Goal: Task Accomplishment & Management: Manage account settings

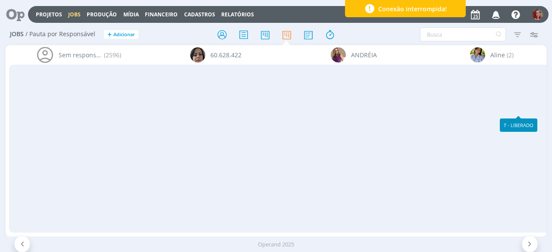
scroll to position [24, 0]
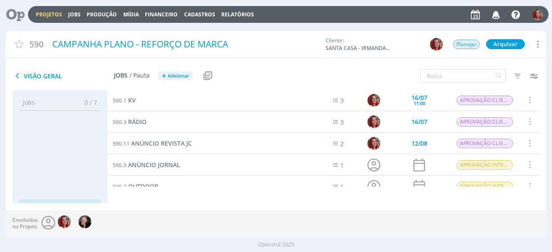
scroll to position [43, 0]
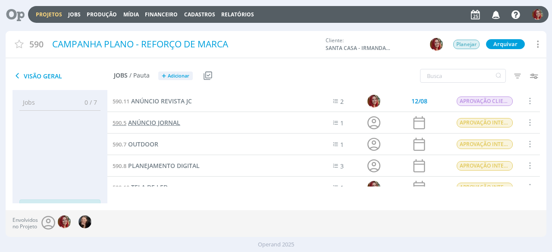
click at [175, 124] on span "ANÚNCIO JORNAL" at bounding box center [154, 123] width 52 height 8
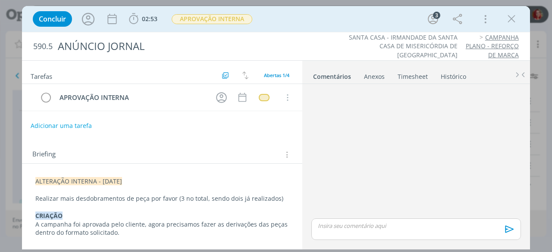
scroll to position [38, 0]
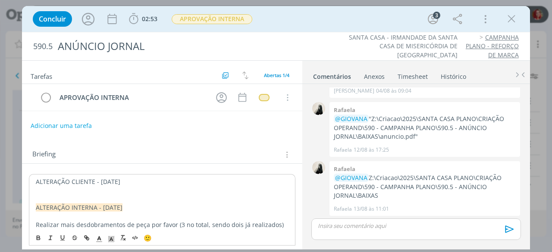
drag, startPoint x: 157, startPoint y: 182, endPoint x: 1, endPoint y: 169, distance: 156.7
click at [1, 169] on div "Concluir 02:53 Iniciar Apontar Data * 25/08/2025 Horas * 00:00 Tarefa Selecione…" at bounding box center [276, 126] width 552 height 252
click at [113, 241] on polyline "dialog" at bounding box center [111, 239] width 3 height 3
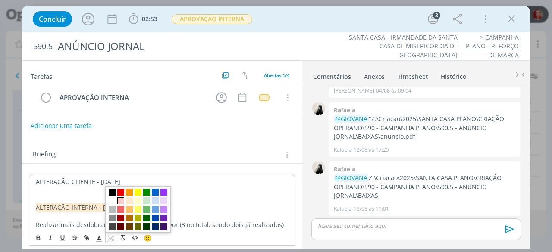
click at [121, 200] on span "dialog" at bounding box center [120, 201] width 7 height 7
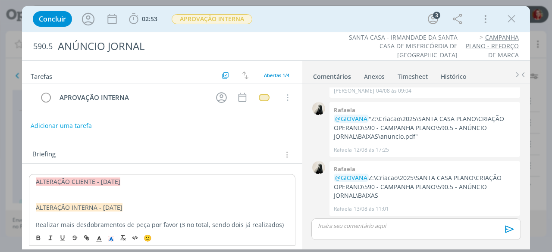
click at [58, 187] on p "dialog" at bounding box center [162, 190] width 253 height 9
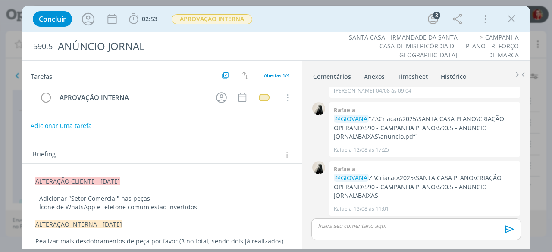
click at [248, 212] on p "dialog" at bounding box center [162, 216] width 254 height 9
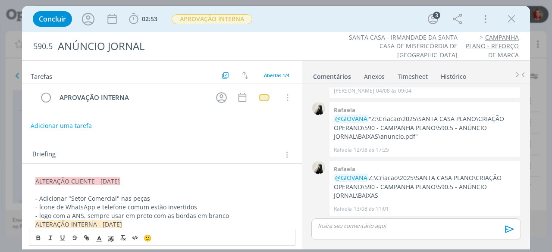
click at [41, 213] on p "- logo com a ANS, sempre usar em preto com as bordas em branco" at bounding box center [162, 216] width 254 height 9
drag, startPoint x: 69, startPoint y: 214, endPoint x: 59, endPoint y: 213, distance: 9.9
click at [59, 213] on p "- Logo com a ANS, sempre usar em preto com as bordas em branco" at bounding box center [162, 216] width 254 height 9
click at [141, 213] on p "- Logo com a ANS, sempre usar em preto com as bordas em branco" at bounding box center [162, 216] width 254 height 9
click at [261, 214] on p "- Logo com a ANS, sempre usar em preto com as bordas em branco" at bounding box center [162, 216] width 254 height 9
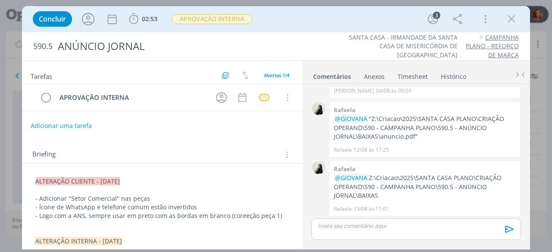
click at [279, 216] on p "- Logo com a ANS, sempre usar em preto com as bordas em branco (coreeção peça 1)" at bounding box center [162, 216] width 254 height 9
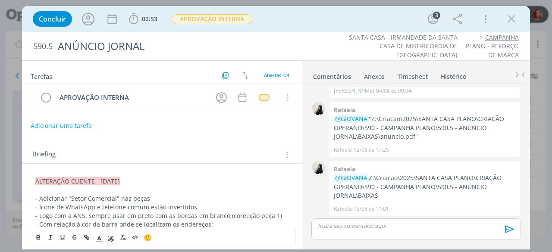
drag, startPoint x: 173, startPoint y: 223, endPoint x: 187, endPoint y: 212, distance: 17.8
click at [174, 223] on p "- Com relação à cor da barra onde se localizam os endereços:" at bounding box center [162, 224] width 254 height 9
click at [202, 223] on p "- Com relação à cor da barra onde se localizam o endereços:" at bounding box center [162, 224] width 254 height 9
click at [258, 220] on p "- Com relação à cor da barra onde se localizam o endereço e os telefones:" at bounding box center [162, 224] width 254 height 9
click at [249, 225] on p "- Com relação à cor da barra onde se localizam o endereço e os telefones:" at bounding box center [162, 224] width 254 height 9
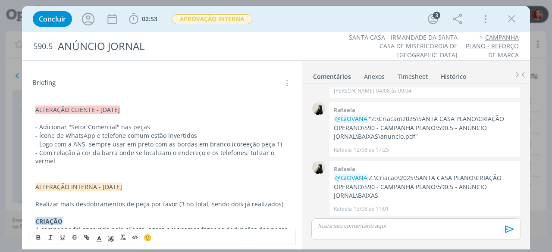
scroll to position [74, 0]
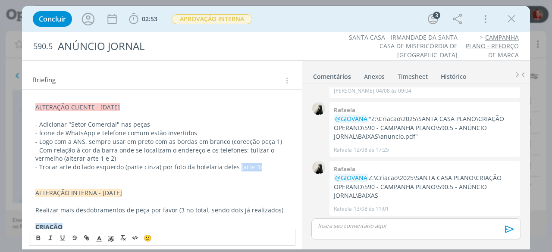
drag, startPoint x: 281, startPoint y: 169, endPoint x: 235, endPoint y: 168, distance: 46.2
click at [235, 168] on p "- Trocar arte do lado esquerdo (parte cinza) por foto da hotelaria deles (arte …" at bounding box center [162, 167] width 254 height 9
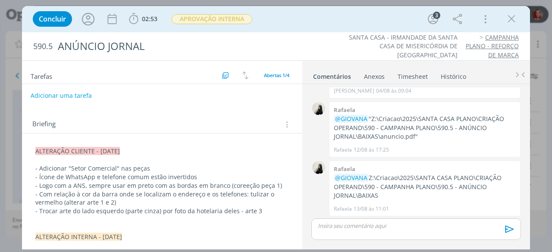
scroll to position [0, 0]
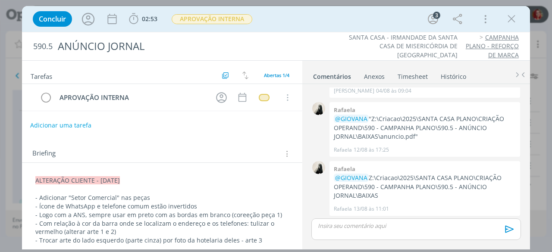
click at [38, 123] on button "Adicionar uma tarefa" at bounding box center [60, 125] width 61 height 15
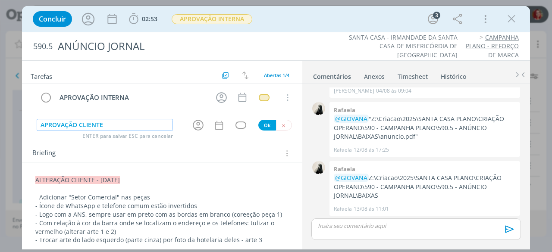
type input "APROVAÇÃO CLIENTE"
click at [261, 122] on button "Ok" at bounding box center [267, 125] width 18 height 11
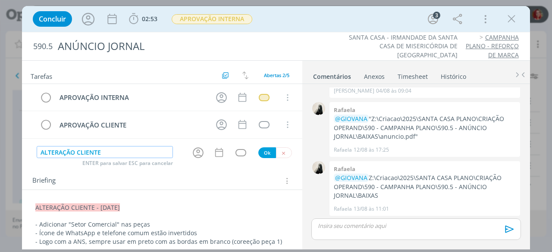
type input "ALTERAÇÃO CLIENTE"
click at [259, 152] on button "Ok" at bounding box center [267, 153] width 18 height 11
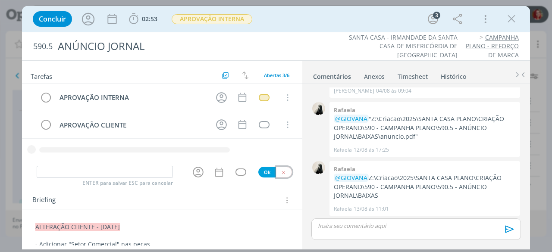
click at [281, 170] on icon "dialog" at bounding box center [284, 173] width 6 height 6
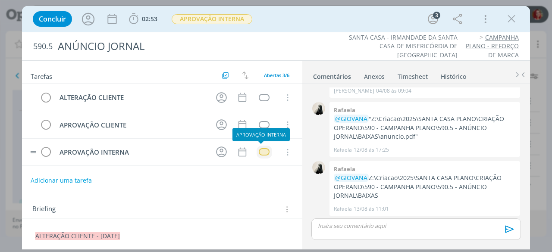
click at [264, 152] on div "dialog" at bounding box center [264, 151] width 11 height 7
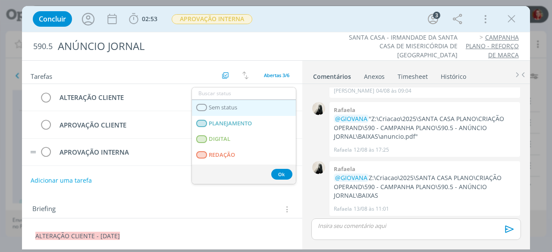
click at [249, 107] on link "Sem status" at bounding box center [244, 108] width 104 height 16
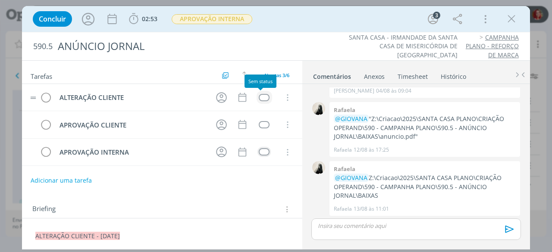
click at [259, 94] on div "dialog" at bounding box center [264, 97] width 11 height 7
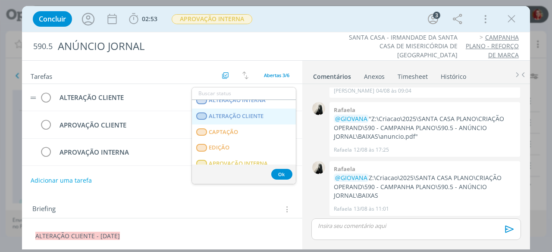
scroll to position [220, 0]
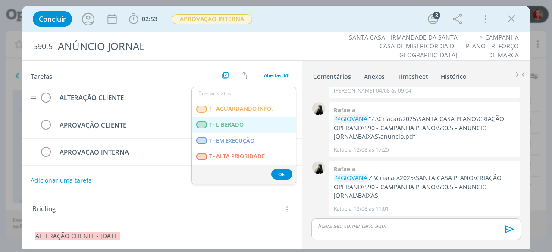
click at [257, 123] on LIBERADO "T - LIBERADO" at bounding box center [244, 125] width 104 height 16
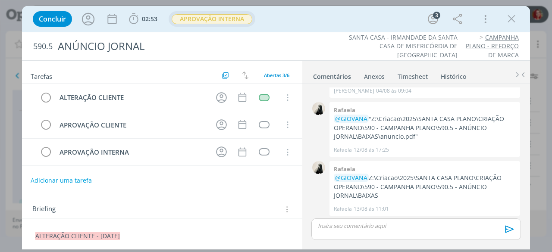
click at [238, 22] on span "APROVAÇÃO INTERNA" at bounding box center [212, 19] width 81 height 10
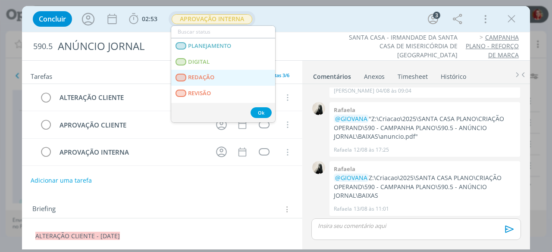
scroll to position [43, 0]
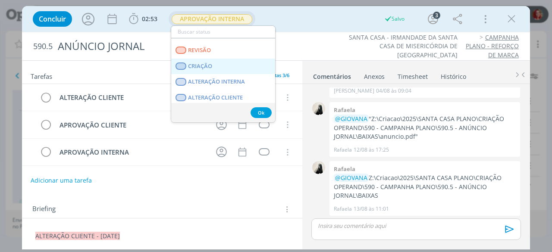
click at [237, 61] on link "CRIAÇÃO" at bounding box center [223, 67] width 104 height 16
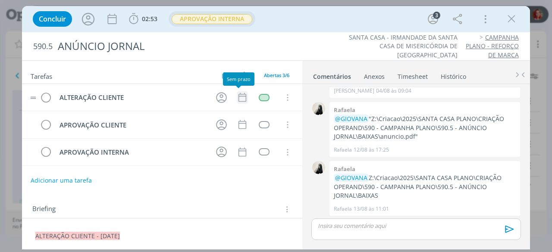
click at [239, 94] on icon "dialog" at bounding box center [242, 97] width 11 height 11
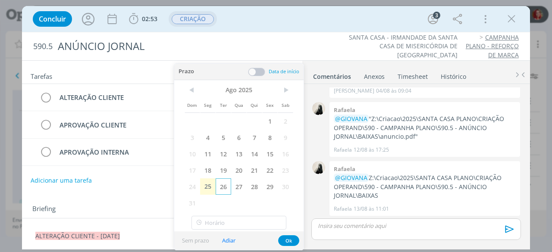
click at [220, 184] on span "26" at bounding box center [224, 187] width 16 height 16
click at [290, 239] on button "Ok" at bounding box center [288, 241] width 21 height 11
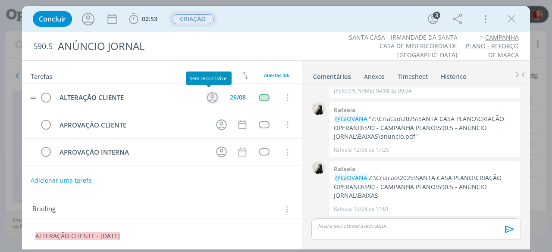
click at [210, 92] on icon "dialog" at bounding box center [212, 97] width 13 height 13
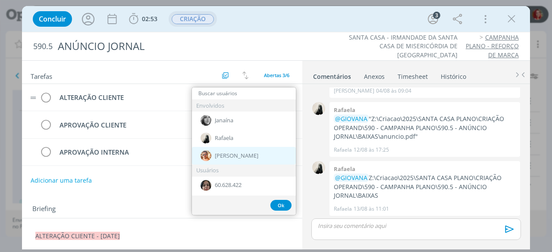
click at [264, 154] on div "[PERSON_NAME]" at bounding box center [244, 156] width 104 height 18
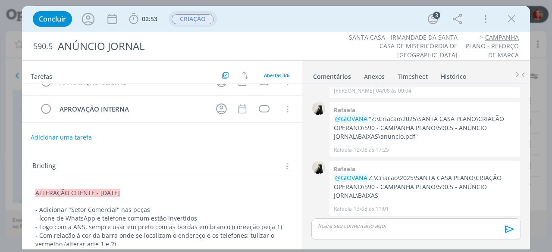
scroll to position [0, 0]
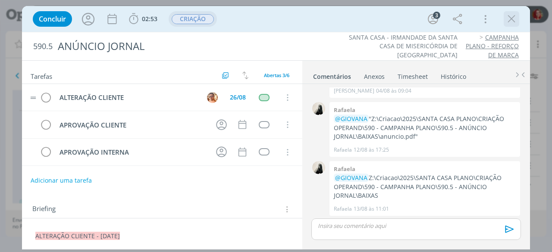
click at [514, 20] on icon "dialog" at bounding box center [511, 19] width 13 height 13
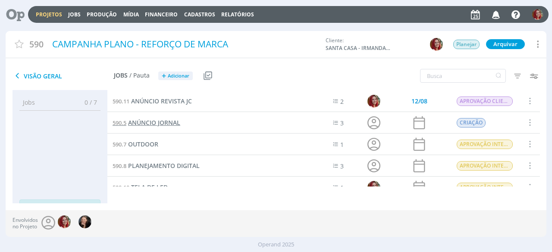
click at [172, 120] on span "ANÚNCIO JORNAL" at bounding box center [154, 123] width 52 height 8
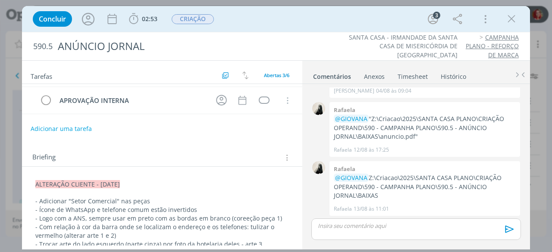
scroll to position [86, 0]
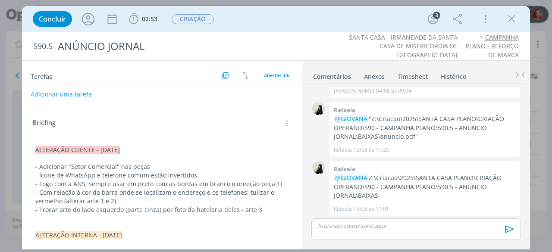
click at [370, 75] on div "Anexos 0" at bounding box center [374, 76] width 21 height 9
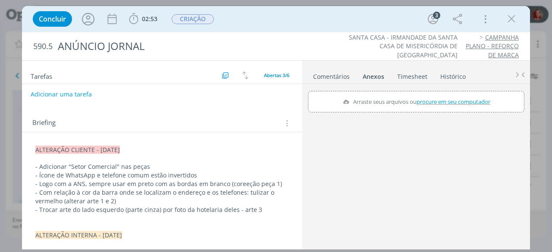
click at [449, 100] on span "procure em seu computador" at bounding box center [454, 102] width 74 height 8
click at [449, 94] on input "Arraste seus arquivos ou procure em seu computador" at bounding box center [416, 92] width 217 height 3
type input "C:\fakepath\Considerações Campanha Plano Santa Casa Saúde.pdf"
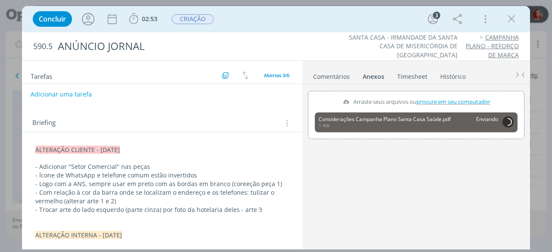
click at [183, 146] on p "ALTERAÇÃO CLIENTE - 25/08/25" at bounding box center [162, 150] width 254 height 9
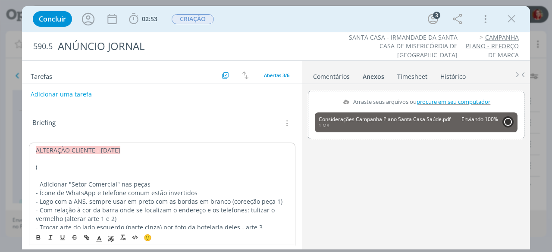
click at [63, 163] on p "(" at bounding box center [162, 167] width 253 height 9
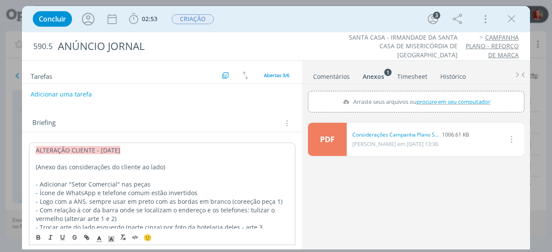
click at [335, 43] on ul "SANTA CASA - IRMANDADE DA SANTA CASA DE MISERICÓRDIA DE RIO CLARO CAMPANHA PLAN…" at bounding box center [419, 46] width 197 height 26
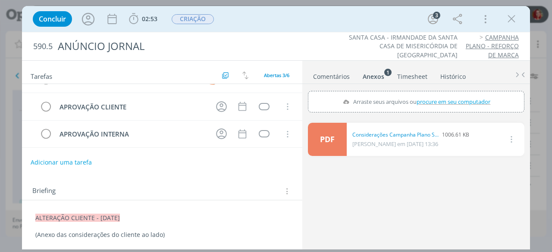
scroll to position [0, 0]
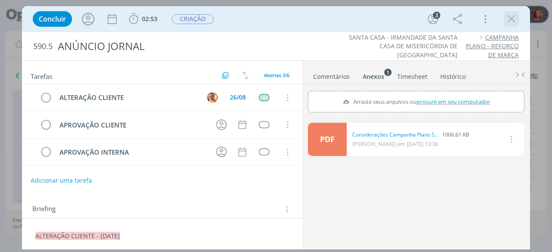
click at [510, 21] on icon "dialog" at bounding box center [511, 19] width 13 height 13
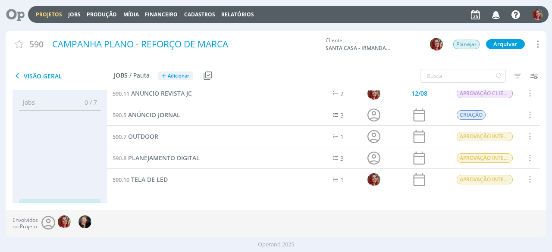
scroll to position [54, 0]
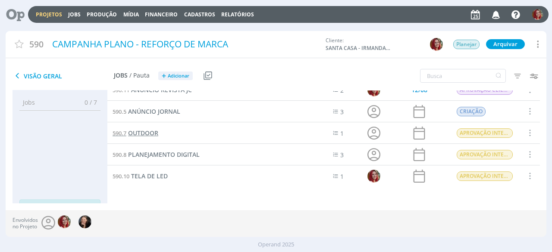
click at [144, 130] on span "OUTDOOR" at bounding box center [143, 133] width 30 height 8
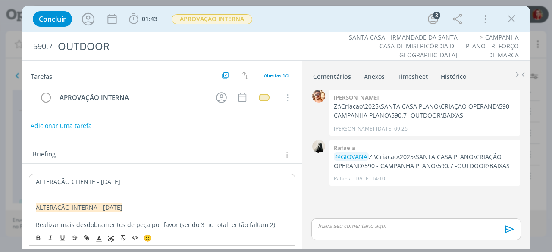
drag, startPoint x: 89, startPoint y: 170, endPoint x: 6, endPoint y: 157, distance: 83.8
click at [6, 157] on div "Concluir 01:43 Iniciar Apontar Data * 25/08/2025 Horas * 00:00 Tarefa Selecione…" at bounding box center [276, 126] width 552 height 252
click at [111, 242] on rect "dialog" at bounding box center [111, 242] width 0 height 0
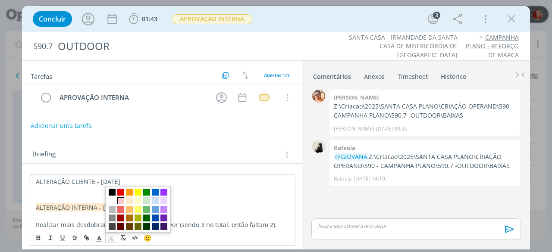
click at [121, 201] on span "dialog" at bounding box center [120, 201] width 7 height 7
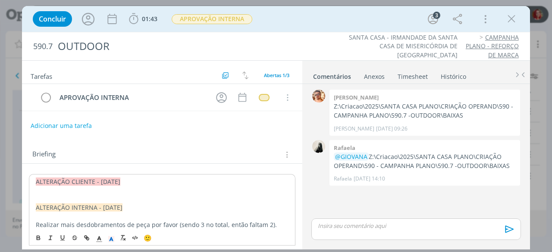
click at [139, 183] on p "ALTERAÇÃO CLIENTE - 25/08/25" at bounding box center [162, 182] width 253 height 9
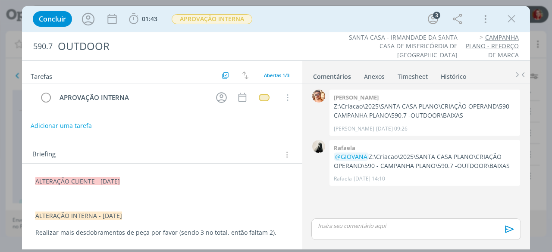
click at [44, 195] on p "dialog" at bounding box center [162, 199] width 254 height 9
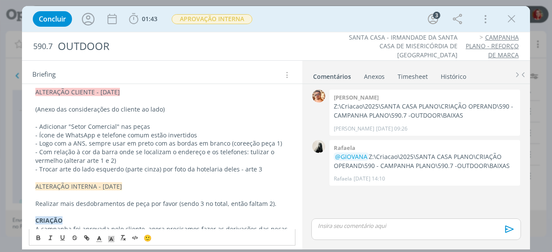
scroll to position [100, 0]
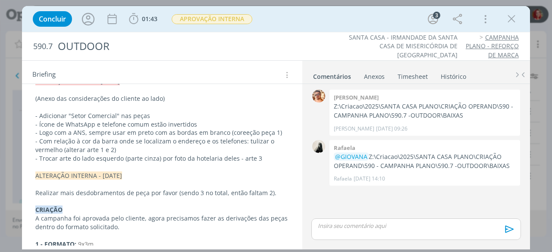
click at [243, 133] on p "- Logo com a ANS, sempre usar em preto com as bordas em branco (coreeção peça 1)" at bounding box center [162, 133] width 254 height 9
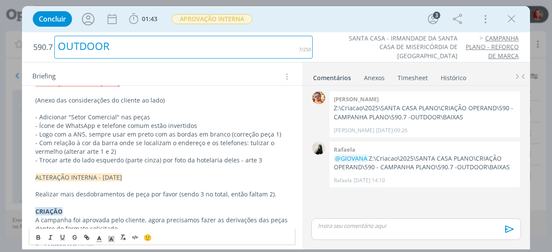
click at [311, 51] on div "OUTDOOR" at bounding box center [183, 47] width 258 height 23
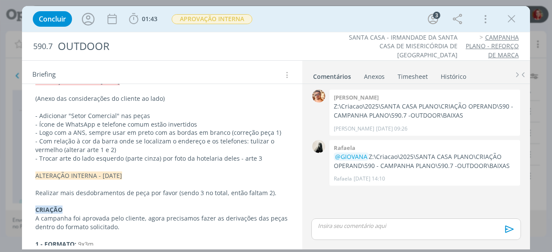
click at [295, 207] on div "ALTERAÇÃO CLIENTE - 25/08/25 (Anexo das considerações do cliente ao lado) - Adi…" at bounding box center [162, 232] width 280 height 337
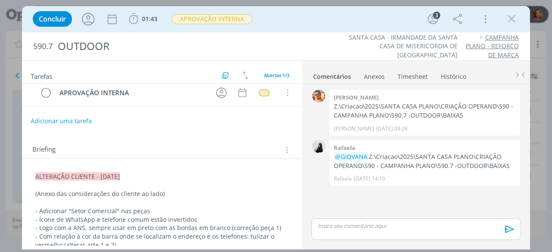
scroll to position [0, 0]
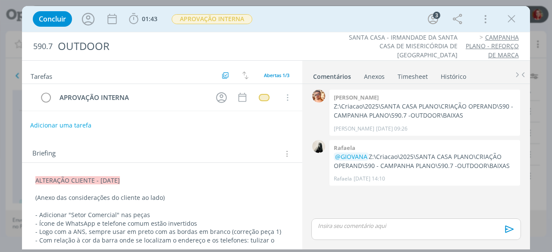
click at [66, 127] on button "Adicionar uma tarefa" at bounding box center [60, 125] width 61 height 15
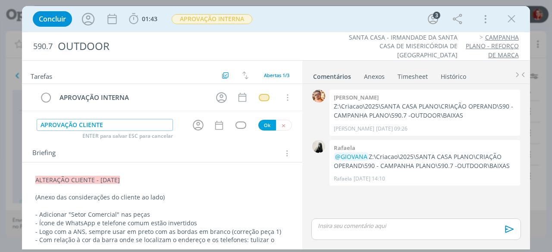
type input "APROVAÇÃO CLIENTE"
click at [264, 127] on button "Ok" at bounding box center [267, 125] width 18 height 11
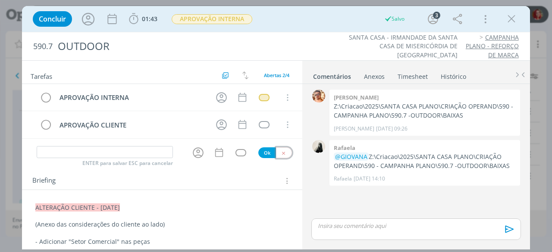
click at [282, 148] on button "dialog" at bounding box center [284, 153] width 16 height 11
click at [77, 151] on button "Adicionar uma tarefa" at bounding box center [60, 153] width 61 height 15
type input "ALTERAÇÃO CLIENTE"
click at [261, 152] on button "Ok" at bounding box center [267, 153] width 18 height 11
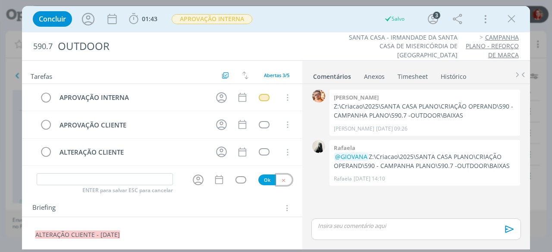
click at [281, 178] on icon "dialog" at bounding box center [284, 181] width 6 height 6
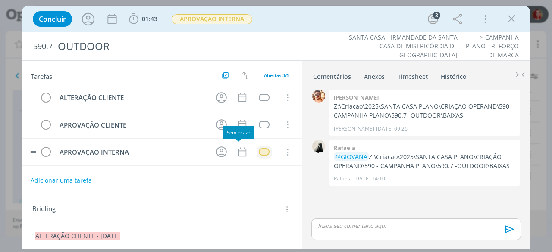
drag, startPoint x: 254, startPoint y: 151, endPoint x: 259, endPoint y: 151, distance: 5.6
click at [257, 151] on td "dialog" at bounding box center [265, 152] width 16 height 13
click at [260, 151] on div "dialog" at bounding box center [264, 151] width 11 height 7
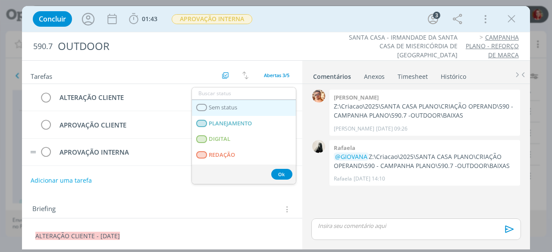
click at [247, 105] on link "Sem status" at bounding box center [244, 108] width 104 height 16
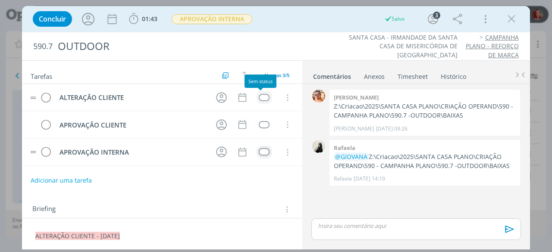
click at [264, 98] on div "dialog" at bounding box center [264, 97] width 11 height 7
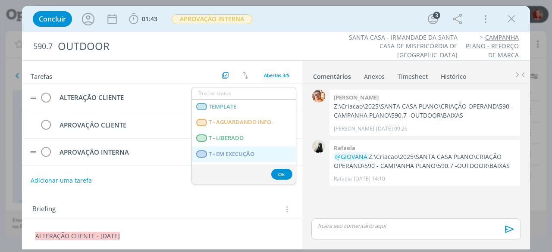
scroll to position [220, 0]
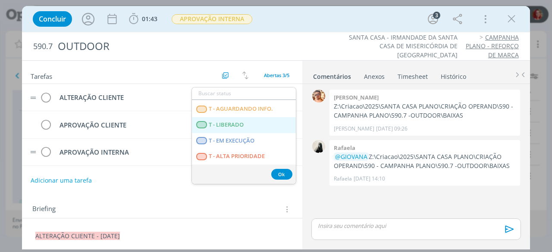
click at [248, 129] on LIBERADO "T - LIBERADO" at bounding box center [244, 125] width 104 height 16
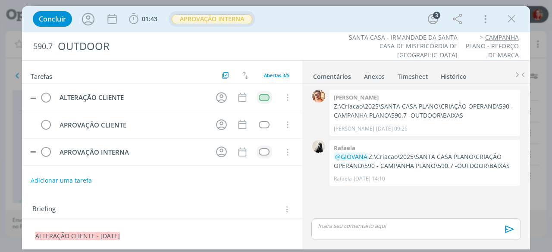
click at [223, 15] on span "APROVAÇÃO INTERNA" at bounding box center [212, 19] width 81 height 10
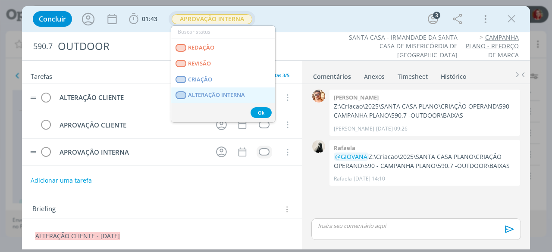
scroll to position [43, 0]
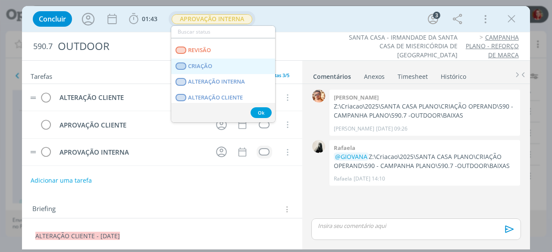
click at [210, 66] on span "CRIAÇÃO" at bounding box center [200, 66] width 24 height 7
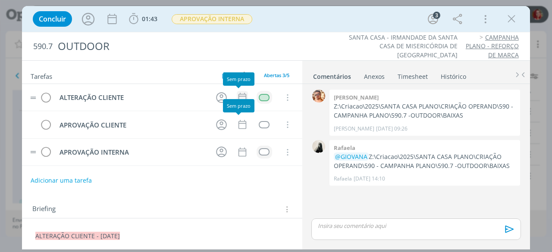
click at [242, 96] on icon "dialog" at bounding box center [243, 97] width 8 height 9
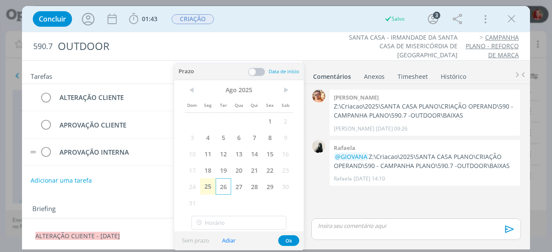
click at [225, 182] on span "26" at bounding box center [224, 187] width 16 height 16
drag, startPoint x: 292, startPoint y: 241, endPoint x: 290, endPoint y: 236, distance: 5.6
click at [292, 240] on button "Ok" at bounding box center [288, 241] width 21 height 11
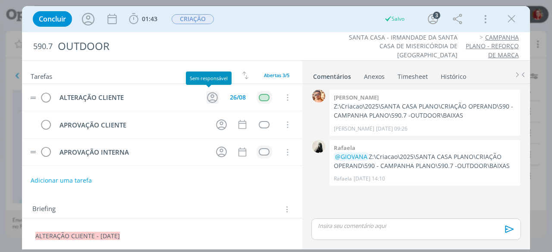
click at [208, 91] on icon "dialog" at bounding box center [212, 97] width 13 height 13
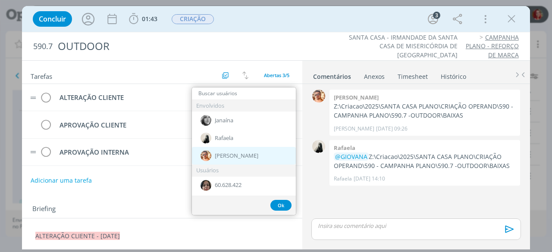
click at [236, 154] on span "[PERSON_NAME]" at bounding box center [237, 156] width 44 height 7
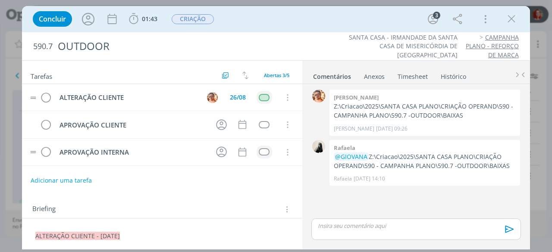
click at [380, 71] on link "Anexos 0" at bounding box center [375, 75] width 22 height 13
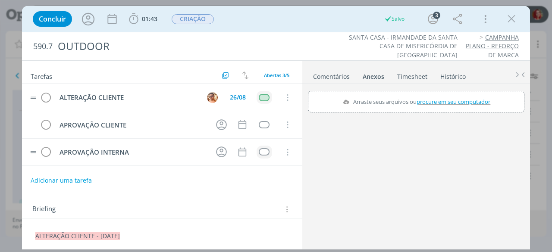
click at [443, 100] on span "procure em seu computador" at bounding box center [454, 102] width 74 height 8
click at [443, 94] on input "Arraste seus arquivos ou procure em seu computador" at bounding box center [416, 92] width 217 height 3
type input "C:\fakepath\Considerações Campanha Plano Santa Casa Saúde.pdf"
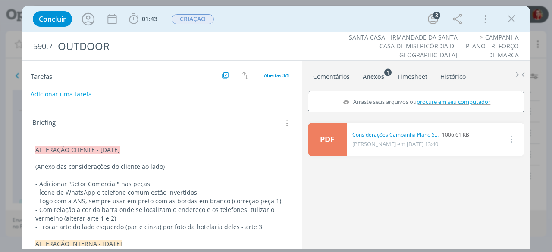
scroll to position [0, 0]
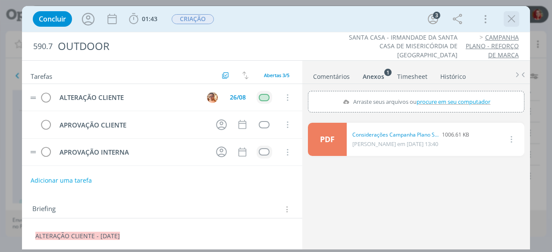
click at [505, 20] on icon "dialog" at bounding box center [511, 19] width 13 height 13
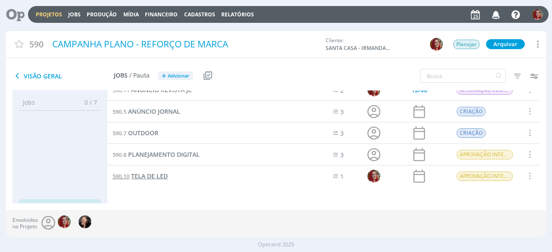
click at [139, 173] on span "TELA DE LED" at bounding box center [149, 176] width 37 height 8
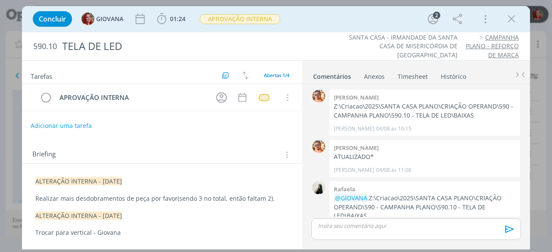
scroll to position [21, 0]
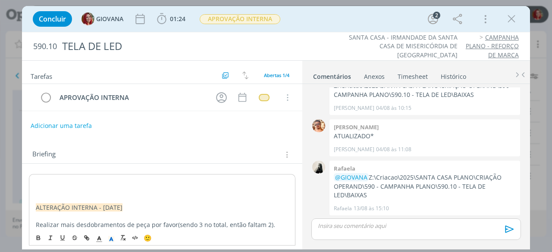
drag, startPoint x: 128, startPoint y: 179, endPoint x: 33, endPoint y: 184, distance: 95.0
click at [109, 240] on icon "dialog" at bounding box center [111, 240] width 8 height 8
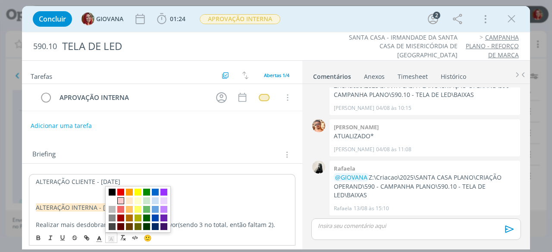
click at [122, 200] on span "dialog" at bounding box center [120, 201] width 7 height 7
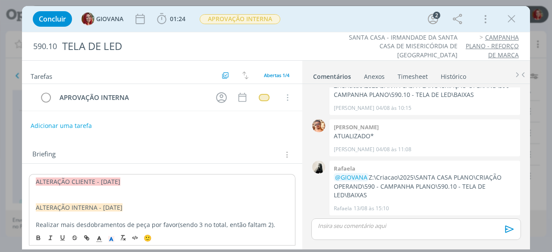
click at [66, 195] on p "dialog" at bounding box center [162, 199] width 253 height 9
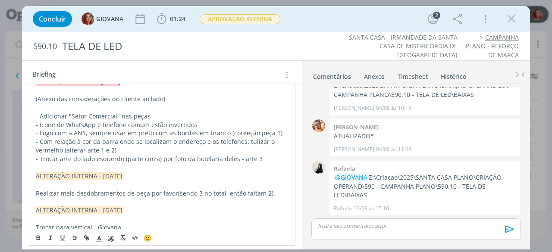
scroll to position [57, 0]
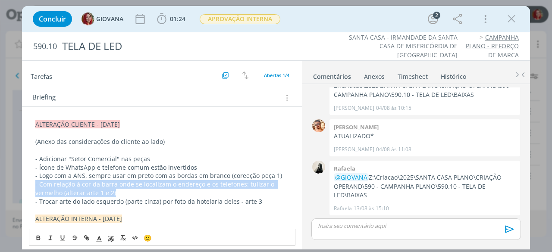
drag, startPoint x: 126, startPoint y: 192, endPoint x: 33, endPoint y: 186, distance: 92.5
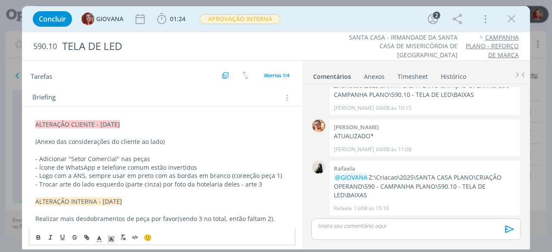
click at [242, 175] on p "- Logo com a ANS, sempre usar em preto com as bordas em branco (coreeção peça 1)" at bounding box center [162, 176] width 254 height 9
click at [275, 185] on p "- Trocar arte do lado esquerdo (parte cinza) por foto da hotelaria deles - arte…" at bounding box center [162, 184] width 254 height 9
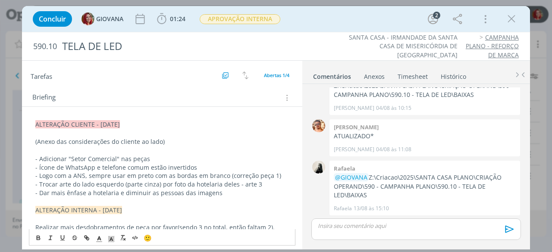
click at [371, 75] on div "Anexos 0" at bounding box center [374, 76] width 21 height 9
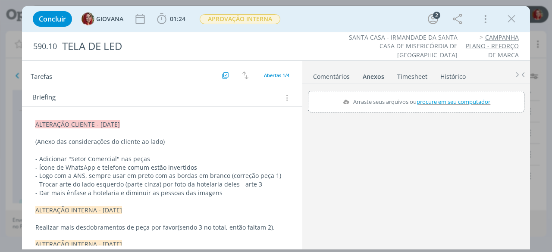
click at [443, 102] on span "procure em seu computador" at bounding box center [454, 102] width 74 height 8
click at [443, 94] on input "Arraste seus arquivos ou procure em seu computador" at bounding box center [416, 92] width 217 height 3
type input "C:\fakepath\Considerações Campanha Plano Santa Casa Saúde.pdf"
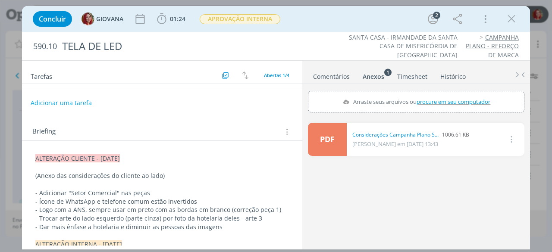
scroll to position [0, 0]
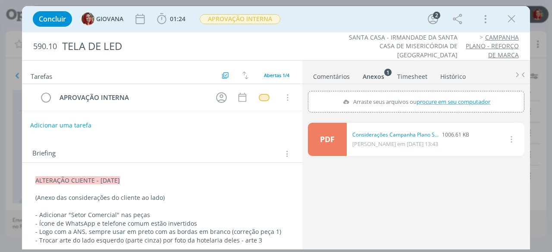
click at [47, 129] on button "Adicionar uma tarefa" at bounding box center [60, 125] width 61 height 15
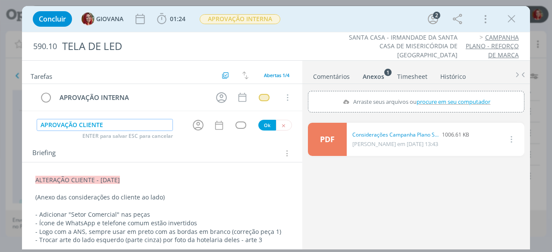
type input "APROVAÇÃO CLIENTE"
click at [261, 124] on button "Ok" at bounding box center [267, 125] width 18 height 11
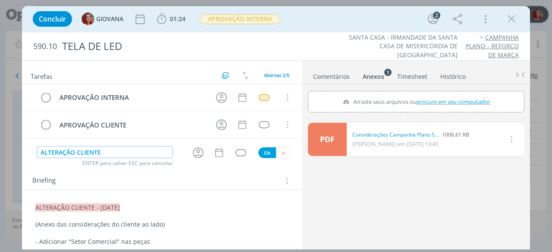
type input "ALTERAÇÃO CLIENTE"
click at [264, 148] on button "Ok" at bounding box center [267, 153] width 18 height 11
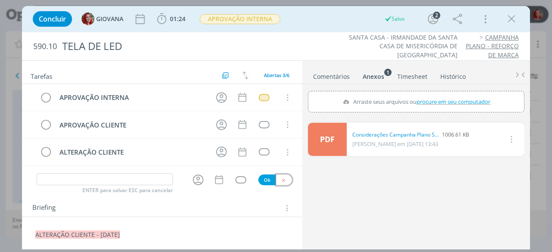
drag, startPoint x: 279, startPoint y: 179, endPoint x: 265, endPoint y: 177, distance: 14.3
click at [281, 179] on icon "dialog" at bounding box center [284, 181] width 6 height 6
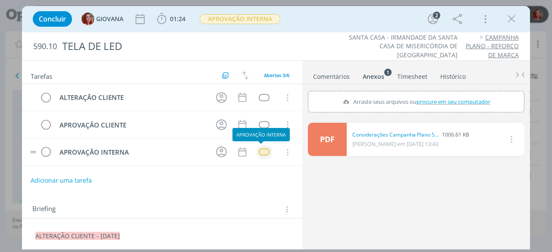
click at [259, 148] on div "dialog" at bounding box center [264, 151] width 11 height 7
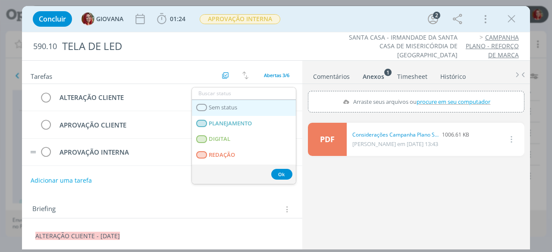
click at [221, 108] on span "Sem status" at bounding box center [223, 107] width 28 height 7
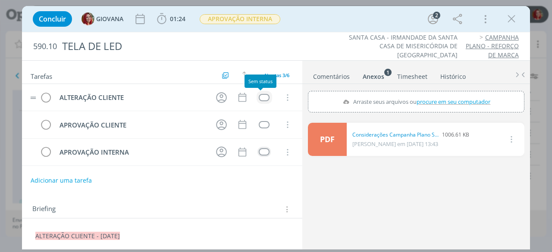
click at [263, 97] on div "dialog" at bounding box center [264, 97] width 11 height 7
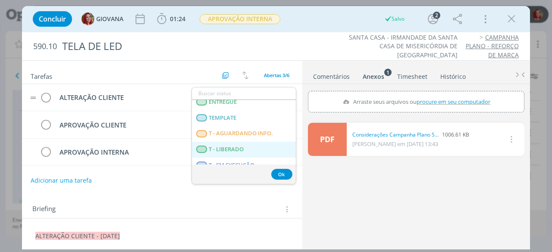
scroll to position [220, 0]
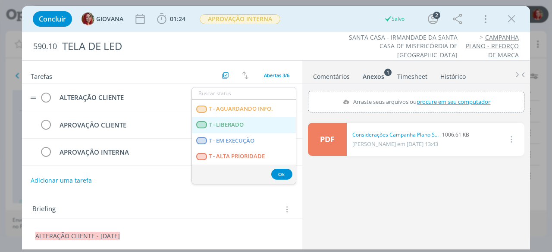
click at [257, 129] on LIBERADO "T - LIBERADO" at bounding box center [244, 125] width 104 height 16
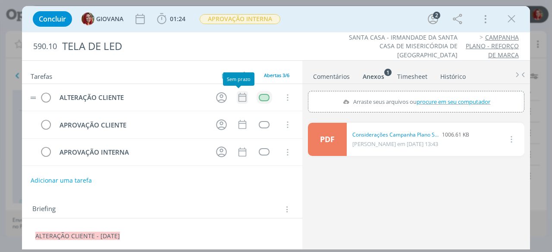
click at [242, 95] on icon "dialog" at bounding box center [243, 97] width 8 height 9
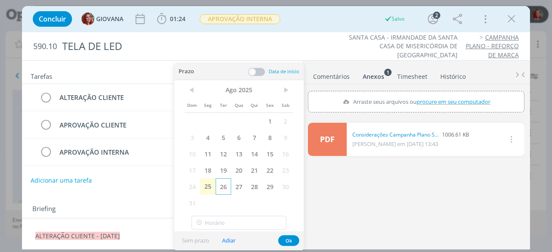
click at [225, 183] on span "26" at bounding box center [224, 187] width 16 height 16
click at [284, 242] on button "Ok" at bounding box center [288, 241] width 21 height 11
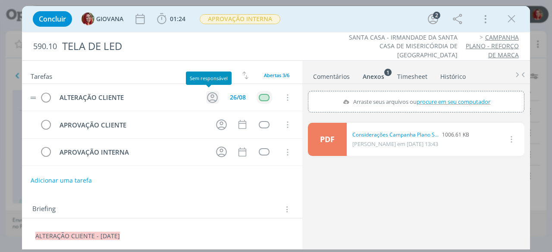
click at [211, 94] on icon "dialog" at bounding box center [212, 97] width 13 height 13
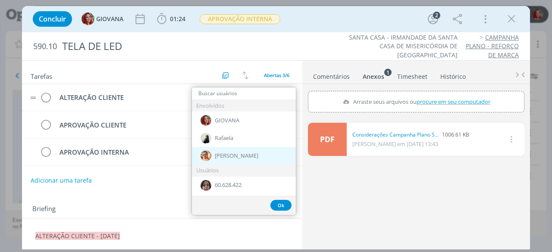
click at [234, 151] on div "[PERSON_NAME]" at bounding box center [244, 156] width 104 height 18
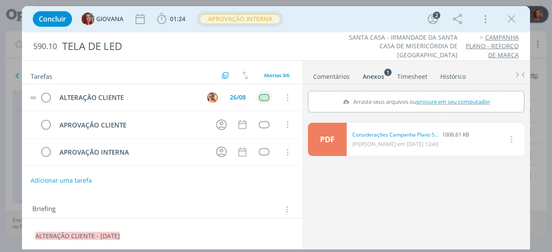
click at [249, 21] on span "APROVAÇÃO INTERNA" at bounding box center [240, 19] width 81 height 10
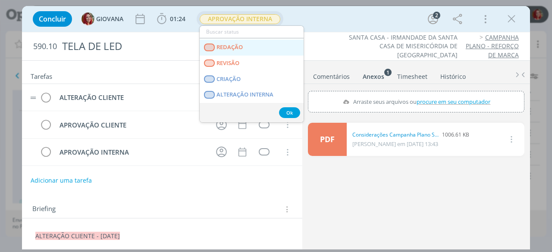
scroll to position [43, 0]
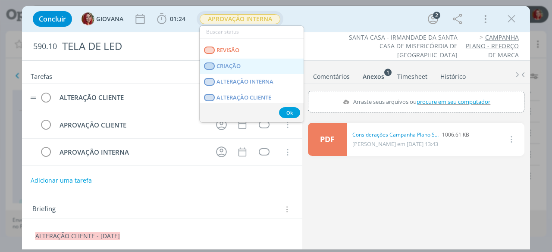
click at [256, 67] on link "CRIAÇÃO" at bounding box center [252, 67] width 104 height 16
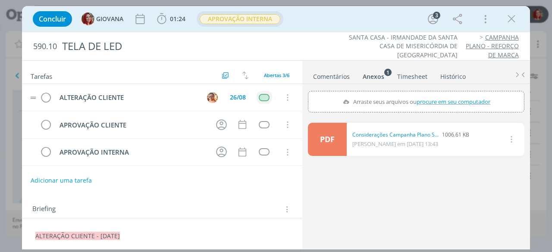
click at [254, 21] on span "APROVAÇÃO INTERNA" at bounding box center [240, 19] width 81 height 10
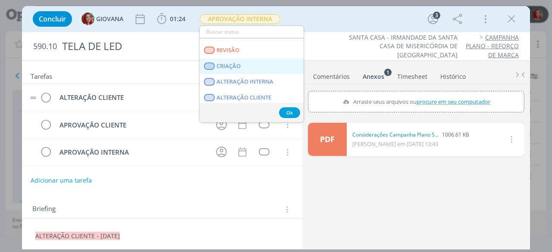
click at [250, 65] on link "CRIAÇÃO" at bounding box center [252, 67] width 104 height 16
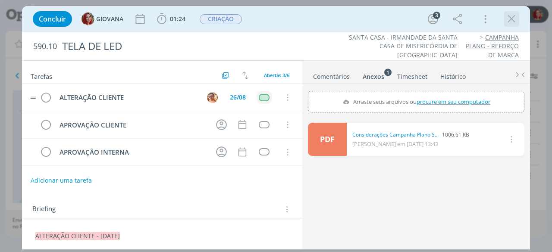
click at [513, 18] on icon "dialog" at bounding box center [511, 19] width 13 height 13
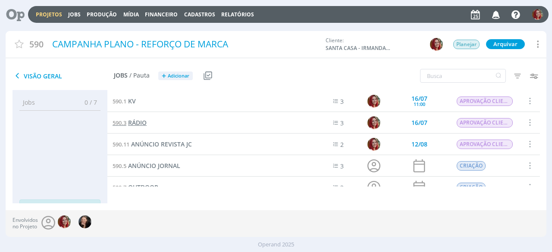
click at [134, 124] on span "RÁDIO" at bounding box center [137, 123] width 19 height 8
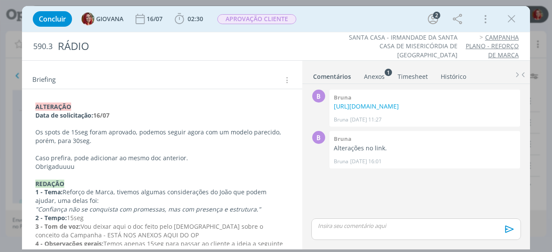
scroll to position [86, 0]
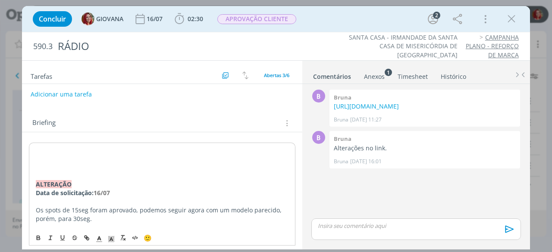
click at [44, 151] on p "dialog" at bounding box center [162, 150] width 253 height 9
drag, startPoint x: 152, startPoint y: 148, endPoint x: 27, endPoint y: 144, distance: 124.7
click at [111, 239] on icon "dialog" at bounding box center [111, 240] width 8 height 8
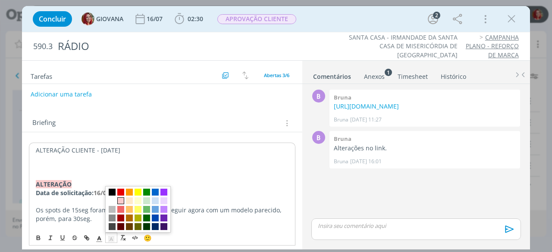
click at [120, 199] on span "dialog" at bounding box center [120, 201] width 7 height 7
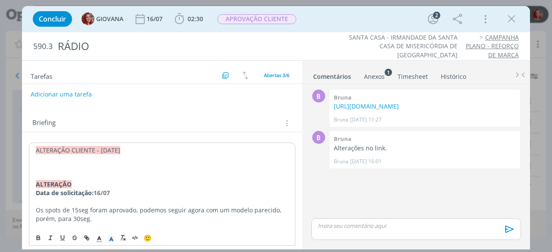
click at [50, 166] on p "dialog" at bounding box center [162, 167] width 253 height 9
click at [102, 171] on p "dialog" at bounding box center [162, 175] width 254 height 9
click at [107, 163] on p "dialog" at bounding box center [162, 167] width 254 height 9
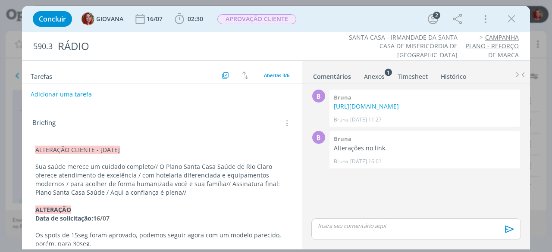
click at [195, 178] on p "Sua saúde merece um cuidado completo// O Plano Santa Casa Saúde de Rio Claro of…" at bounding box center [162, 180] width 254 height 35
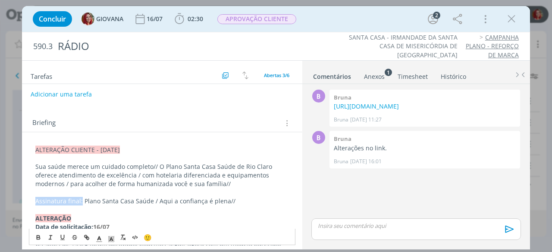
drag, startPoint x: 34, startPoint y: 199, endPoint x: 80, endPoint y: 199, distance: 45.7
click at [38, 236] on icon "dialog" at bounding box center [38, 237] width 3 height 2
click at [125, 172] on p "Sua saúde merece um cuidado completo// O Plano Santa Casa Saúde de Rio Claro of…" at bounding box center [162, 176] width 254 height 26
click at [157, 164] on p "Sua saúde merece um cuidado completo// O Plano Santa Casa Saúde de Rio Claro of…" at bounding box center [162, 176] width 254 height 26
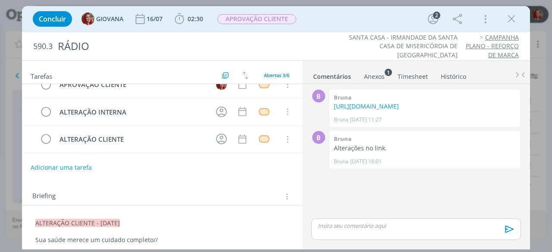
scroll to position [0, 0]
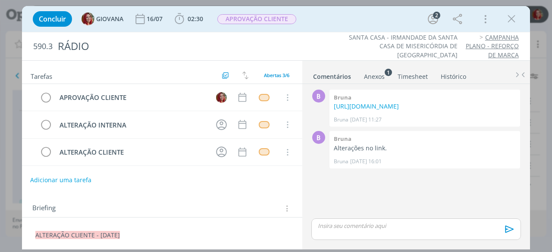
click at [85, 176] on button "Adicionar uma tarefa" at bounding box center [60, 180] width 61 height 15
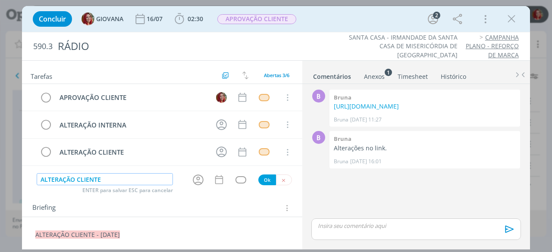
type input "ALTERAÇÃO CLIENTE"
click at [267, 178] on button "Ok" at bounding box center [267, 180] width 18 height 11
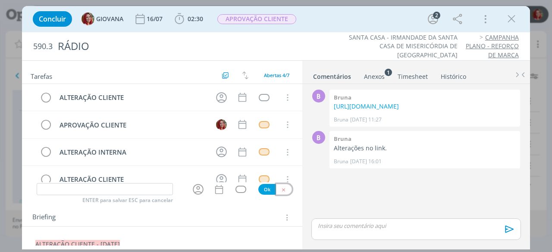
click at [281, 189] on icon "dialog" at bounding box center [284, 190] width 6 height 6
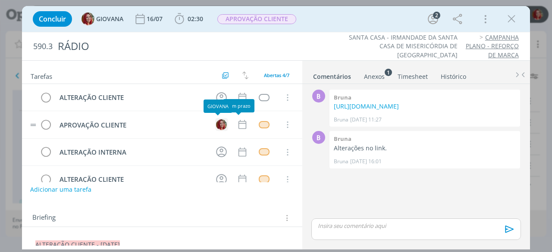
click at [217, 123] on img "dialog" at bounding box center [221, 124] width 11 height 11
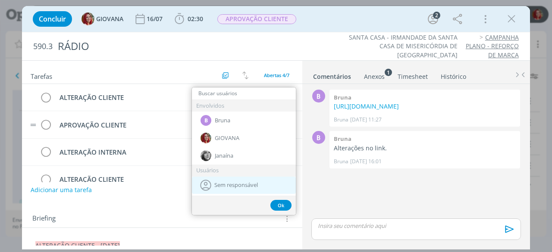
click at [228, 184] on span "Sem responsável" at bounding box center [236, 185] width 44 height 7
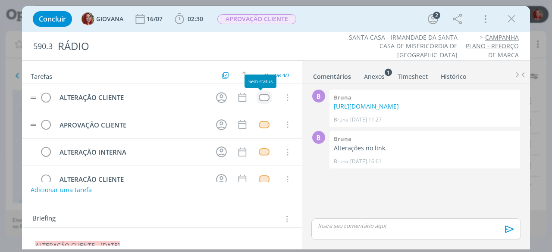
click at [261, 99] on div "dialog" at bounding box center [264, 97] width 11 height 7
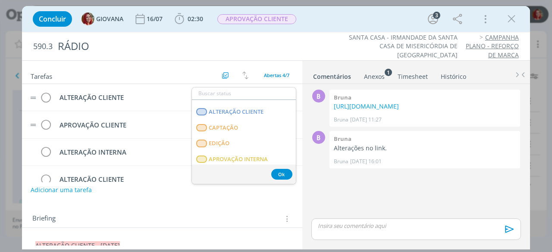
scroll to position [47, 0]
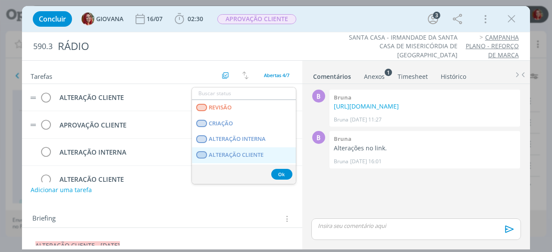
click at [235, 148] on CLIENTE "ALTERAÇÃO CLIENTE" at bounding box center [244, 156] width 104 height 16
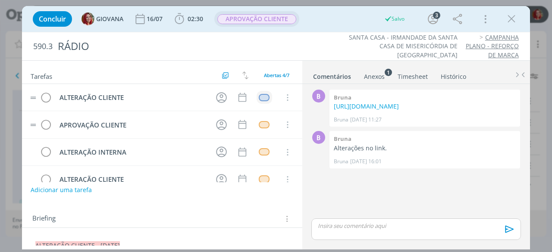
click at [260, 19] on span "APROVAÇÃO CLIENTE" at bounding box center [256, 19] width 79 height 10
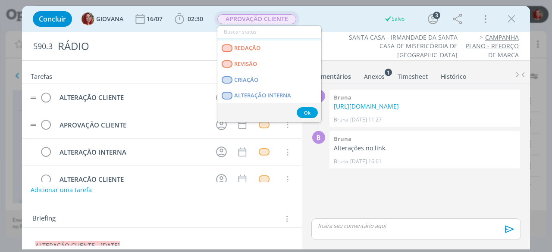
scroll to position [43, 0]
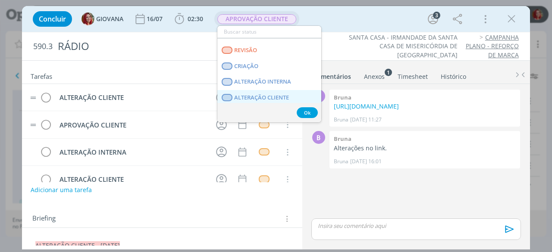
click at [286, 94] on span "ALTERAÇÃO CLIENTE" at bounding box center [262, 97] width 55 height 7
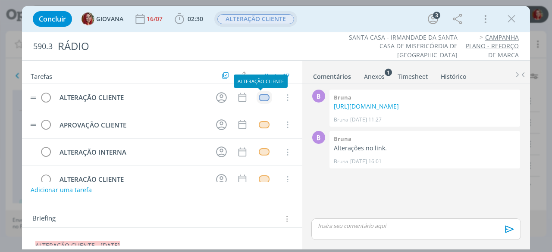
click at [263, 98] on div "dialog" at bounding box center [264, 97] width 11 height 7
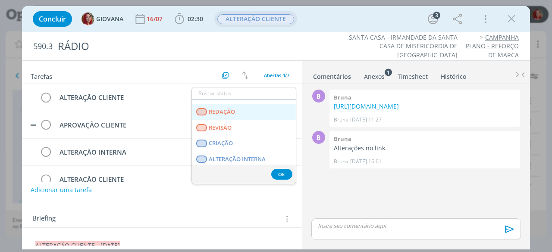
click at [248, 114] on link "REDAÇÃO" at bounding box center [244, 112] width 104 height 16
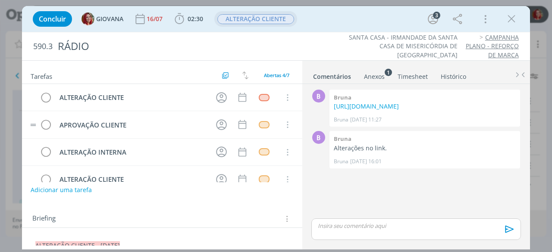
click at [283, 14] on button "ALTERAÇÃO CLIENTE" at bounding box center [256, 19] width 78 height 11
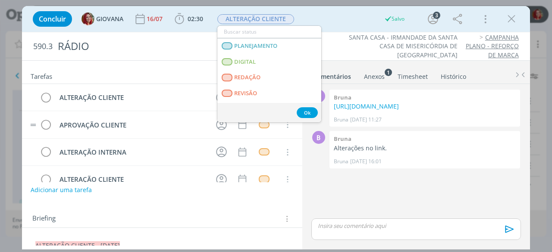
click at [340, 23] on div "Concluir GIOVANA 16/07 02:30 Iniciar Apontar Data * 25/08/2025 Horas * 00:00 Ta…" at bounding box center [275, 19] width 495 height 21
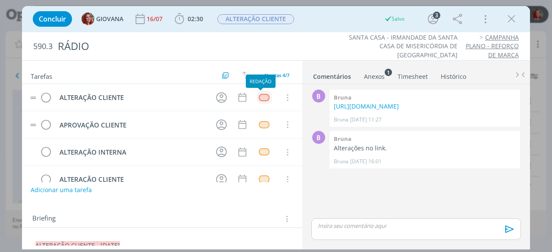
click at [262, 97] on div "dialog" at bounding box center [264, 97] width 11 height 7
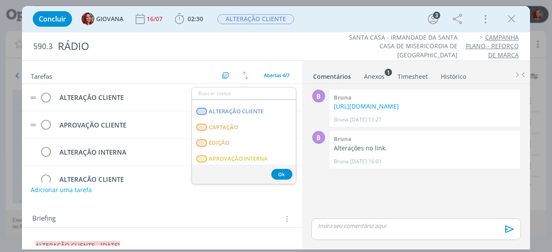
scroll to position [220, 0]
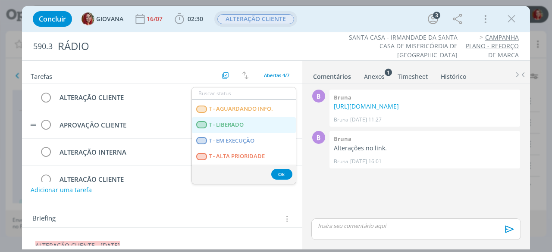
click at [239, 15] on span "ALTERAÇÃO CLIENTE" at bounding box center [255, 19] width 77 height 10
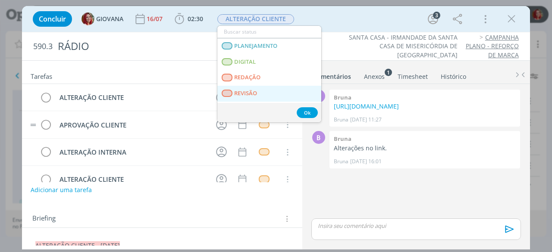
click at [253, 88] on link "REVISÃO" at bounding box center [269, 94] width 104 height 16
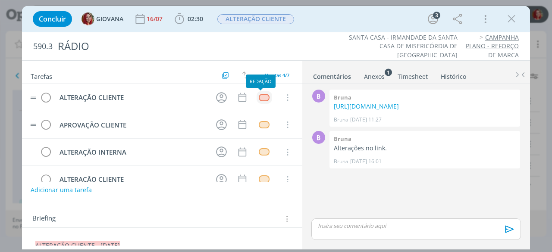
click at [260, 94] on div "dialog" at bounding box center [264, 97] width 11 height 7
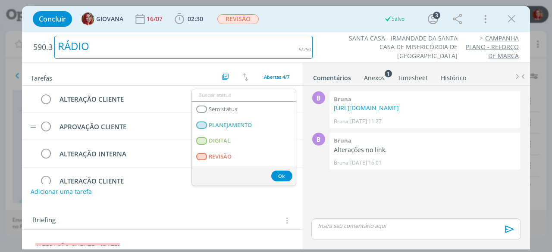
click at [316, 32] on div "590.3 RÁDIO" at bounding box center [173, 47] width 288 height 30
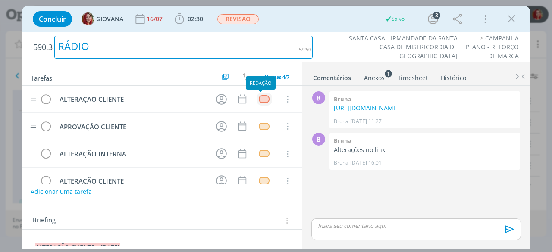
click at [260, 95] on div "dialog" at bounding box center [264, 98] width 11 height 7
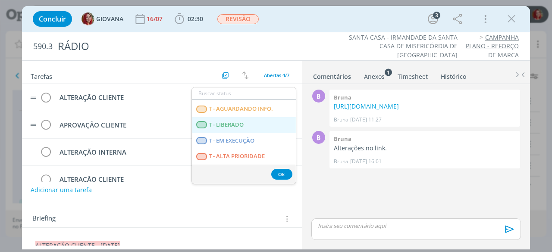
click at [250, 132] on LIBERADO "T - LIBERADO" at bounding box center [244, 125] width 104 height 16
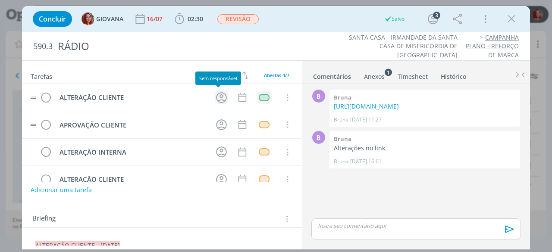
click at [215, 94] on icon "dialog" at bounding box center [221, 97] width 13 height 13
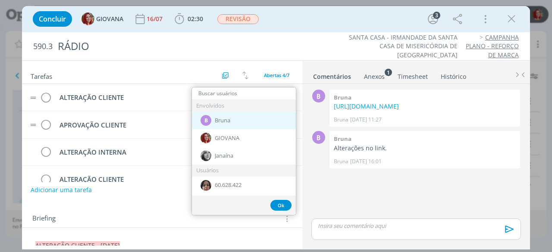
click at [255, 119] on div "B Bruna" at bounding box center [244, 121] width 104 height 18
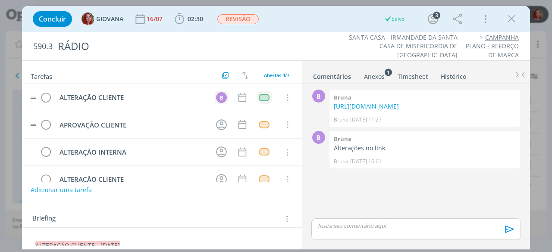
click at [219, 95] on div "B" at bounding box center [221, 97] width 11 height 11
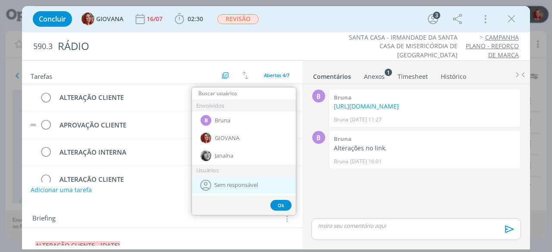
click at [219, 182] on span "Sem responsável" at bounding box center [236, 185] width 44 height 7
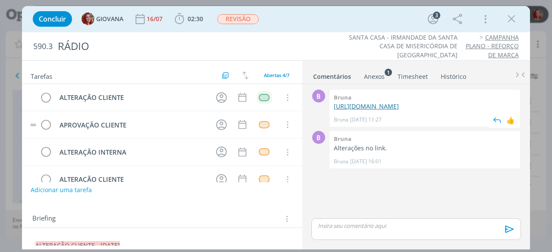
click at [381, 110] on link "https://docs.google.com/document/d/162bCHi5oe-hLP00vRk6SUHgTrdp-GYnFuozu06biTaA…" at bounding box center [366, 106] width 65 height 8
click at [220, 93] on icon "dialog" at bounding box center [221, 97] width 13 height 13
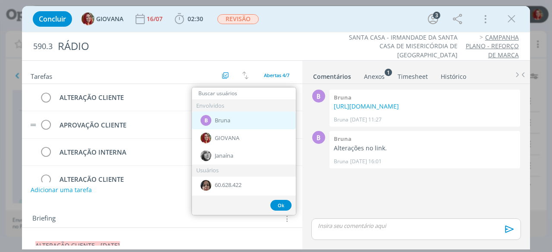
click at [239, 125] on div "B Bruna" at bounding box center [244, 121] width 104 height 18
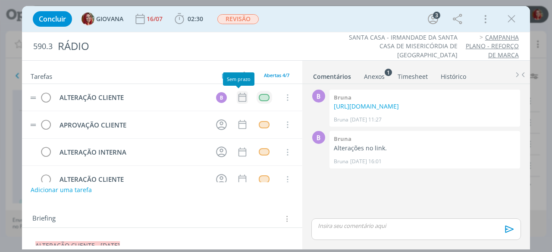
click at [242, 92] on icon "dialog" at bounding box center [242, 97] width 11 height 11
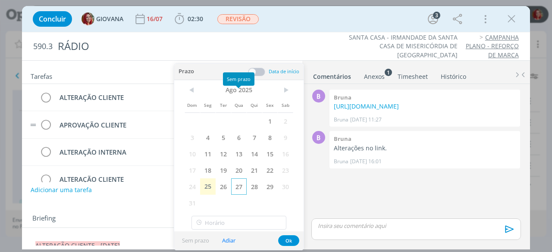
click at [241, 188] on span "27" at bounding box center [239, 187] width 16 height 16
click at [292, 241] on button "Ok" at bounding box center [288, 241] width 21 height 11
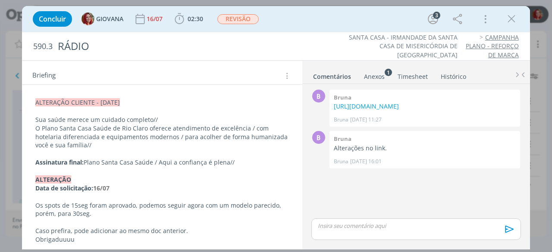
scroll to position [129, 0]
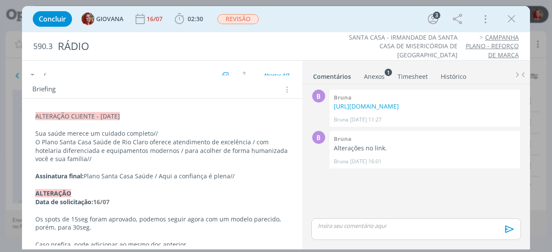
click at [238, 178] on p "Assinatura final: Plano Santa Casa Saúde / Aqui a confiança é plena//" at bounding box center [162, 176] width 254 height 9
click at [168, 121] on p "dialog" at bounding box center [162, 125] width 253 height 9
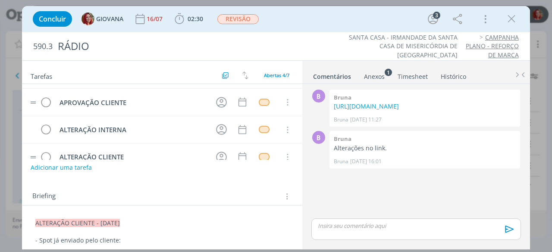
scroll to position [0, 0]
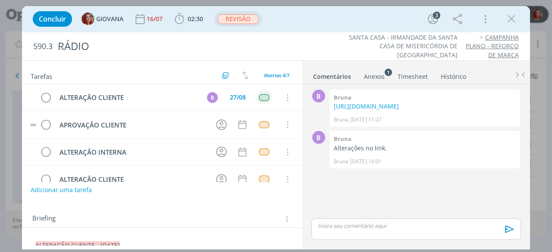
click at [226, 22] on span "REVISÃO" at bounding box center [237, 19] width 41 height 10
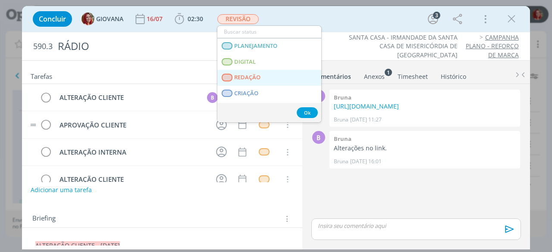
click at [253, 75] on span "REDAÇÃO" at bounding box center [248, 77] width 26 height 7
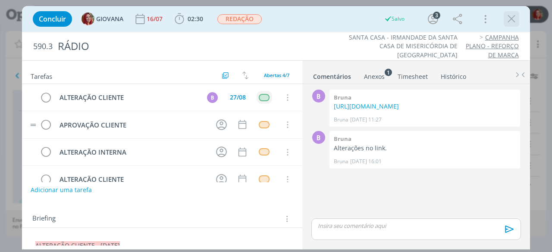
click at [515, 18] on icon "dialog" at bounding box center [511, 19] width 13 height 13
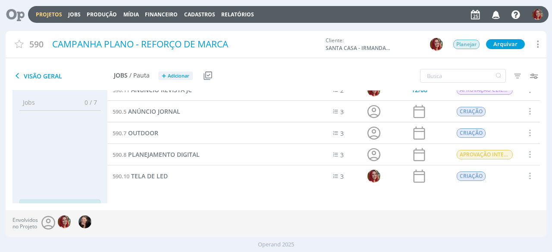
scroll to position [54, 0]
click at [163, 152] on span "PLANEJAMENTO DIGITAL" at bounding box center [164, 155] width 72 height 8
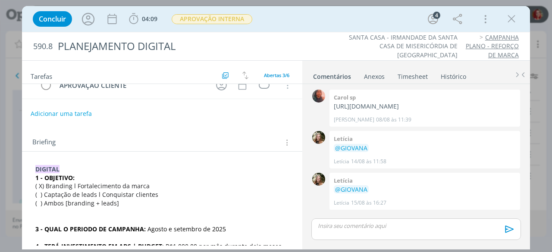
scroll to position [75, 0]
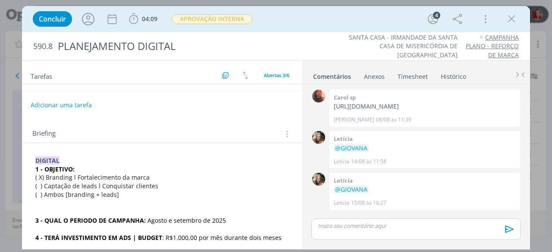
click at [34, 159] on div "DIGITAL 1 - OBJETIVO: ( X) Branding l Fortalecimento da marca ( ) Captação de l…" at bounding box center [162, 200] width 267 height 92
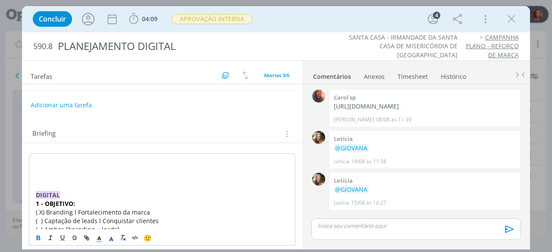
click at [36, 159] on p "dialog" at bounding box center [162, 161] width 253 height 9
drag, startPoint x: 141, startPoint y: 161, endPoint x: 35, endPoint y: 159, distance: 105.3
click at [35, 159] on div "ALTERAÇÃO CLIENTE - 25/08/25 DIGITAL 1 - OBJETIVO: ( X) Branding l Fortalecimen…" at bounding box center [162, 217] width 267 height 126
click at [114, 239] on rect "dialog" at bounding box center [113, 239] width 0 height 0
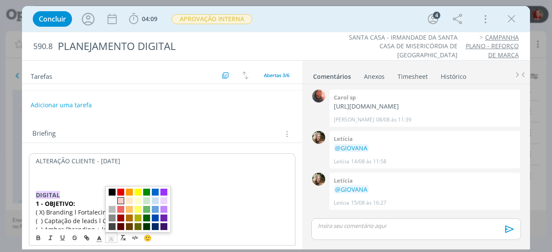
click at [119, 200] on span "dialog" at bounding box center [120, 201] width 7 height 7
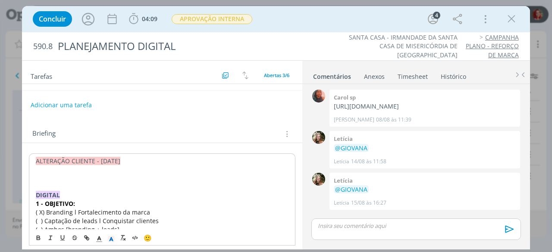
click at [76, 168] on p "dialog" at bounding box center [162, 170] width 253 height 9
click at [71, 174] on p "dialog" at bounding box center [162, 178] width 253 height 9
click at [53, 177] on p "dialog" at bounding box center [162, 177] width 254 height 9
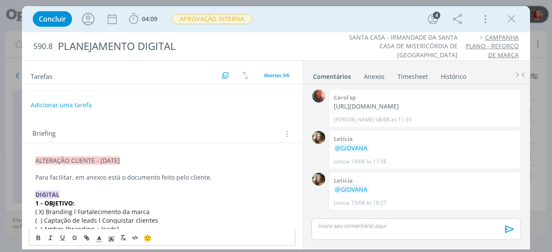
click at [36, 173] on p "Para facilitar, em anexos está o documento feito pelo cliente." at bounding box center [162, 177] width 254 height 9
click at [223, 178] on p "*Para facilitar, em anexos está o documento feito pelo cliente." at bounding box center [162, 177] width 254 height 9
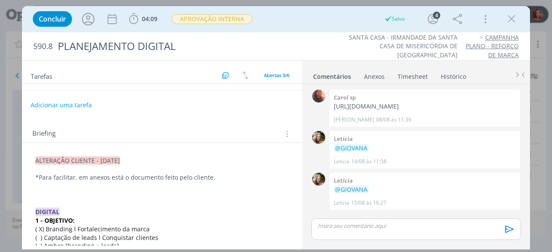
click at [378, 72] on div "Anexos 0" at bounding box center [374, 76] width 21 height 9
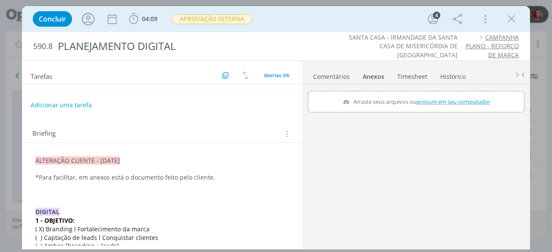
click at [441, 99] on span "procure em seu computador" at bounding box center [454, 102] width 74 height 8
click at [441, 94] on input "Arraste seus arquivos ou procure em seu computador" at bounding box center [416, 92] width 217 height 3
type input "C:\fakepath\Considerações Campanha Plano Santa Casa Saúde.pdf"
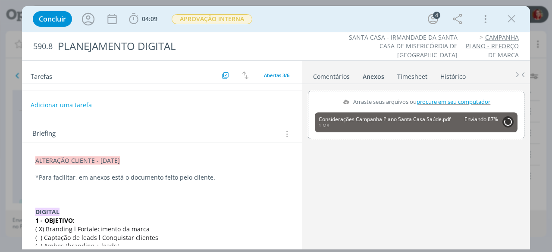
click at [160, 174] on p "*Para facilitar, em anexos está o documento feito pelo cliente." at bounding box center [162, 177] width 254 height 9
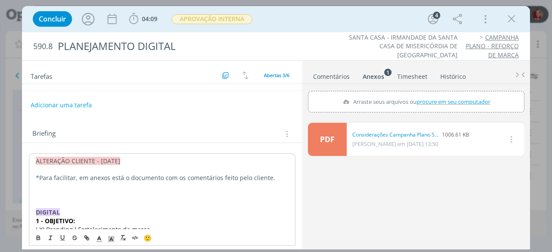
click at [233, 174] on p "*Para facilitar, em anexos está o documento com os comentários feito pelo clien…" at bounding box center [162, 178] width 253 height 9
click at [87, 194] on p "dialog" at bounding box center [162, 195] width 253 height 9
click at [57, 192] on p "-" at bounding box center [162, 195] width 254 height 9
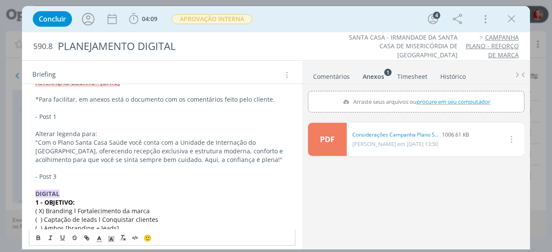
scroll to position [110, 0]
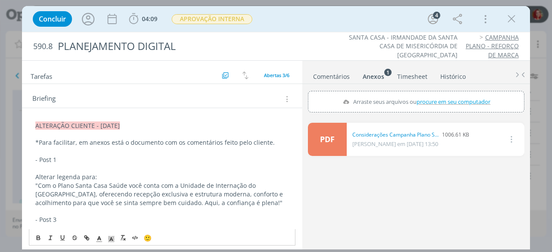
click at [277, 138] on p "*Para facilitar, em anexos está o documento com os comentários feito pelo clien…" at bounding box center [162, 142] width 254 height 9
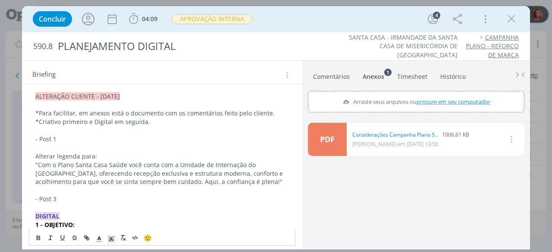
scroll to position [154, 0]
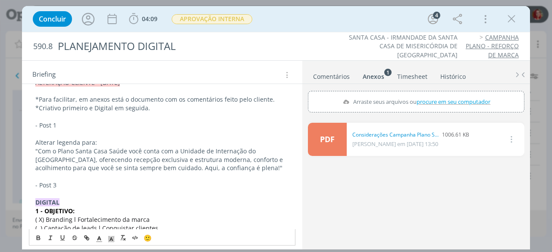
click at [95, 181] on p "- Post 3" at bounding box center [162, 185] width 254 height 9
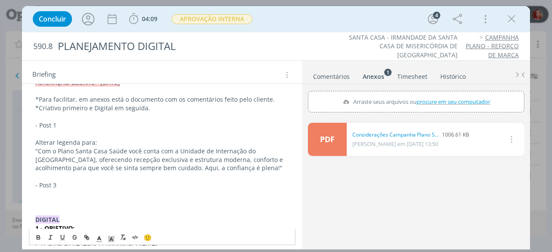
click at [119, 147] on p ""Com o Plano Santa Casa Saúde você conta com a Unidade de Internação do Hospita…" at bounding box center [162, 160] width 254 height 26
click at [120, 139] on p "Alterar legenda para:" at bounding box center [162, 142] width 254 height 9
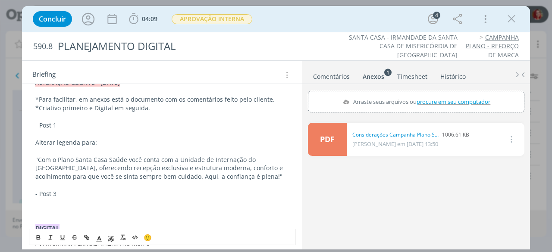
click at [40, 207] on p "dialog" at bounding box center [162, 211] width 254 height 9
click at [38, 212] on p "dialog" at bounding box center [162, 211] width 254 height 9
click at [58, 193] on p "- Post 3" at bounding box center [162, 194] width 254 height 9
click at [47, 209] on p "dialog" at bounding box center [162, 211] width 254 height 9
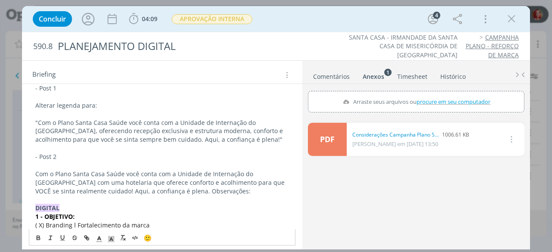
scroll to position [240, 0]
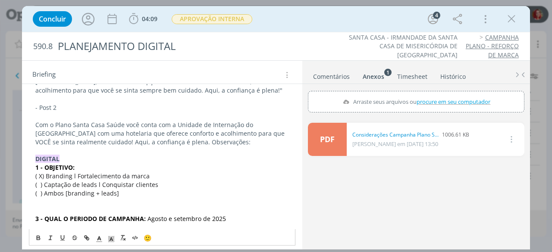
click at [164, 138] on p "Com o Plano Santa Casa Saúde você conta com a Unidade de Internação do Hospital…" at bounding box center [162, 134] width 254 height 26
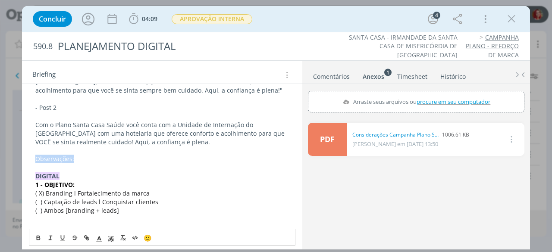
drag, startPoint x: 88, startPoint y: 154, endPoint x: 29, endPoint y: 153, distance: 59.1
click at [29, 153] on div "ALTERAÇÃO CLIENTE - 25/08/25 *Para facilitar, em anexos está o documento com os…" at bounding box center [162, 125] width 267 height 272
click at [65, 238] on icon "dialog" at bounding box center [62, 238] width 7 height 7
click at [180, 132] on p "Com o Plano Santa Casa Saúde você conta com a Unidade de Internação do Hospital…" at bounding box center [162, 134] width 254 height 26
click at [170, 139] on p "Com o Plano Santa Casa Saúde você conta com a Unidade de Internação do Hospital…" at bounding box center [162, 134] width 254 height 26
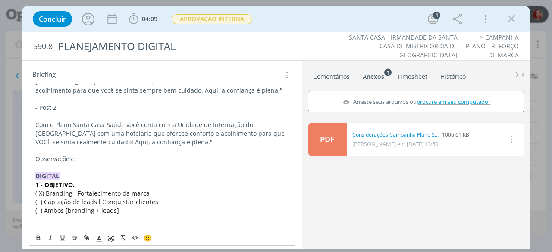
click at [35, 122] on div "ALTERAÇÃO CLIENTE - 25/08/25 *Para facilitar, em anexos está o documento com os…" at bounding box center [162, 125] width 267 height 272
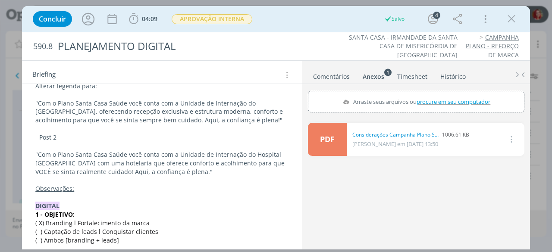
scroll to position [197, 0]
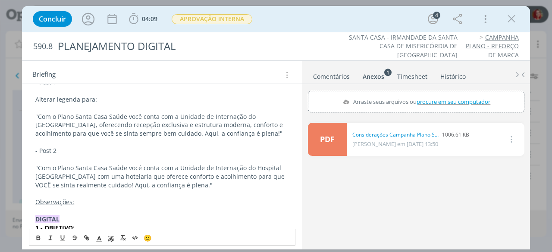
click at [163, 132] on p ""Com o Plano Santa Casa Saúde você conta com a Unidade de Internação do Hospita…" at bounding box center [162, 126] width 254 height 26
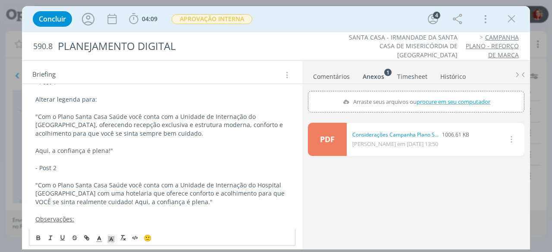
click at [107, 201] on p ""Com o Plano Santa Casa Saúde você conta com a Unidade de Internação do Hospita…" at bounding box center [162, 194] width 254 height 26
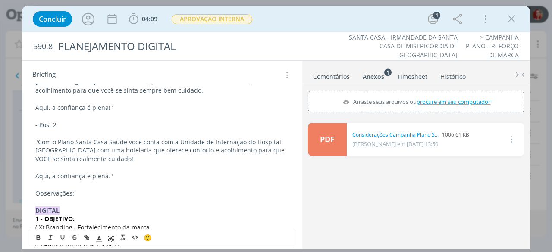
drag, startPoint x: 85, startPoint y: 189, endPoint x: 79, endPoint y: 192, distance: 6.6
click at [85, 189] on p "Observações:" at bounding box center [162, 193] width 254 height 9
click at [61, 240] on icon "dialog" at bounding box center [62, 238] width 7 height 7
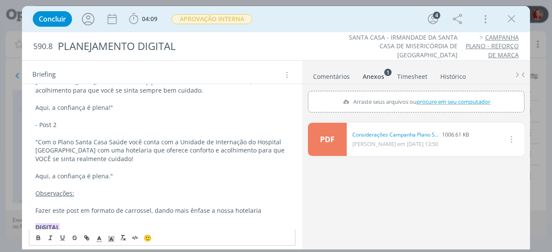
click at [220, 209] on p "Fazer este post em formato de carrossel, dando mais ênfase a nossa hotelaria ﻿" at bounding box center [162, 211] width 254 height 9
click at [220, 209] on p "Fazer este post em formato de carrossel, dando mais ênfase a nossa hotelaria" at bounding box center [162, 211] width 254 height 9
click at [32, 207] on div "ALTERAÇÃO CLIENTE - 25/08/25 *Para facilitar, em anexos está o documento com os…" at bounding box center [162, 150] width 267 height 323
click at [251, 209] on p "- Fazer este post em formato de carrossel, dando mais ênfase a hotelaria" at bounding box center [162, 211] width 254 height 9
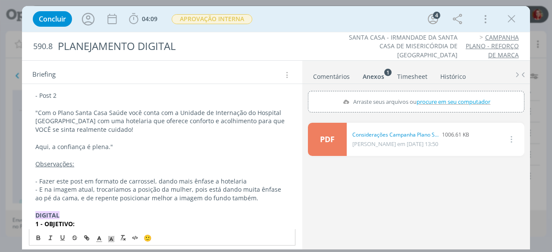
scroll to position [283, 0]
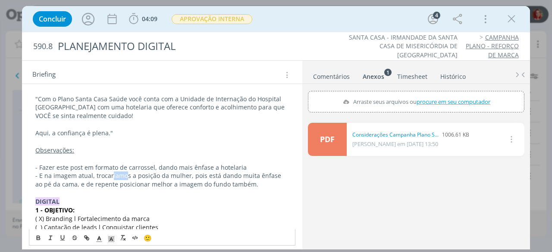
drag, startPoint x: 126, startPoint y: 173, endPoint x: 110, endPoint y: 172, distance: 16.0
click at [110, 172] on p "- E na imagem atual, trocaríamos a posição da mulher, pois está dando muita ênf…" at bounding box center [162, 180] width 254 height 17
drag, startPoint x: 90, startPoint y: 183, endPoint x: 58, endPoint y: 182, distance: 31.9
click at [58, 182] on p "- E na imagem atual, trocar a posição da mulher, pois está dando muita ênfase a…" at bounding box center [162, 180] width 254 height 17
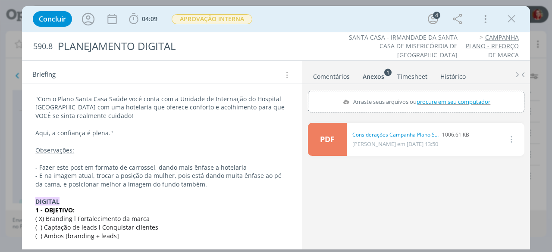
click at [230, 183] on p "- E na imagem atual, trocar a posição da mulher, pois está dando muita ênfase a…" at bounding box center [162, 180] width 254 height 17
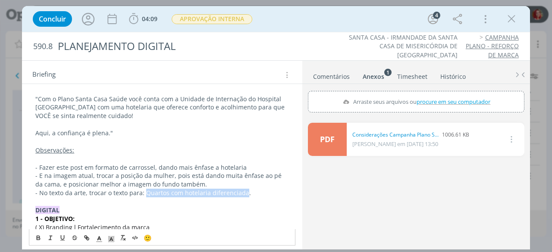
drag, startPoint x: 144, startPoint y: 191, endPoint x: 243, endPoint y: 192, distance: 99.2
click at [243, 192] on p "- No texto da arte, trocar o texto para: Quartos com hotelaria diferenciada." at bounding box center [162, 193] width 254 height 9
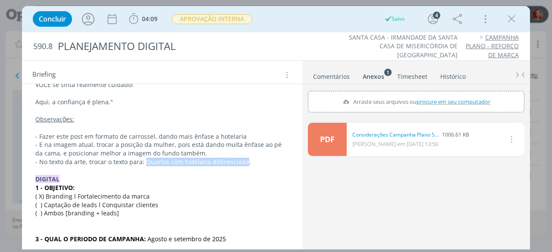
scroll to position [306, 0]
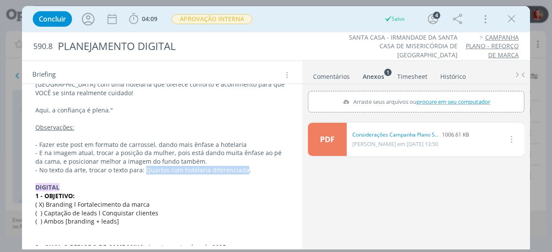
click at [145, 166] on p "- No texto da arte, trocar o texto para: Quartos com hotelaria diferenciada." at bounding box center [162, 170] width 254 height 9
drag, startPoint x: 143, startPoint y: 169, endPoint x: 242, endPoint y: 169, distance: 99.2
click at [242, 169] on p "- No texto da arte, trocar o texto para: Quartos com hotelaria diferenciada." at bounding box center [162, 170] width 254 height 9
click at [40, 235] on icon "dialog" at bounding box center [38, 238] width 7 height 7
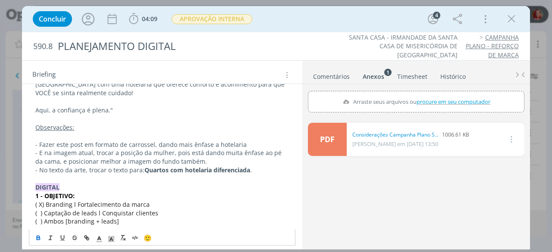
click at [257, 168] on p "- No texto da arte, trocar o texto para: Quartos com hotelaria diferenciada ." at bounding box center [162, 170] width 254 height 9
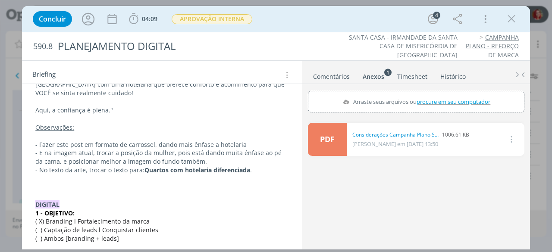
click at [67, 187] on p "dialog" at bounding box center [162, 187] width 254 height 9
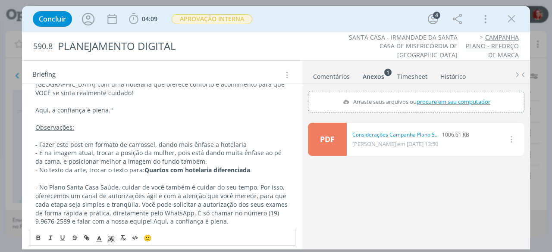
click at [39, 186] on p "- No Plano Santa Casa Saúde, cuidar de você também é cuidar do seu tempo. Por i…" at bounding box center [162, 204] width 254 height 43
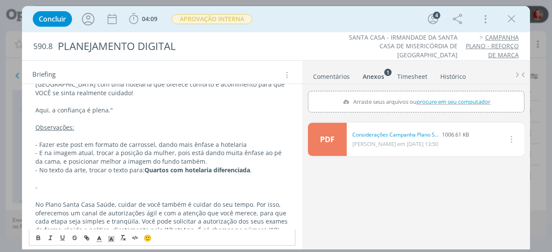
click at [52, 183] on p "-" at bounding box center [162, 187] width 254 height 9
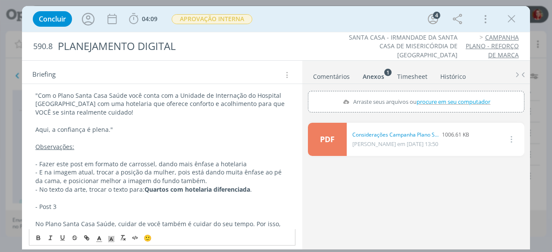
scroll to position [349, 0]
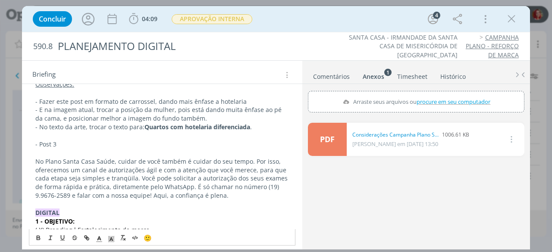
click at [33, 156] on div "ALTERAÇÃO CLIENTE - 25/08/25 *Para facilitar, em anexos está o documento com os…" at bounding box center [162, 89] width 267 height 418
click at [226, 193] on p ""No Plano Santa Casa Saúde, cuidar de você também é cuidar do seu tempo. Por is…" at bounding box center [162, 178] width 254 height 43
click at [150, 192] on p ""No Plano Santa Casa Saúde, cuidar de você também é cuidar do seu tempo. Por is…" at bounding box center [162, 178] width 254 height 43
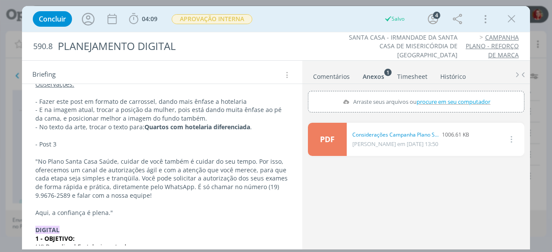
click at [253, 157] on p ""No Plano Santa Casa Saúde, cuidar de você também é cuidar do seu tempo. Por is…" at bounding box center [162, 178] width 254 height 43
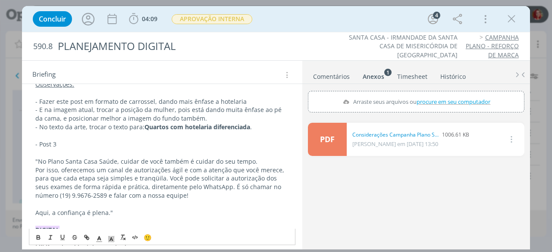
click at [163, 176] on p "Por isso, oferecemos um canal de autorizações ágil e com a atenção que você mer…" at bounding box center [162, 183] width 254 height 35
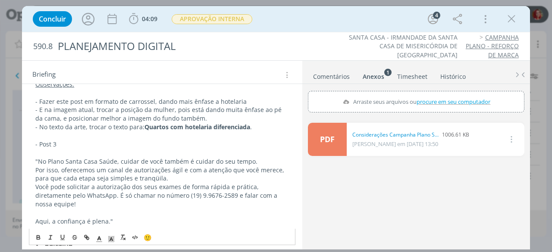
click at [101, 192] on p "Você pode solicitar a autorização dos seus exames de forma rápida e prática, di…" at bounding box center [162, 196] width 254 height 26
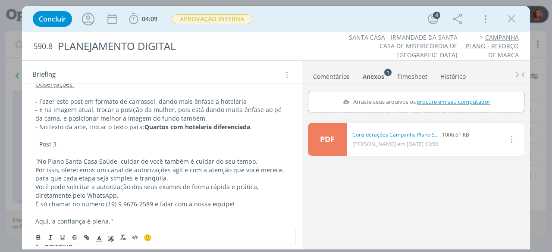
click at [261, 158] on p ""No Plano Santa Casa Saúde, cuidar de você também é cuidar do seu tempo." at bounding box center [162, 161] width 254 height 9
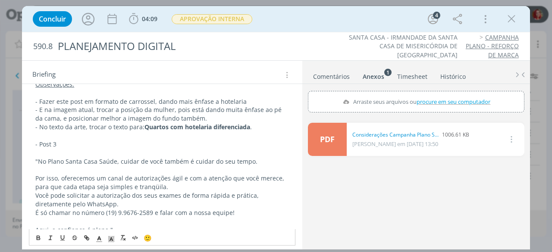
click at [179, 188] on p "Por isso, oferecemos um canal de autorizações ágil e com a atenção que você mer…" at bounding box center [162, 182] width 254 height 17
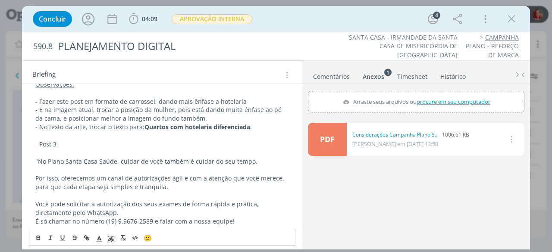
click at [136, 204] on p "Você pode solicitar a autorização dos seus exames de forma rápida e prática, di…" at bounding box center [162, 208] width 254 height 17
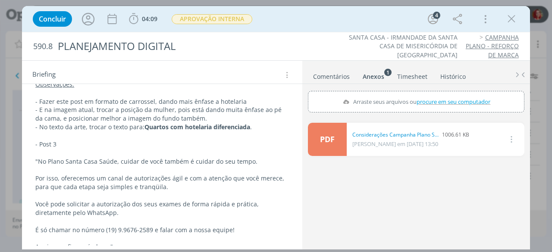
click at [81, 140] on p "- Post 3" at bounding box center [162, 144] width 254 height 9
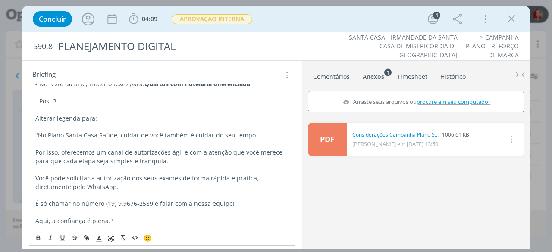
scroll to position [435, 0]
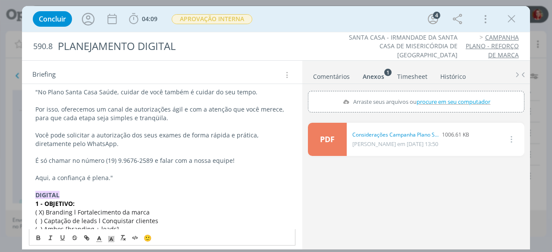
click at [125, 176] on p "Aqui, a confiança é plena."" at bounding box center [162, 178] width 254 height 9
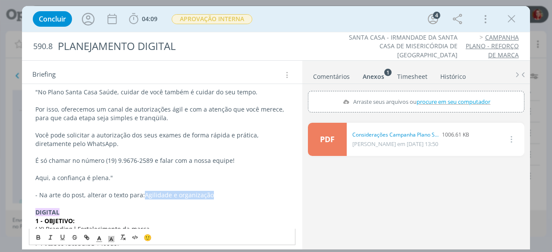
drag, startPoint x: 214, startPoint y: 194, endPoint x: 142, endPoint y: 189, distance: 72.2
click at [142, 191] on p "- Na arte do post, alterar o texto para:Agilidade e organização" at bounding box center [162, 195] width 254 height 9
click at [35, 234] on button "dialog" at bounding box center [39, 238] width 12 height 10
click at [141, 192] on p "- Na arte do post, alterar o texto para: Agilidade e organização" at bounding box center [162, 195] width 254 height 9
click at [215, 191] on p "- Na arte do post, alterar o texto para: Agilidade e organização" at bounding box center [162, 195] width 254 height 9
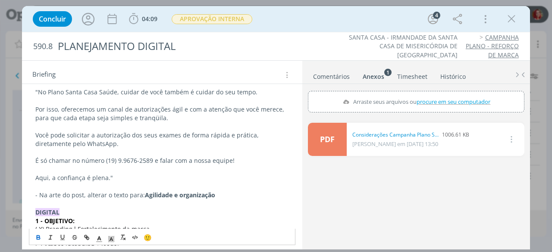
click at [34, 238] on button "dialog" at bounding box center [39, 238] width 12 height 10
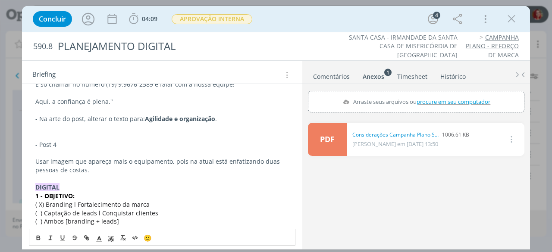
scroll to position [522, 0]
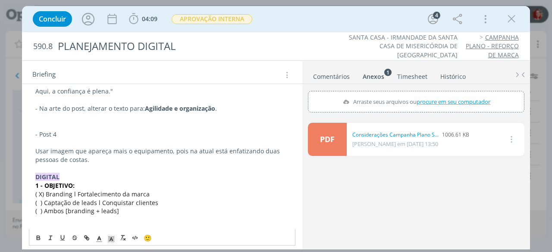
click at [105, 157] on p "Usar imagem que apareça mais o equipamento, pois na atual está enfatizando duas…" at bounding box center [162, 155] width 254 height 17
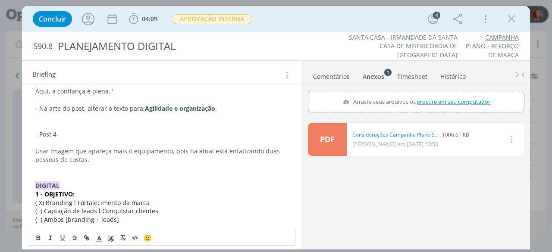
click at [56, 166] on p "dialog" at bounding box center [162, 168] width 254 height 9
click at [35, 148] on p "Usar imagem que apareça mais o equipamento, pois na atual está enfatizando duas…" at bounding box center [162, 155] width 254 height 17
click at [94, 154] on p "Usar imagem que apareça mais o equipamento, pois na atual está enfatizando duas…" at bounding box center [162, 155] width 254 height 17
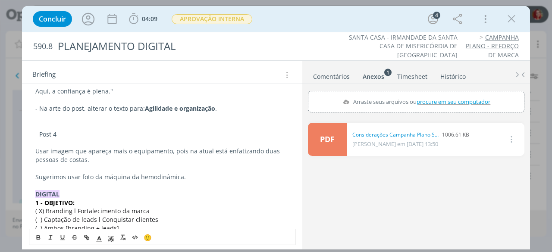
click at [187, 174] on p "Sugerimos usar foto da máquina da hemodinâmica." at bounding box center [162, 177] width 254 height 9
drag, startPoint x: 70, startPoint y: 173, endPoint x: 36, endPoint y: 172, distance: 34.5
click at [36, 173] on p "Sugerimos usar foto da máquina da hemodinâmica." at bounding box center [162, 177] width 254 height 9
click at [176, 182] on p "dialog" at bounding box center [162, 186] width 254 height 9
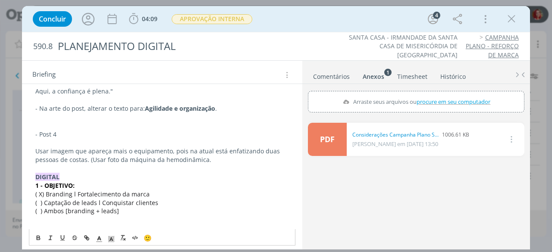
click at [214, 157] on p "Usar imagem que apareça mais o equipamento, pois na atual está enfatizando duas…" at bounding box center [162, 155] width 254 height 17
click at [210, 159] on p "Usar imagem que apareça mais o equipamento, pois na atual está enfatizando duas…" at bounding box center [162, 155] width 254 height 17
click at [77, 156] on p "Usar imagem que apareça mais o equipamento, pois na atual está enfatizando duas…" at bounding box center [162, 155] width 254 height 17
click at [206, 157] on p "Usar imagem que apareça mais o equipamento, pois na atual está enfatizando duas…" at bounding box center [162, 155] width 254 height 17
click at [193, 157] on p "Usar imagem que apareça mais o equipamento, pois na atual está enfatizando duas…" at bounding box center [162, 155] width 254 height 17
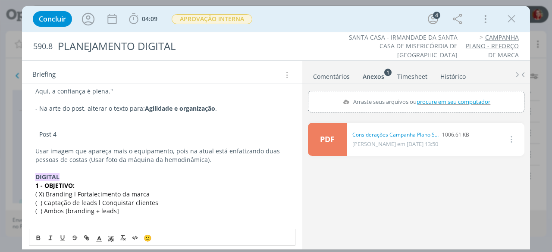
click at [205, 153] on p "Usar imagem que apareça mais o equipamento, pois na atual está enfatizando duas…" at bounding box center [162, 155] width 254 height 17
click at [215, 160] on p "Usar imagem que apareça mais o equipamento, pois na atual está enfatizando duas…" at bounding box center [162, 155] width 254 height 17
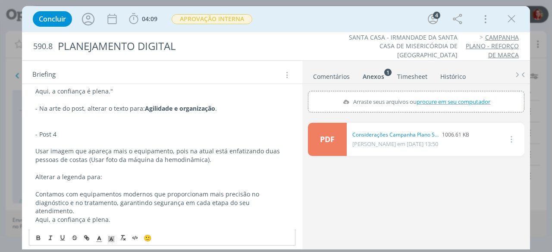
click at [33, 192] on div "ALTERAÇÃO CLIENTE - 25/08/25 *Para facilitar, em anexos está o documento com os…" at bounding box center [162, 14] width 267 height 615
click at [111, 224] on p "dialog" at bounding box center [162, 228] width 254 height 9
click at [115, 216] on p "Aqui, a confiança é plena." at bounding box center [162, 220] width 254 height 9
click at [266, 201] on p ""Contamos com equipamentos modernos que proporcionam mais precisão no diagnósti…" at bounding box center [162, 203] width 254 height 26
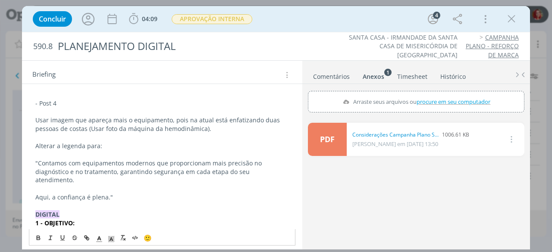
scroll to position [565, 0]
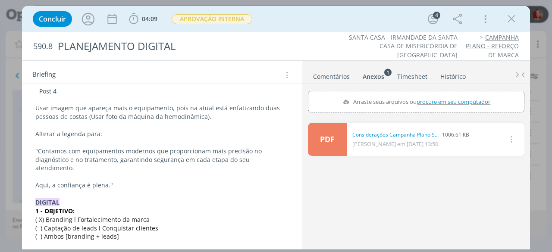
click at [153, 173] on p "dialog" at bounding box center [162, 177] width 254 height 9
click at [150, 181] on p "Aqui, a confiança é plena."" at bounding box center [162, 185] width 254 height 9
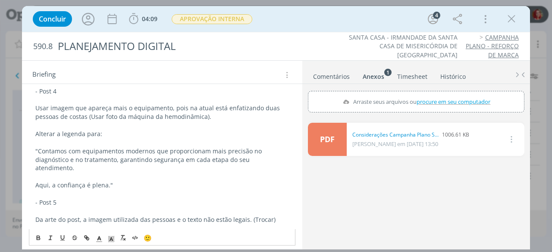
click at [267, 216] on p "Da arte do post, a imagem utilizada das pessoas e o texto não estão legais. (Tr…" at bounding box center [162, 220] width 254 height 9
click at [60, 216] on p "Da arte do post, a imagem utilizada das pessoas e o texto não estão legais. (Tr…" at bounding box center [162, 224] width 254 height 17
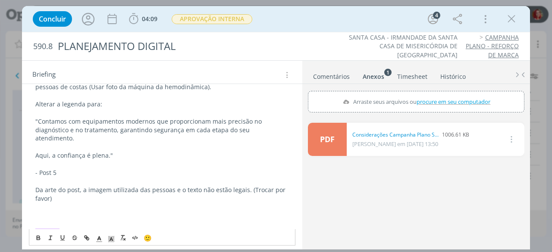
scroll to position [608, 0]
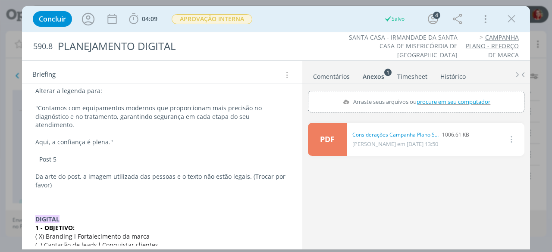
click at [106, 173] on p "Da arte do post, a imagem utilizada das pessoas e o texto não estão legais. (Tr…" at bounding box center [162, 181] width 254 height 17
click at [136, 238] on icon "dialog" at bounding box center [135, 238] width 7 height 7
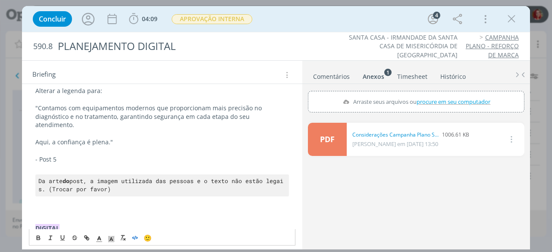
click at [136, 238] on icon "dialog" at bounding box center [135, 238] width 7 height 7
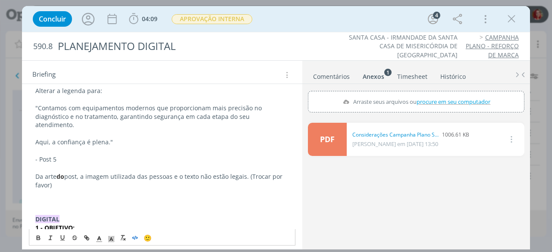
click at [138, 237] on icon "dialog" at bounding box center [135, 238] width 7 height 7
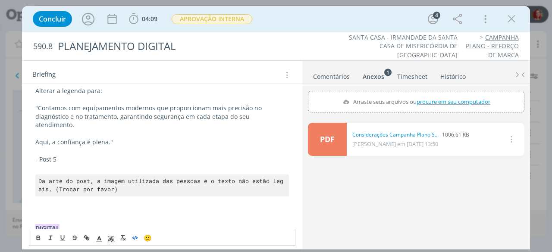
click at [138, 237] on icon "dialog" at bounding box center [135, 238] width 7 height 7
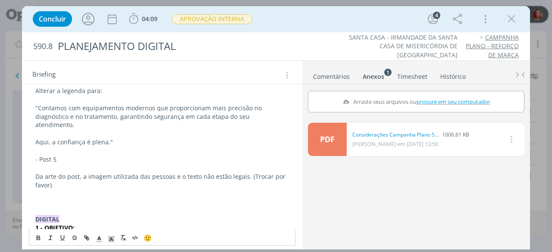
click at [47, 198] on p "dialog" at bounding box center [162, 202] width 254 height 9
click at [58, 207] on p "dialog" at bounding box center [162, 211] width 254 height 9
click at [61, 207] on p "dialog" at bounding box center [162, 211] width 254 height 9
click at [49, 198] on p "dialog" at bounding box center [162, 202] width 254 height 9
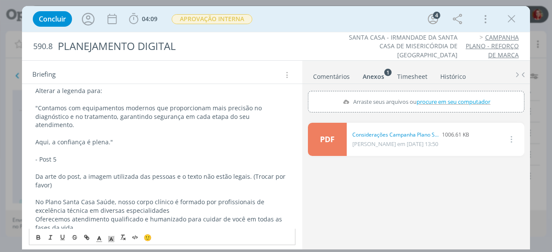
click at [35, 198] on p "No Plano Santa Casa Saúde, nosso corpo clínico é formado por profissionais de e…" at bounding box center [162, 206] width 254 height 17
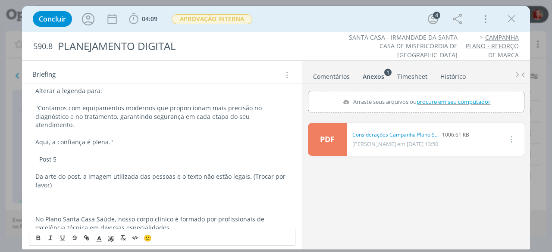
click at [37, 198] on p "dialog" at bounding box center [162, 202] width 254 height 9
click at [37, 207] on p "dialog" at bounding box center [162, 211] width 254 height 9
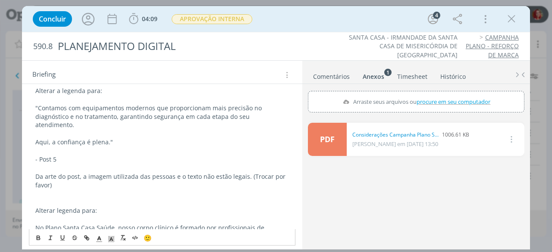
drag, startPoint x: 36, startPoint y: 214, endPoint x: 72, endPoint y: 214, distance: 35.8
click at [36, 224] on p "No Plano Santa Casa Saúde, nosso corpo clínico é formado por profissionais de e…" at bounding box center [162, 232] width 254 height 17
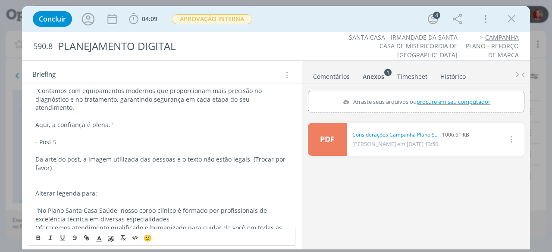
scroll to position [651, 0]
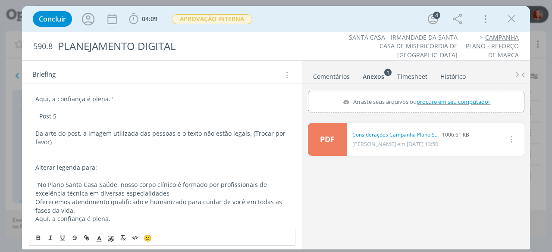
click at [110, 215] on p "Aqui, a confiança é plena." at bounding box center [162, 219] width 254 height 9
click at [84, 198] on p "Oferecemos atendimento qualificado e humanizado para cuidar de você em todas as…" at bounding box center [162, 206] width 254 height 17
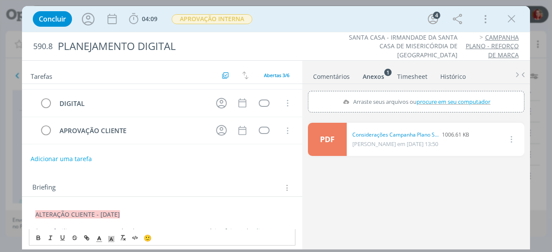
scroll to position [0, 0]
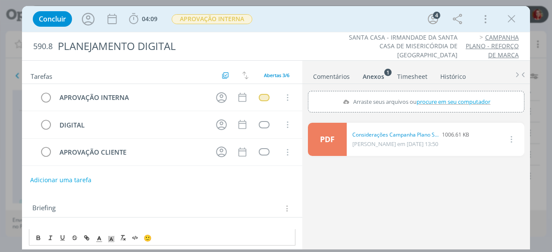
click at [85, 181] on button "Adicionar uma tarefa" at bounding box center [60, 180] width 61 height 15
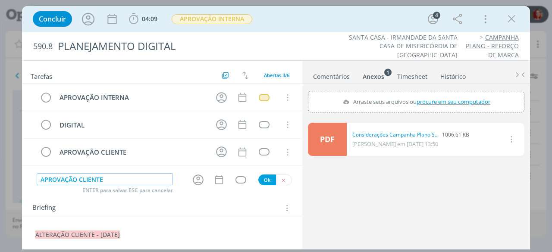
type input "APROVAÇÃO CLIENTE"
click at [258, 175] on button "Ok" at bounding box center [267, 180] width 18 height 11
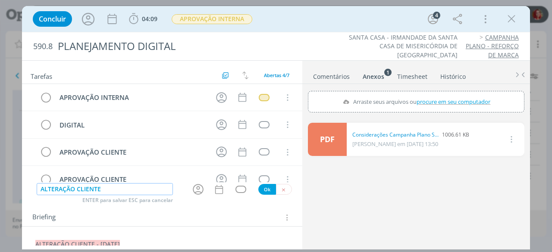
type input "ALTERAÇÃO CLIENTE"
click at [265, 186] on button "Ok" at bounding box center [267, 189] width 18 height 11
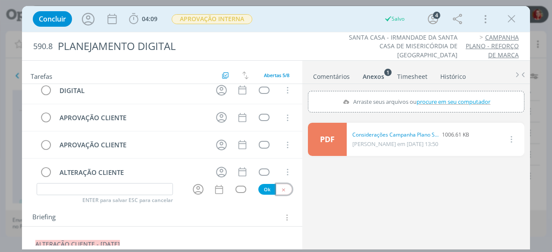
click at [281, 190] on icon "dialog" at bounding box center [284, 190] width 6 height 6
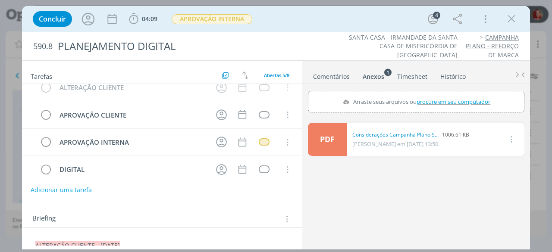
scroll to position [0, 0]
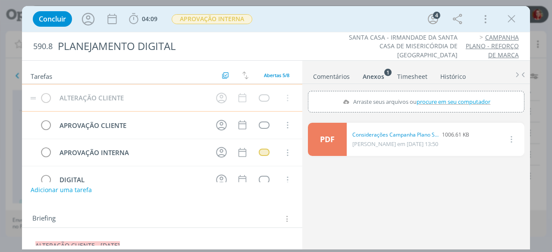
click at [38, 85] on tr "ALTERAÇÃO CLIENTE Cancelar" at bounding box center [162, 98] width 280 height 28
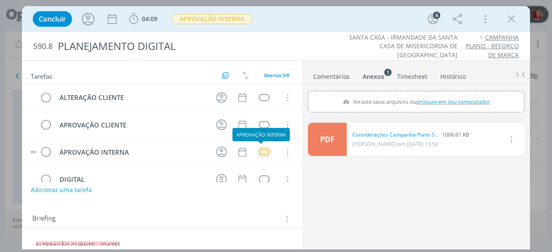
click at [259, 148] on div "dialog" at bounding box center [264, 151] width 11 height 7
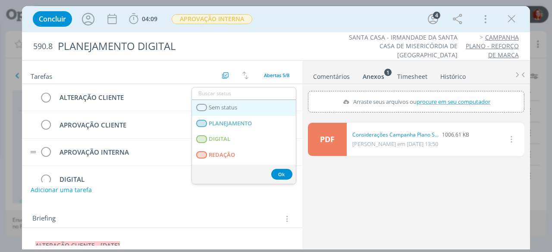
click at [233, 107] on span "Sem status" at bounding box center [223, 107] width 28 height 7
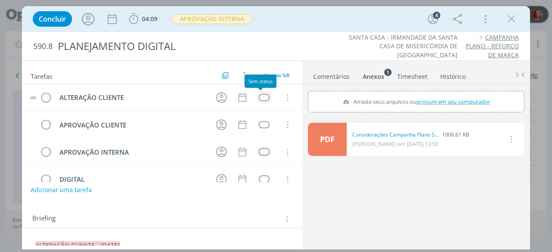
click at [259, 99] on div "dialog" at bounding box center [264, 97] width 11 height 7
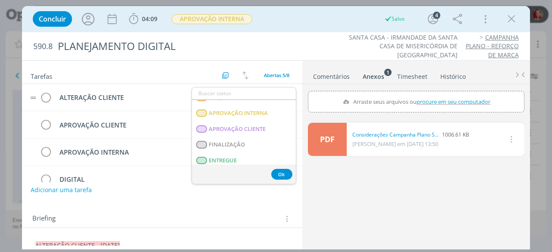
scroll to position [216, 0]
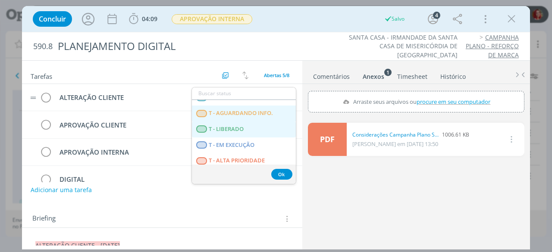
click at [255, 125] on LIBERADO "T - LIBERADO" at bounding box center [244, 130] width 104 height 16
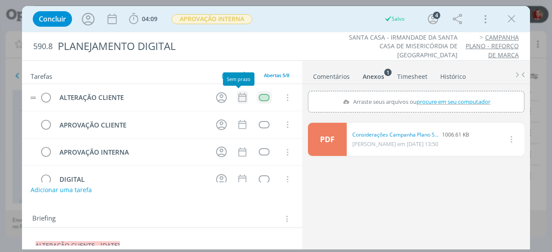
click at [237, 97] on icon "dialog" at bounding box center [242, 97] width 11 height 11
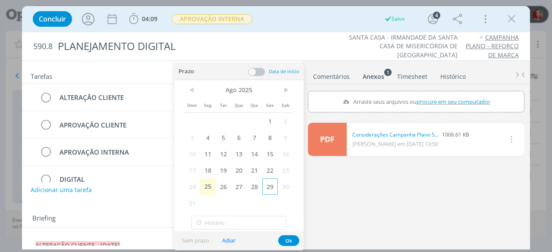
click at [267, 186] on span "29" at bounding box center [270, 187] width 16 height 16
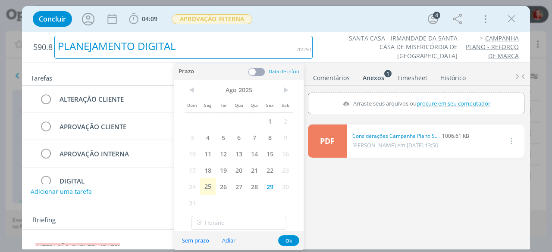
click at [302, 49] on div "PLANEJAMENTO DIGITAL" at bounding box center [183, 47] width 258 height 23
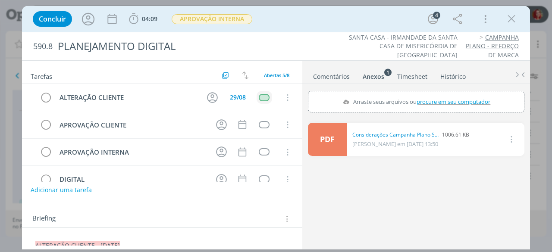
click at [322, 48] on ul "SANTA CASA - IRMANDADE DA SANTA CASA DE MISERICÓRDIA DE RIO CLARO CAMPANHA PLAN…" at bounding box center [419, 46] width 197 height 26
click at [207, 96] on icon "dialog" at bounding box center [212, 97] width 11 height 11
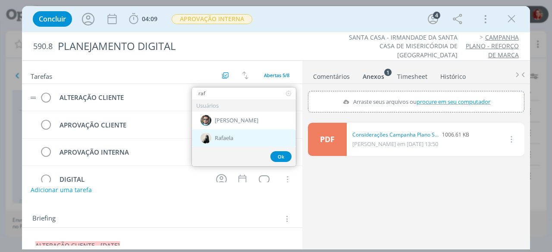
type input "raf"
click at [245, 138] on div "Rafaela" at bounding box center [244, 138] width 104 height 18
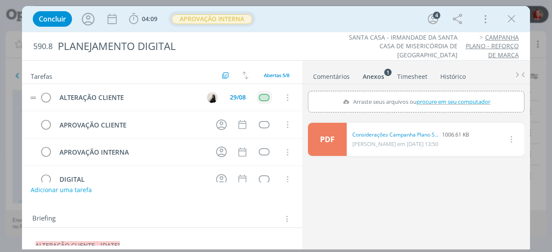
click at [239, 16] on span "APROVAÇÃO INTERNA" at bounding box center [212, 19] width 81 height 10
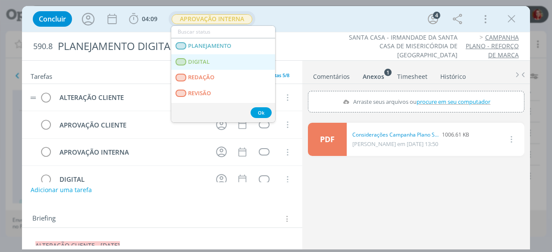
scroll to position [43, 0]
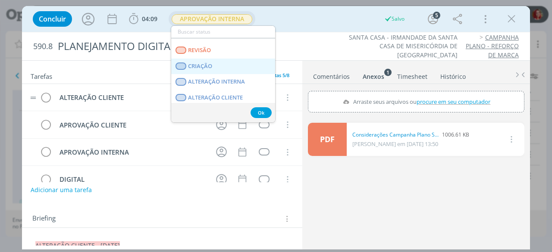
click at [226, 67] on link "CRIAÇÃO" at bounding box center [223, 67] width 104 height 16
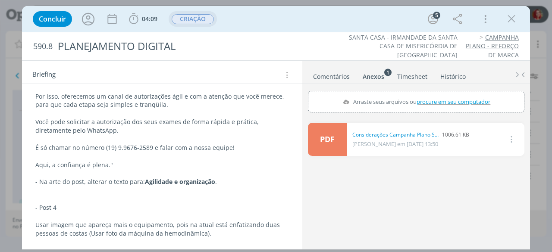
scroll to position [518, 0]
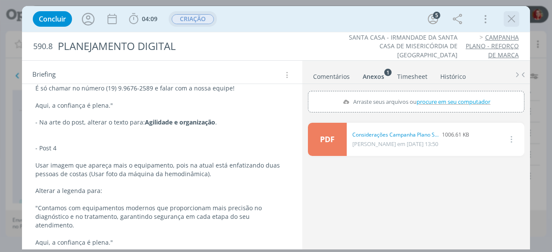
click at [514, 17] on icon "dialog" at bounding box center [511, 19] width 13 height 13
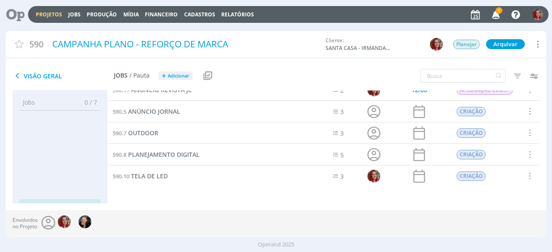
click at [495, 8] on icon "button" at bounding box center [496, 14] width 15 height 15
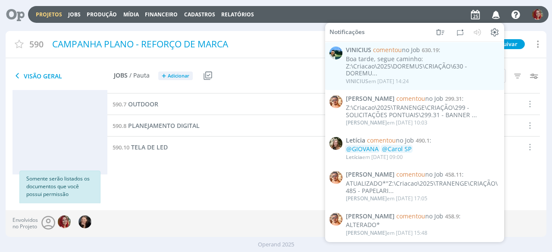
scroll to position [33, 0]
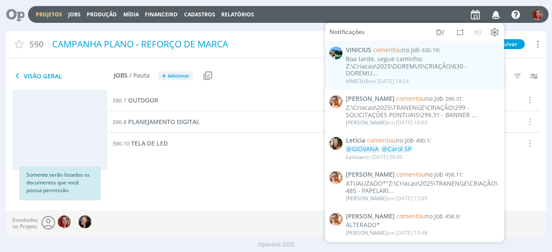
drag, startPoint x: 193, startPoint y: 160, endPoint x: 172, endPoint y: 138, distance: 31.1
click at [192, 159] on div "590.1 KV 3 16/07 11:00 APROVAÇÃO CLIENTE Selecionar Concluir Cancelar Iniciar t…" at bounding box center [323, 113] width 433 height 113
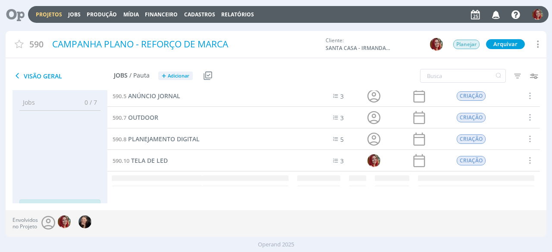
scroll to position [54, 0]
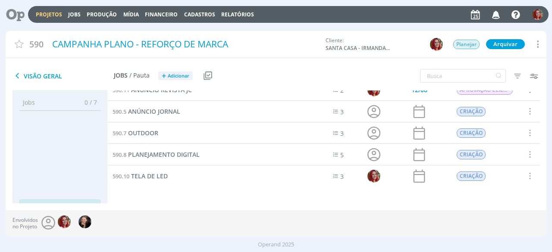
click at [24, 15] on div at bounding box center [15, 14] width 25 height 19
click at [21, 12] on icon at bounding box center [12, 14] width 18 height 17
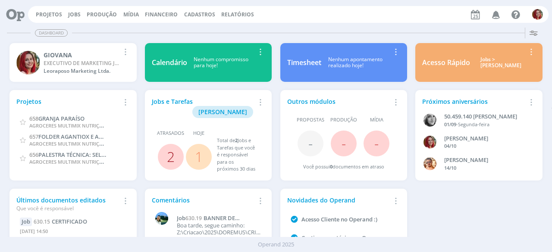
click at [170, 148] on link "2" at bounding box center [171, 157] width 8 height 19
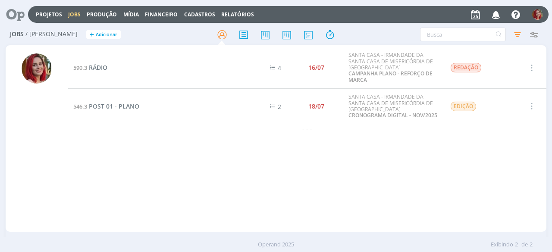
click at [17, 9] on icon at bounding box center [12, 14] width 18 height 17
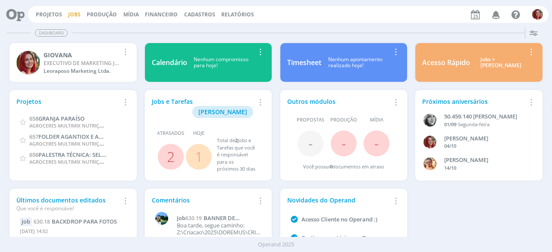
click at [69, 13] on link "Jobs" at bounding box center [74, 14] width 13 height 7
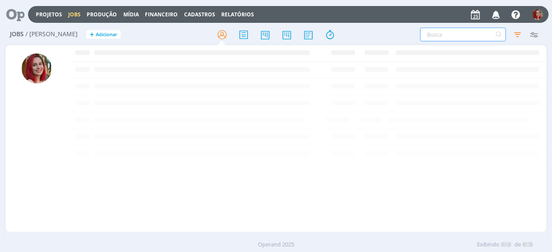
click at [478, 36] on input "text" at bounding box center [463, 35] width 86 height 14
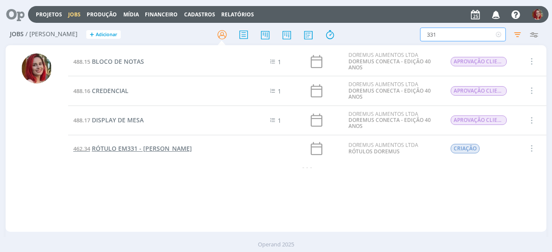
type input "331"
click at [163, 148] on span "RÓTULO EM331 - LEITINHO" at bounding box center [142, 148] width 100 height 8
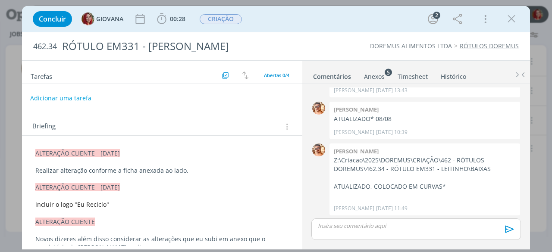
click at [79, 97] on button "Adicionar uma tarefa" at bounding box center [60, 98] width 61 height 15
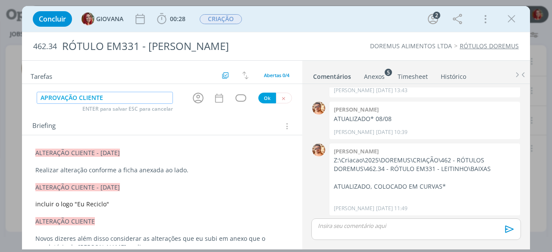
type input "APROVAÇÃO CLIENTE"
click at [263, 98] on button "Ok" at bounding box center [267, 98] width 18 height 11
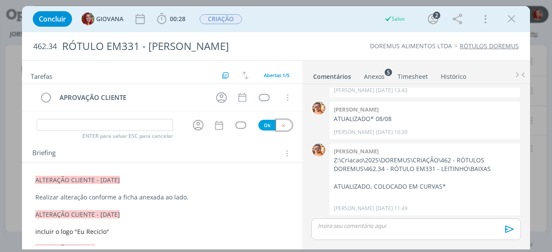
click at [276, 124] on button "dialog" at bounding box center [284, 125] width 16 height 11
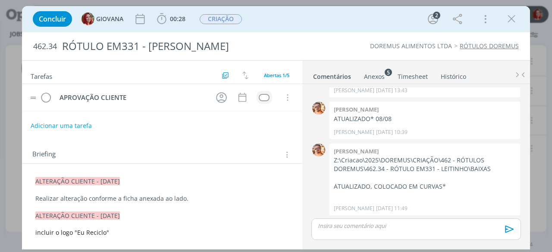
click at [265, 95] on td "dialog" at bounding box center [265, 97] width 16 height 13
click at [264, 94] on div "dialog" at bounding box center [264, 97] width 11 height 7
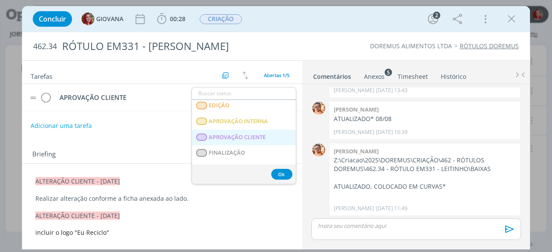
scroll to position [129, 0]
click at [251, 138] on span "APROVAÇÃO CLIENTE" at bounding box center [237, 136] width 57 height 7
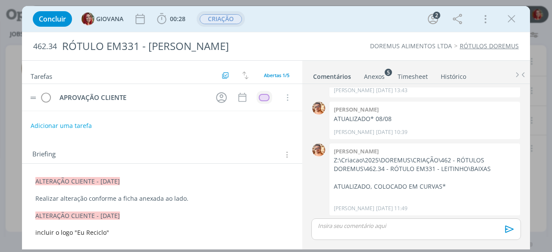
click at [230, 22] on span "CRIAÇÃO" at bounding box center [221, 19] width 42 height 10
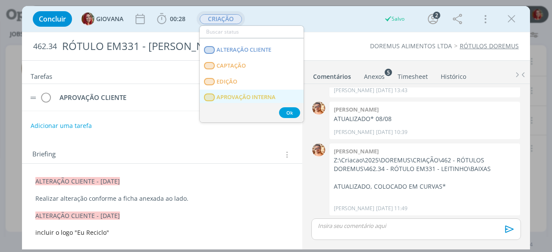
scroll to position [86, 0]
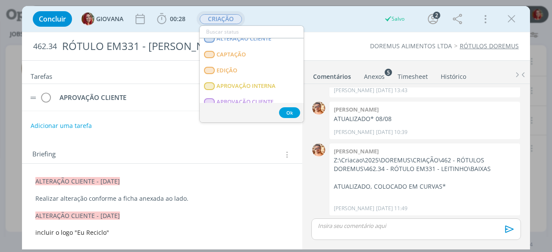
click at [246, 104] on div "Ok" at bounding box center [252, 112] width 104 height 19
click at [246, 100] on span "APROVAÇÃO CLIENTE" at bounding box center [245, 102] width 57 height 7
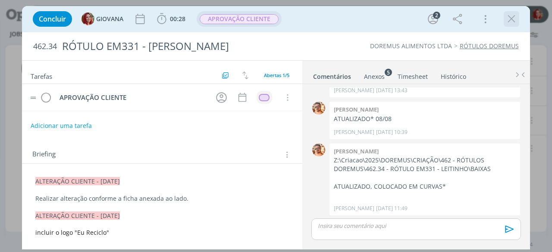
click at [512, 19] on icon "dialog" at bounding box center [511, 19] width 13 height 13
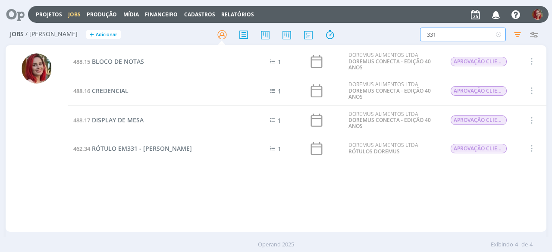
drag, startPoint x: 472, startPoint y: 35, endPoint x: 397, endPoint y: 39, distance: 75.2
click at [397, 39] on div "331 Filtros Filtrar Limpar 331 Tipo Jobs e Tarefas Data Personalizado a Situaçã…" at bounding box center [457, 35] width 172 height 14
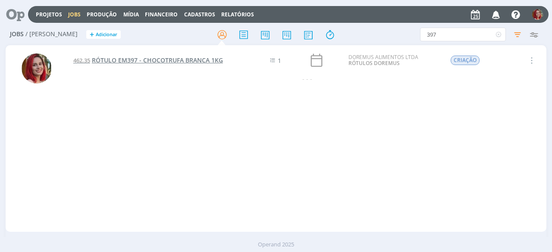
click at [131, 57] on span "RÓTULO EM397 - CHOCOTRUFA BRANCA 1KG" at bounding box center [157, 60] width 131 height 8
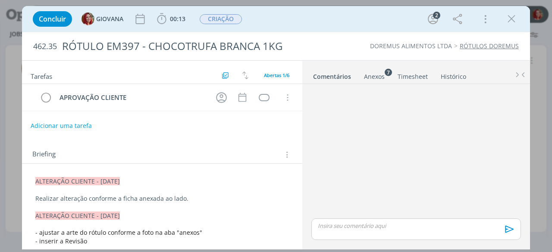
scroll to position [106, 0]
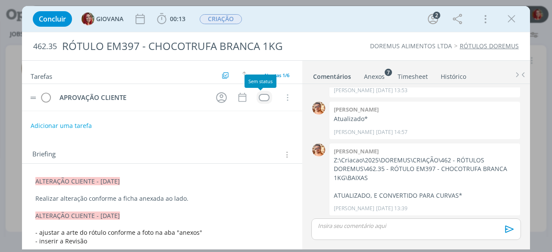
click at [262, 96] on div "dialog" at bounding box center [264, 97] width 11 height 7
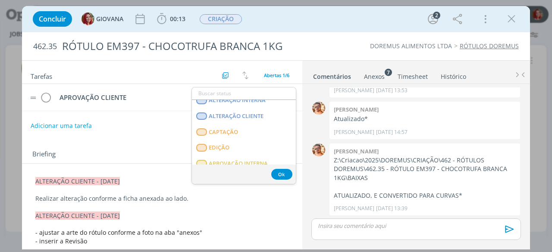
scroll to position [129, 0]
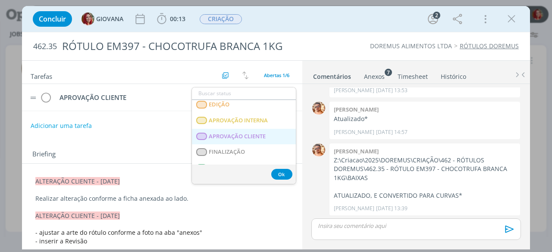
drag, startPoint x: 244, startPoint y: 133, endPoint x: 243, endPoint y: 123, distance: 10.4
click at [243, 133] on span "APROVAÇÃO CLIENTE" at bounding box center [237, 136] width 57 height 7
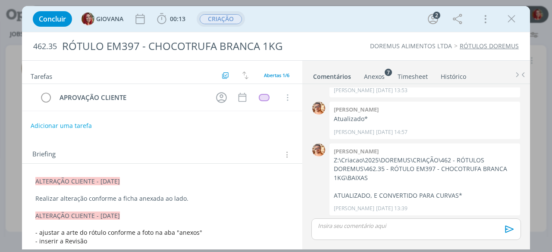
click at [229, 22] on span "CRIAÇÃO" at bounding box center [221, 19] width 42 height 10
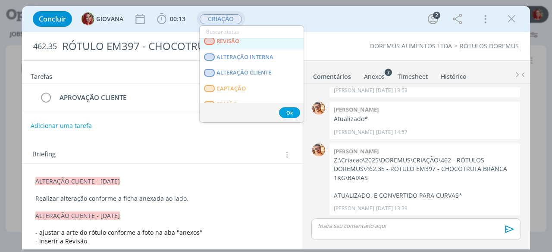
scroll to position [86, 0]
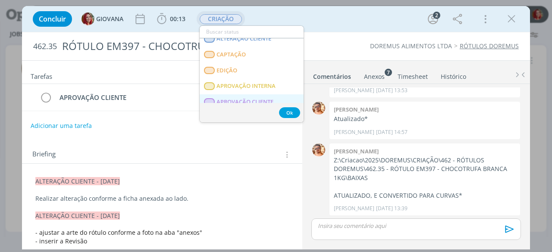
click at [248, 99] on span "APROVAÇÃO CLIENTE" at bounding box center [245, 102] width 57 height 7
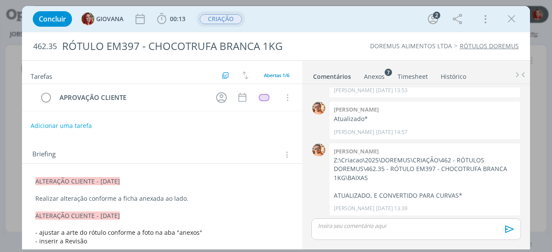
click at [205, 19] on span "CRIAÇÃO" at bounding box center [221, 19] width 42 height 10
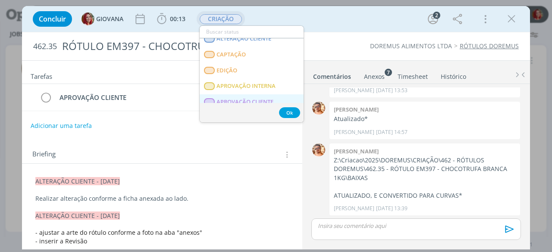
click at [232, 97] on CLIENTE "APROVAÇÃO CLIENTE" at bounding box center [252, 102] width 104 height 16
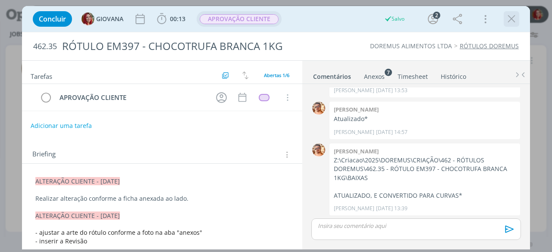
click at [507, 19] on icon "dialog" at bounding box center [511, 19] width 13 height 13
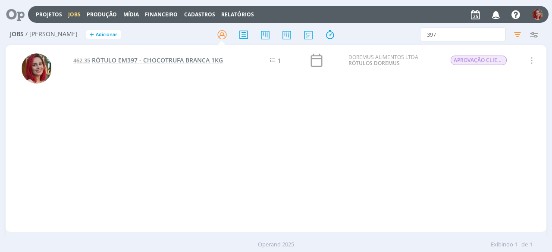
click at [174, 59] on span "RÓTULO EM397 - CHOCOTRUFA BRANCA 1KG" at bounding box center [157, 60] width 131 height 8
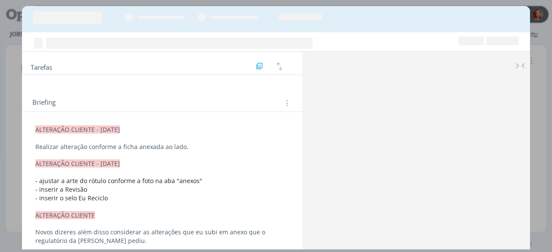
scroll to position [106, 0]
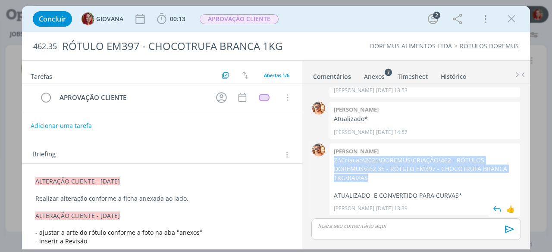
drag, startPoint x: 367, startPoint y: 176, endPoint x: 332, endPoint y: 160, distance: 38.4
click at [332, 160] on div "Victor m. Z:\Criacao\2025\DOREMUS\CRIAÇÃO\462 - RÓTULOS DOREMUS\462.35 - RÓTULO…" at bounding box center [425, 180] width 191 height 72
copy p "Z:\Criacao\2025\DOREMUS\CRIAÇÃO\462 - RÓTULOS DOREMUS\462.35 - RÓTULO EM397 - C…"
click at [508, 18] on icon "dialog" at bounding box center [511, 19] width 13 height 13
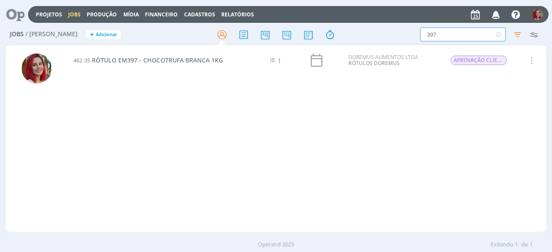
click at [451, 34] on input "397" at bounding box center [463, 35] width 86 height 14
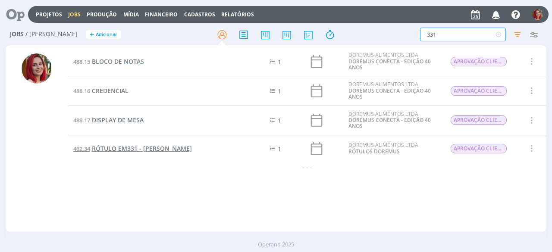
type input "331"
click at [148, 151] on span "RÓTULO EM331 - LEITINHO" at bounding box center [142, 148] width 100 height 8
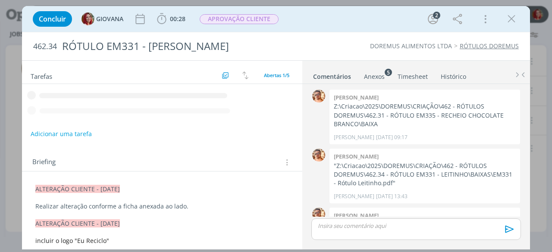
scroll to position [106, 0]
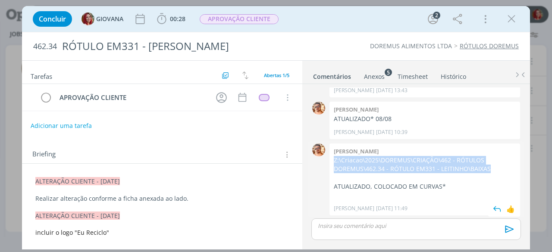
drag, startPoint x: 490, startPoint y: 167, endPoint x: 333, endPoint y: 161, distance: 157.1
click at [333, 161] on div "Victor m. Z:\Criacao\2025\DOREMUS\CRIAÇÃO\462 - RÓTULOS DOREMUS\462.34 - RÓTULO…" at bounding box center [425, 180] width 191 height 72
copy p "Z:\Criacao\2025\DOREMUS\CRIAÇÃO\462 - RÓTULOS DOREMUS\462.34 - RÓTULO EM331 - L…"
click at [514, 16] on icon "dialog" at bounding box center [511, 19] width 13 height 13
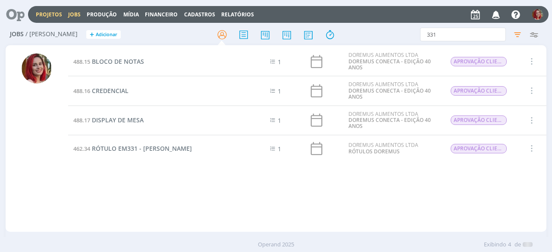
click at [52, 16] on link "Projetos" at bounding box center [49, 14] width 26 height 7
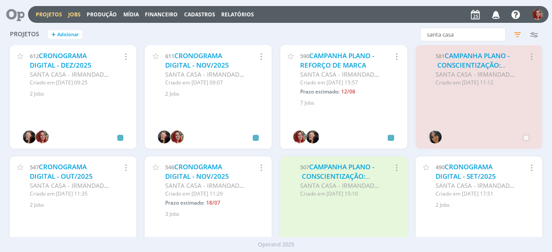
click at [78, 11] on link "Jobs" at bounding box center [74, 14] width 13 height 7
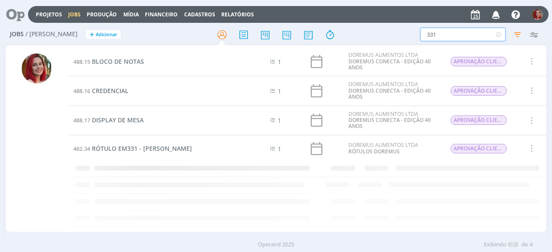
drag, startPoint x: 479, startPoint y: 38, endPoint x: 437, endPoint y: 43, distance: 41.7
click at [437, 43] on div "Jobs / Minha Pauta + Adicionar 331 Filtros Filtrar Limpar 331 Tipo Jobs e Taref…" at bounding box center [276, 35] width 541 height 22
click at [433, 35] on input "331" at bounding box center [463, 35] width 86 height 14
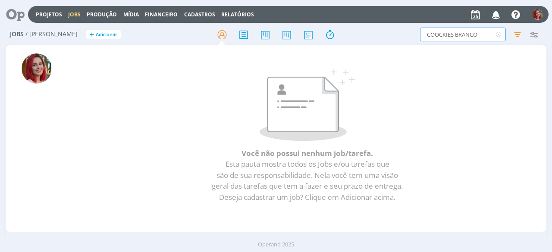
click at [458, 36] on input "COOCKIES BRANCO" at bounding box center [463, 35] width 86 height 14
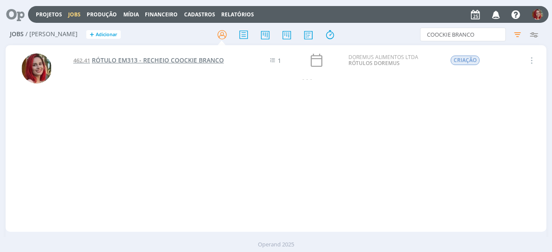
click at [204, 60] on span "RÓTULO EM313 - RECHEIO COOCKIE BRANCO" at bounding box center [158, 60] width 132 height 8
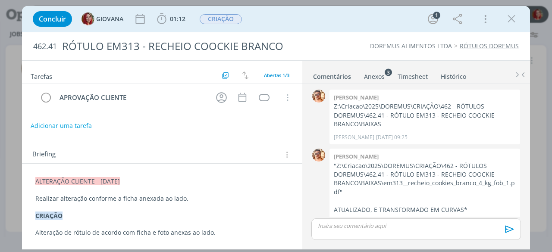
scroll to position [23, 0]
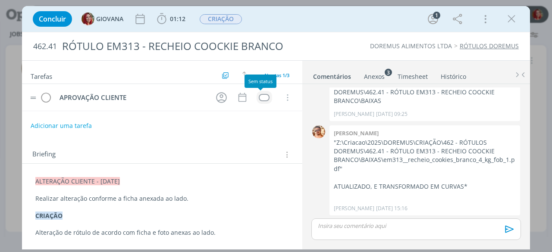
click at [259, 96] on div "dialog" at bounding box center [264, 97] width 11 height 7
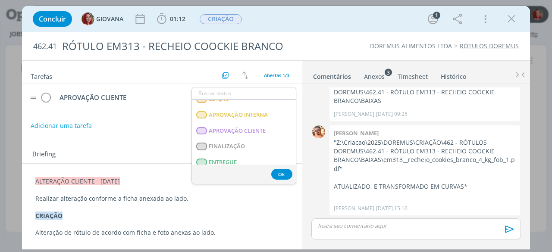
scroll to position [134, 0]
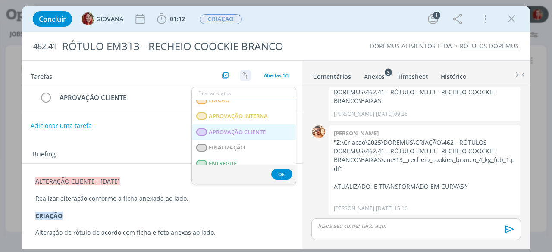
drag, startPoint x: 257, startPoint y: 126, endPoint x: 240, endPoint y: 78, distance: 51.3
click at [257, 127] on CLIENTE "APROVAÇÃO CLIENTE" at bounding box center [244, 133] width 104 height 16
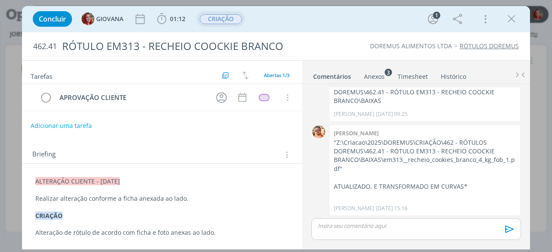
click at [229, 18] on span "CRIAÇÃO" at bounding box center [221, 19] width 42 height 10
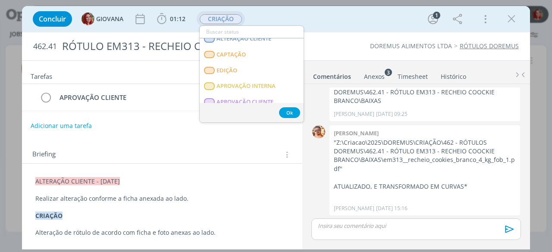
scroll to position [129, 0]
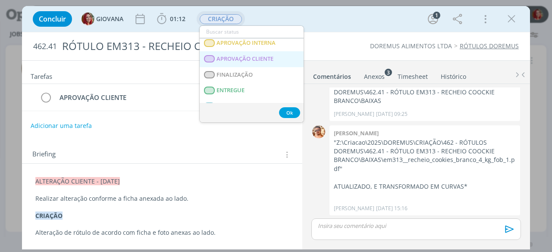
click at [264, 58] on span "APROVAÇÃO CLIENTE" at bounding box center [245, 59] width 57 height 7
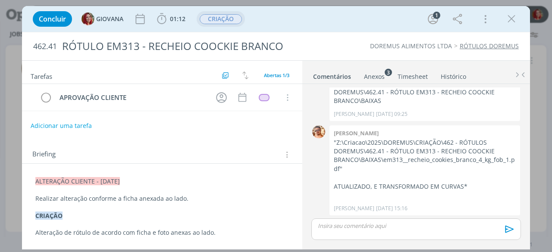
click at [223, 19] on span "CRIAÇÃO" at bounding box center [221, 19] width 42 height 10
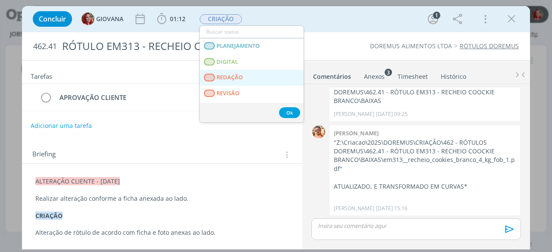
scroll to position [86, 0]
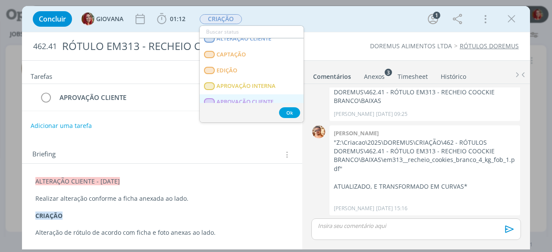
click at [232, 97] on CLIENTE "APROVAÇÃO CLIENTE" at bounding box center [252, 102] width 104 height 16
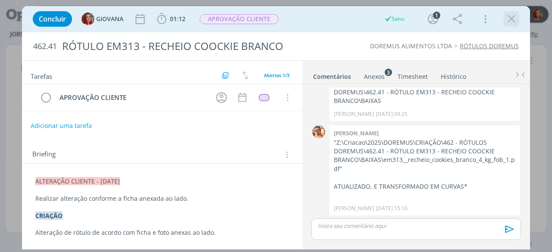
click at [511, 22] on icon "dialog" at bounding box center [511, 19] width 13 height 13
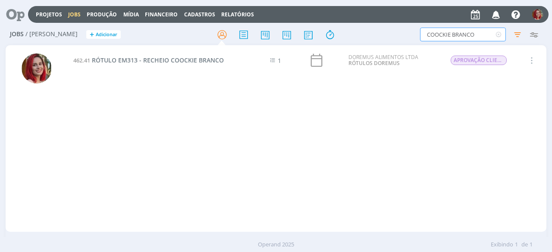
drag, startPoint x: 478, startPoint y: 34, endPoint x: 398, endPoint y: 37, distance: 80.7
click at [400, 36] on div "COOCKIE BRANCO Filtros Filtrar Limpar COOCKIE BRANCO Tipo Jobs e Tarefas Data P…" at bounding box center [457, 35] width 172 height 14
type input "dorella"
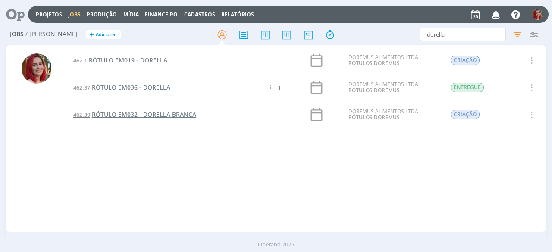
click at [155, 113] on span "RÓTULO EM032 - DORELLA BRANCA" at bounding box center [144, 114] width 104 height 8
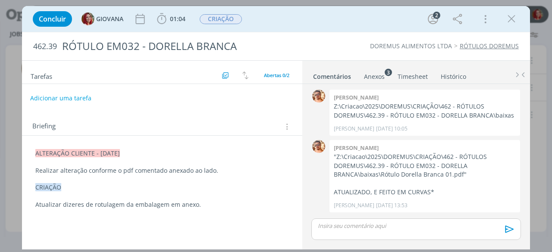
click at [79, 97] on button "Adicionar uma tarefa" at bounding box center [60, 98] width 61 height 15
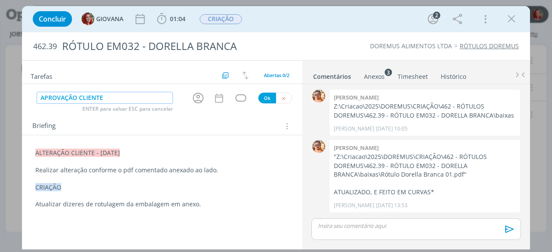
type input "APROVAÇÃO CLIENTE"
click at [269, 97] on button "Ok" at bounding box center [267, 98] width 18 height 11
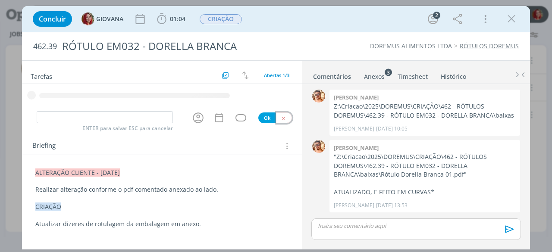
click at [289, 118] on button "dialog" at bounding box center [284, 118] width 16 height 11
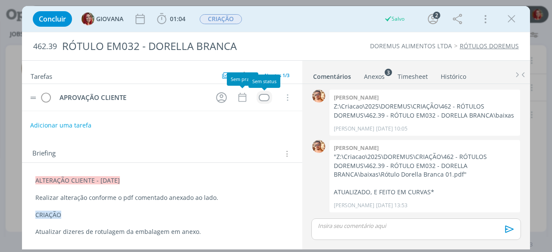
click at [261, 95] on div "dialog" at bounding box center [264, 97] width 11 height 7
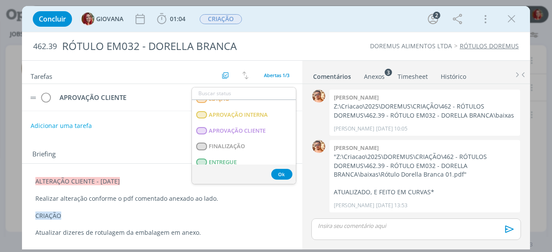
scroll to position [134, 0]
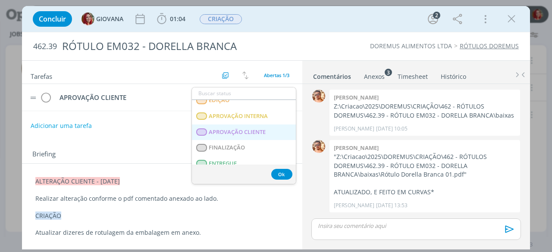
click at [264, 132] on span "APROVAÇÃO CLIENTE" at bounding box center [237, 132] width 57 height 7
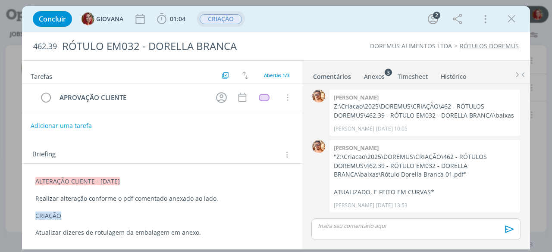
click at [232, 13] on span "CRIAÇÃO" at bounding box center [221, 19] width 48 height 16
click at [229, 17] on span "CRIAÇÃO" at bounding box center [221, 19] width 42 height 10
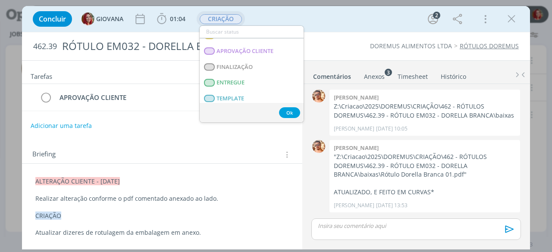
scroll to position [118, 0]
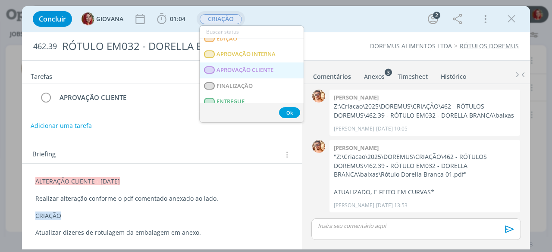
click at [256, 67] on span "APROVAÇÃO CLIENTE" at bounding box center [245, 70] width 57 height 7
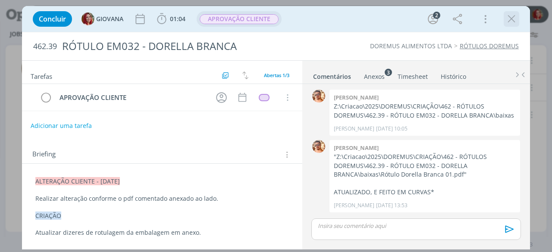
click at [508, 18] on icon "dialog" at bounding box center [511, 19] width 13 height 13
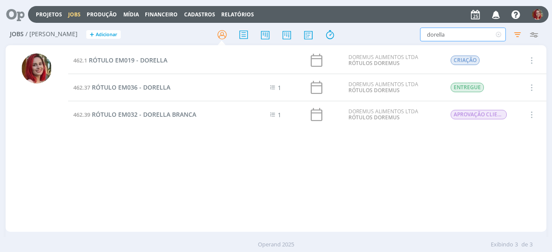
drag, startPoint x: 462, startPoint y: 31, endPoint x: 356, endPoint y: 30, distance: 105.2
click at [359, 32] on div "Jobs / Minha Pauta + Adicionar dorella Filtros Filtrar Limpar dorella Tipo Jobs…" at bounding box center [276, 35] width 541 height 22
type input "343"
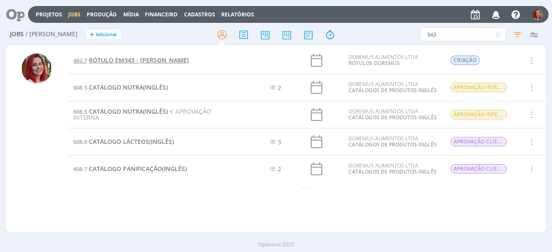
click at [185, 60] on span "RÓTULO EM343 - CHOCO BUENÍSSIMO" at bounding box center [139, 60] width 100 height 8
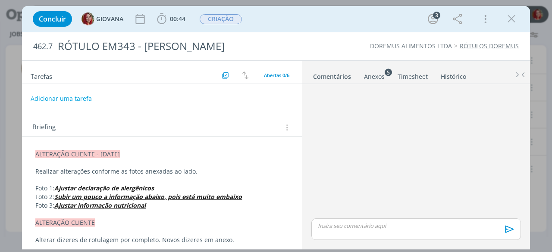
scroll to position [106, 0]
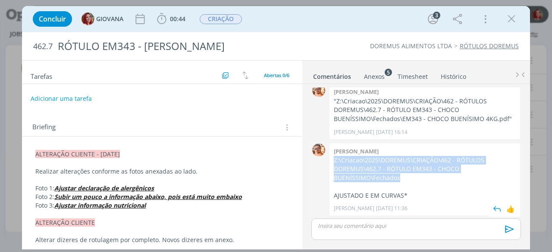
drag, startPoint x: 399, startPoint y: 179, endPoint x: 330, endPoint y: 158, distance: 72.9
click at [330, 158] on div "Victor m. Z:\Criacao\2025\DOREMUS\CRIAÇÃO\462 - RÓTULOS DOREMUS\462.7 - RÓTULO …" at bounding box center [425, 180] width 191 height 72
copy p "Z:\Criacao\2025\DOREMUS\CRIAÇÃO\462 - RÓTULOS DOREMUS\462.7 - RÓTULO EM343 - CH…"
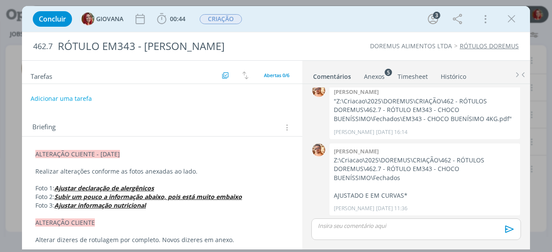
click at [227, 112] on div "Tarefas Usar Job de template Criar template a partir deste job Visualizar Templ…" at bounding box center [162, 153] width 280 height 185
drag, startPoint x: 62, startPoint y: 90, endPoint x: 63, endPoint y: 100, distance: 10.4
click at [62, 93] on div "Tarefas Usar Job de template Criar template a partir deste job Visualizar Templ…" at bounding box center [162, 153] width 280 height 185
click at [66, 97] on button "Adicionar uma tarefa" at bounding box center [60, 98] width 61 height 15
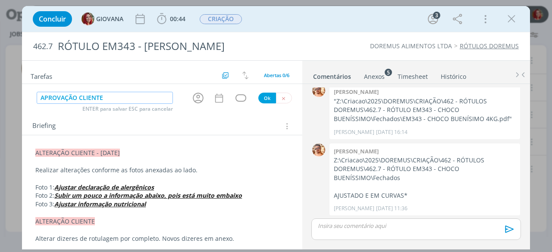
type input "APROVAÇÃO CLIENTE"
click at [267, 98] on button "Ok" at bounding box center [267, 98] width 18 height 11
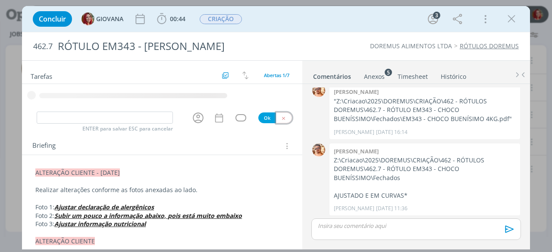
click at [281, 118] on icon "dialog" at bounding box center [284, 119] width 6 height 6
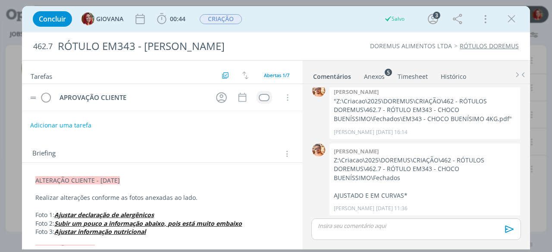
click at [261, 94] on div "dialog" at bounding box center [264, 97] width 11 height 7
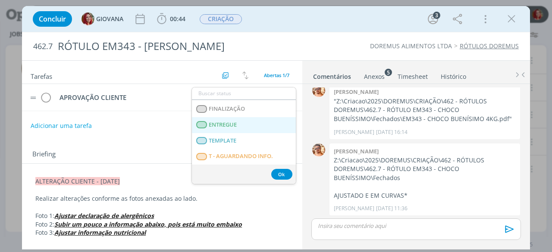
scroll to position [129, 0]
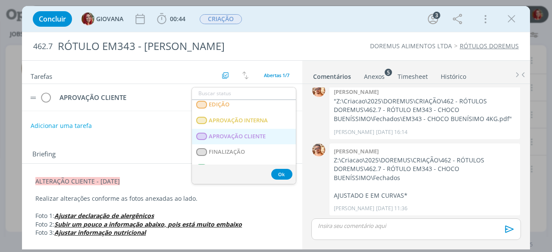
click at [257, 136] on span "APROVAÇÃO CLIENTE" at bounding box center [237, 136] width 57 height 7
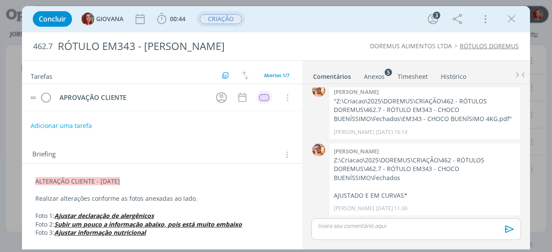
click at [231, 24] on button "CRIAÇÃO" at bounding box center [220, 19] width 43 height 11
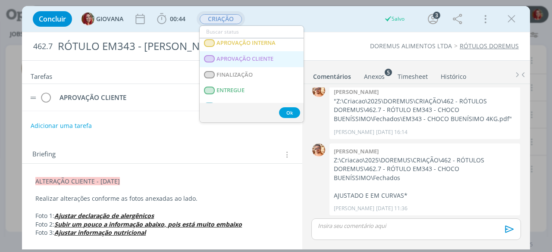
click at [257, 58] on span "APROVAÇÃO CLIENTE" at bounding box center [245, 59] width 57 height 7
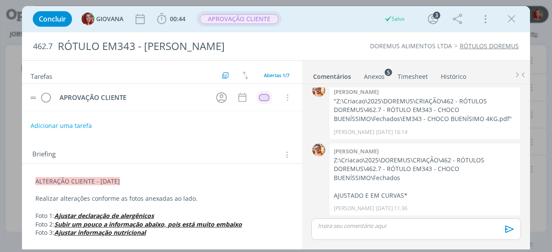
click at [337, 46] on div "DOREMUS ALIMENTOS LTDA RÓTULOS DOREMUS" at bounding box center [420, 46] width 206 height 9
click at [516, 19] on icon "dialog" at bounding box center [511, 19] width 13 height 13
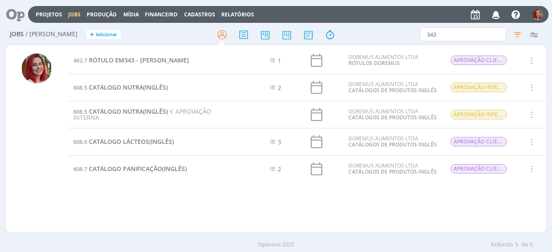
click at [21, 13] on icon at bounding box center [12, 14] width 18 height 17
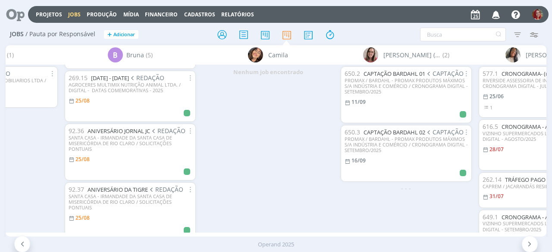
scroll to position [0, 964]
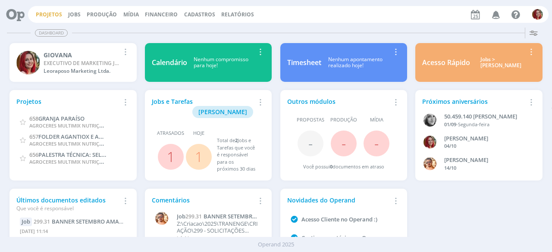
click at [45, 13] on link "Projetos" at bounding box center [49, 14] width 26 height 7
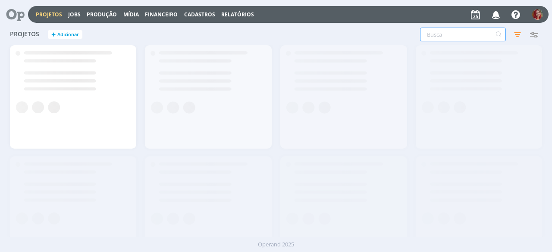
click at [478, 35] on input "text" at bounding box center [463, 35] width 86 height 14
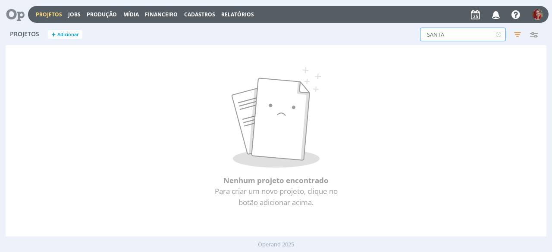
type input "SANTA"
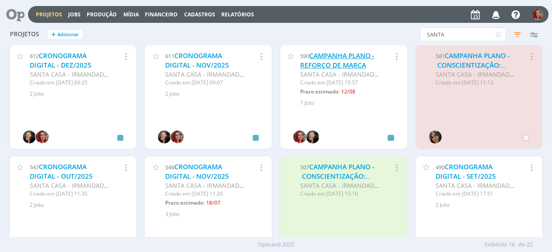
click at [355, 60] on link "CAMPANHA PLANO - REFORÇO DE MARCA" at bounding box center [337, 60] width 74 height 19
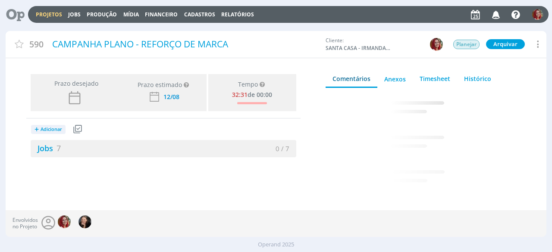
drag, startPoint x: 53, startPoint y: 150, endPoint x: 312, endPoint y: 142, distance: 259.3
click at [53, 150] on link "Jobs 7" at bounding box center [46, 148] width 30 height 10
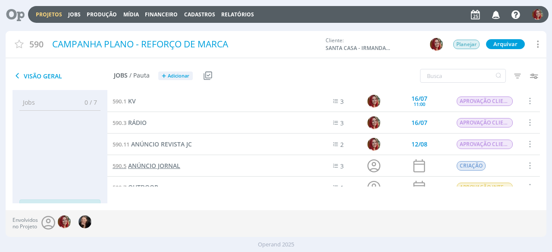
click at [154, 163] on span "ANÚNCIO JORNAL" at bounding box center [154, 166] width 52 height 8
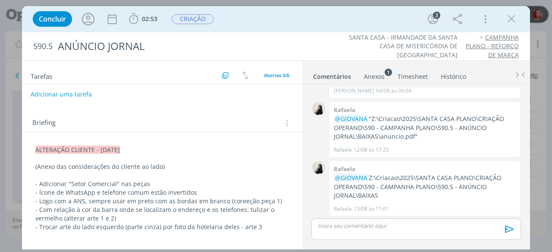
scroll to position [129, 0]
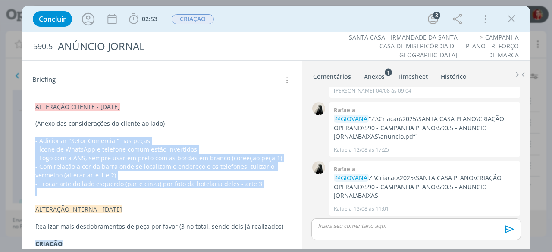
drag, startPoint x: 35, startPoint y: 138, endPoint x: 273, endPoint y: 191, distance: 243.7
click at [273, 191] on div "ALTERAÇÃO CLIENTE - 25/08/25 (Anexo das considerações do cliente ao lado) - Adi…" at bounding box center [162, 249] width 267 height 298
copy div "- Adicionar "Setor Comercial" nas peças - Ícone de WhatsApp e telefone comum es…"
drag, startPoint x: 257, startPoint y: 174, endPoint x: 286, endPoint y: 124, distance: 57.9
click at [257, 174] on p "- Com relação à cor da barra onde se localizam o endereço e os telefones: tuliz…" at bounding box center [162, 171] width 253 height 17
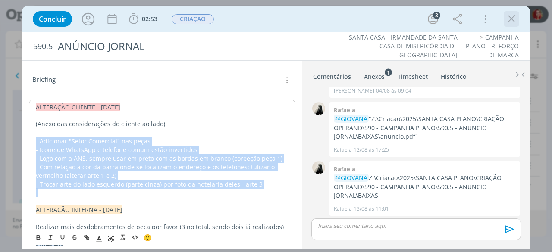
click at [510, 17] on icon "dialog" at bounding box center [511, 19] width 13 height 13
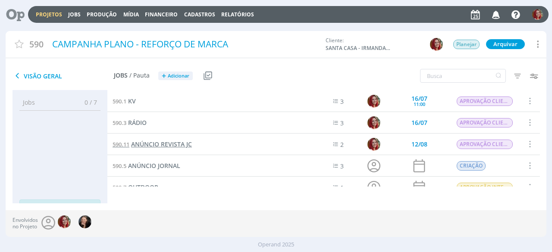
click at [167, 144] on span "ANÚNCIO REVISTA JC" at bounding box center [161, 144] width 61 height 8
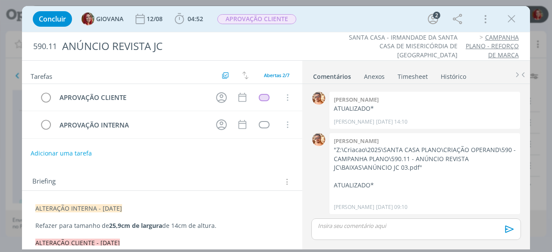
scroll to position [43, 0]
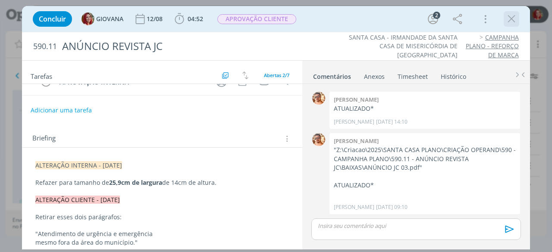
click at [517, 21] on icon "dialog" at bounding box center [511, 19] width 13 height 13
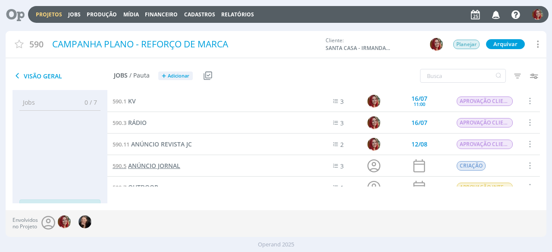
click at [164, 163] on span "ANÚNCIO JORNAL" at bounding box center [154, 166] width 52 height 8
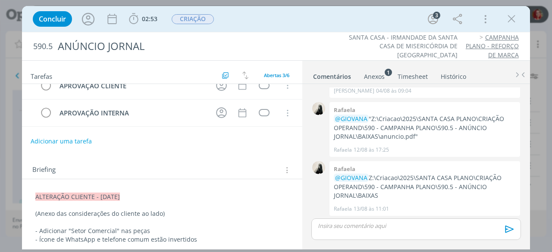
scroll to position [86, 0]
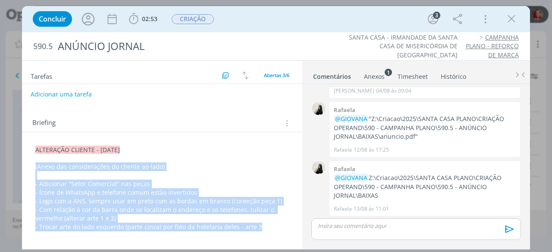
drag, startPoint x: 33, startPoint y: 163, endPoint x: 263, endPoint y: 220, distance: 237.4
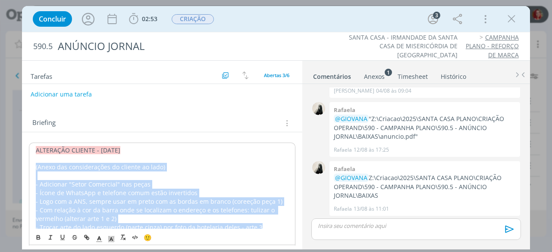
copy div "(Anexo das considerações do cliente ao lado) - Adicionar "Setor Comercial" nas …"
click at [507, 21] on icon "dialog" at bounding box center [511, 19] width 13 height 13
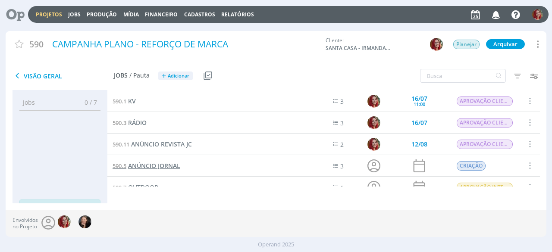
click at [169, 167] on span "ANÚNCIO JORNAL" at bounding box center [154, 166] width 52 height 8
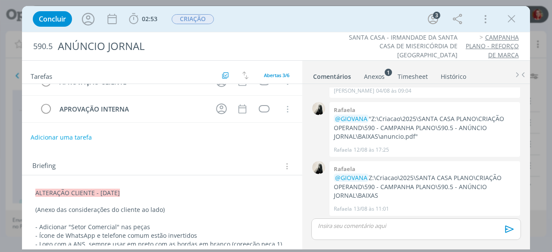
scroll to position [129, 0]
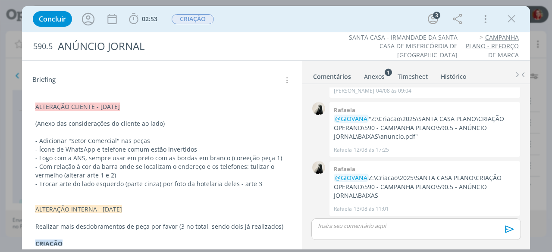
click at [240, 157] on p "- Logo com a ANS, sempre usar em preto com as bordas em branco (coreeção peça 1)" at bounding box center [162, 158] width 254 height 9
click at [290, 92] on div "ALTERAÇÃO CLIENTE - 25/08/25 (Anexo das considerações do cliente ao lado) - Adi…" at bounding box center [162, 253] width 280 height 328
click at [512, 12] on div "dialog" at bounding box center [512, 19] width 16 height 16
click at [513, 22] on icon "dialog" at bounding box center [511, 19] width 13 height 13
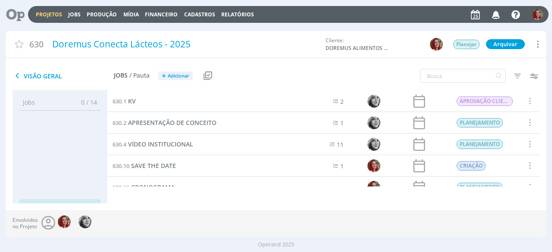
scroll to position [129, 0]
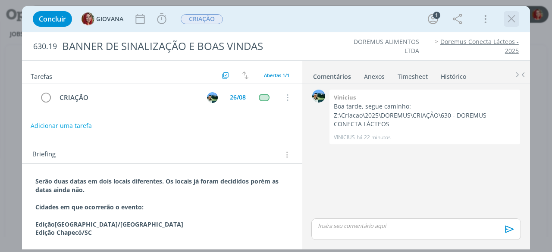
click at [513, 22] on icon "dialog" at bounding box center [511, 19] width 13 height 13
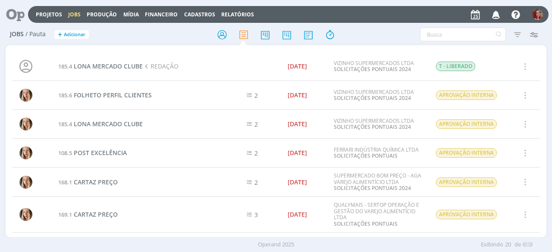
click at [15, 17] on icon at bounding box center [12, 14] width 18 height 17
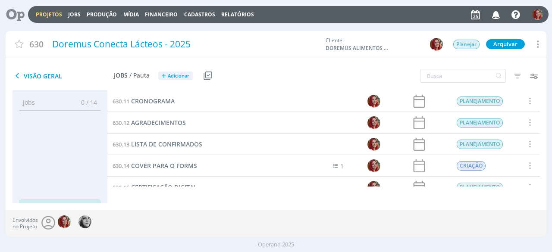
scroll to position [129, 0]
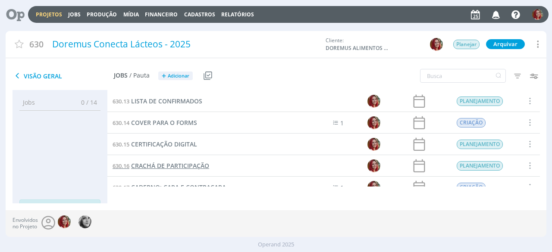
click at [163, 170] on span "CRACHÁ DE PARTICIPAÇÃO" at bounding box center [170, 166] width 78 height 8
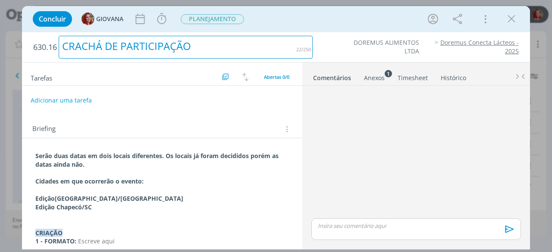
click at [197, 49] on div "CRACHÁ DE PARTICIPAÇÃO" at bounding box center [186, 47] width 254 height 23
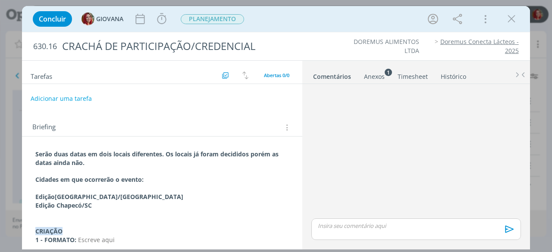
click at [190, 184] on div "Serão duas datas em dois locais diferentes. Os locais já foram decididos porém …" at bounding box center [162, 236] width 267 height 178
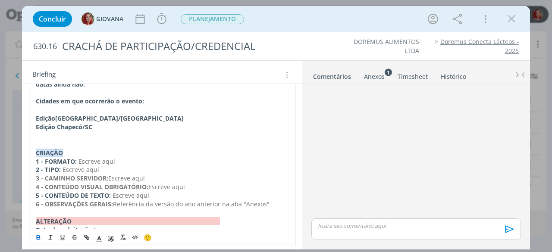
scroll to position [86, 0]
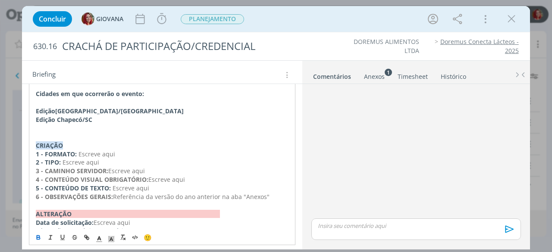
click at [148, 158] on p "2 - TIPO: Escreve aqui" at bounding box center [162, 162] width 253 height 9
drag, startPoint x: 152, startPoint y: 154, endPoint x: 78, endPoint y: 151, distance: 73.8
click at [78, 151] on p "1 - FORMATO: Escreve aqui" at bounding box center [162, 154] width 253 height 9
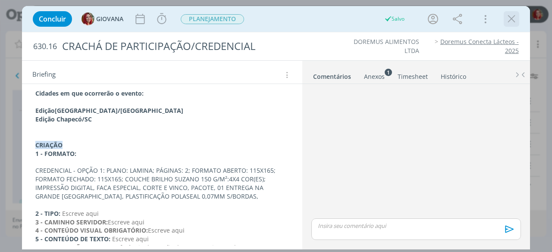
click at [507, 19] on icon "dialog" at bounding box center [511, 19] width 13 height 13
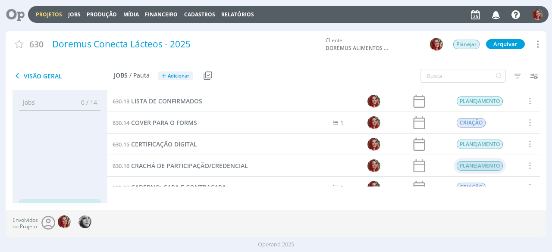
click at [475, 163] on span "PLANEJAMENTO" at bounding box center [480, 165] width 46 height 9
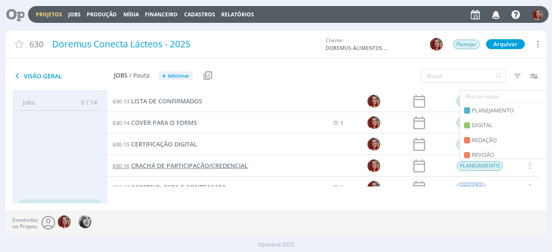
click at [206, 169] on span "CRACHÁ DE PARTICIPAÇÃO/CREDENCIAL" at bounding box center [189, 166] width 117 height 8
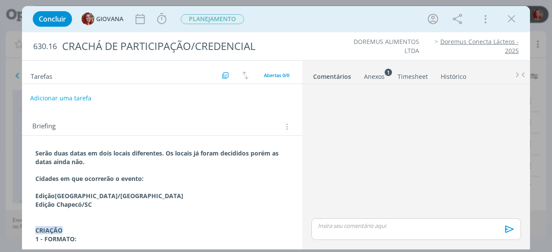
click at [77, 99] on button "Adicionar uma tarefa" at bounding box center [60, 98] width 61 height 15
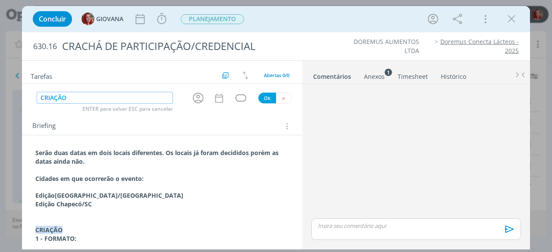
type input "CRIAÇÃO"
click at [267, 97] on button "Ok" at bounding box center [267, 98] width 18 height 11
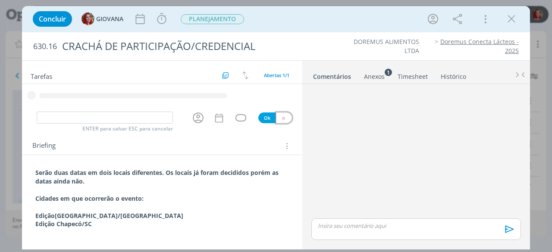
click at [276, 118] on button "dialog" at bounding box center [284, 118] width 16 height 11
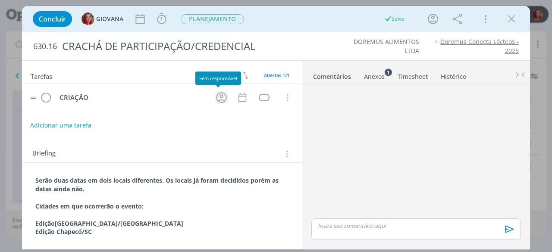
click at [218, 98] on icon "dialog" at bounding box center [221, 97] width 13 height 13
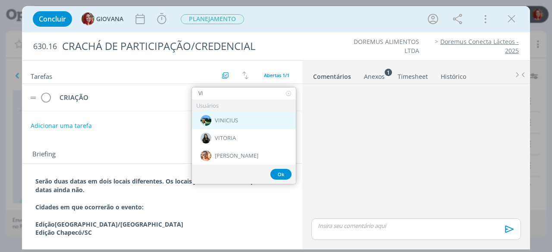
type input "VI"
click at [244, 123] on div "VINICIUS" at bounding box center [244, 121] width 104 height 18
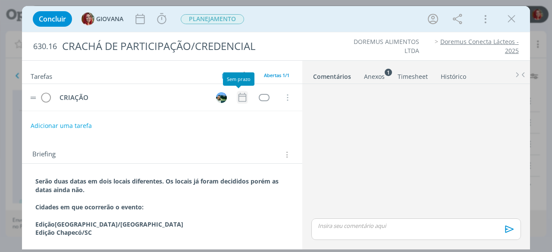
click at [237, 97] on icon "dialog" at bounding box center [242, 97] width 11 height 11
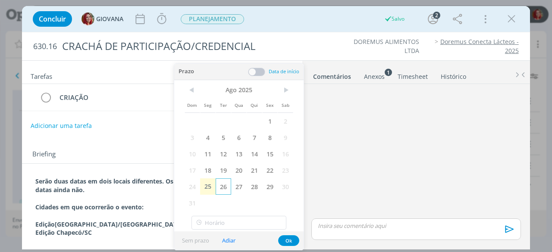
click at [226, 186] on span "26" at bounding box center [224, 187] width 16 height 16
click at [288, 244] on button "Ok" at bounding box center [288, 241] width 21 height 11
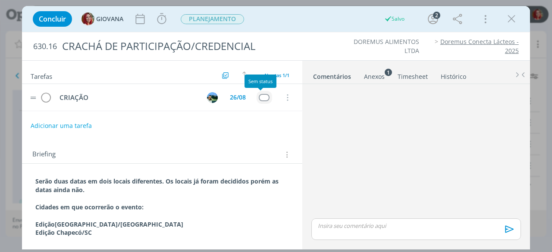
click at [262, 94] on div "dialog" at bounding box center [264, 97] width 11 height 7
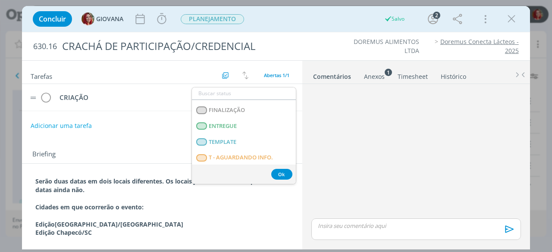
scroll to position [220, 0]
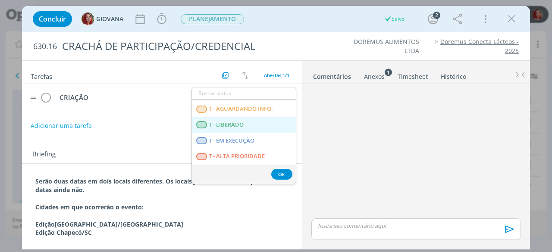
click at [249, 119] on LIBERADO "T - LIBERADO" at bounding box center [244, 125] width 104 height 16
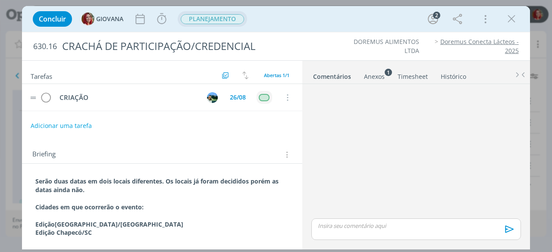
click at [232, 24] on span "PLANEJAMENTO" at bounding box center [212, 19] width 69 height 16
click at [233, 16] on span "PLANEJAMENTO" at bounding box center [212, 19] width 63 height 10
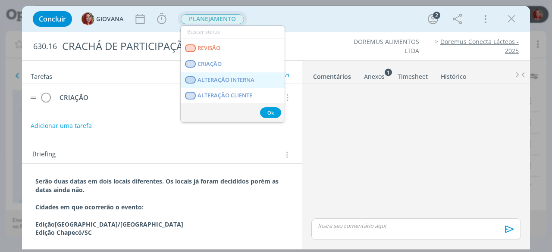
scroll to position [43, 0]
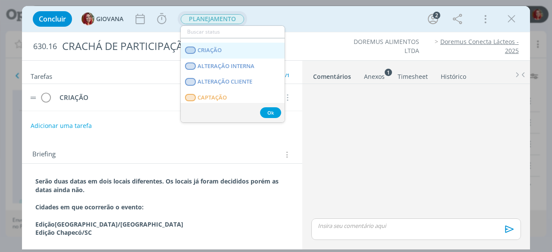
click at [236, 48] on link "CRIAÇÃO" at bounding box center [233, 51] width 104 height 16
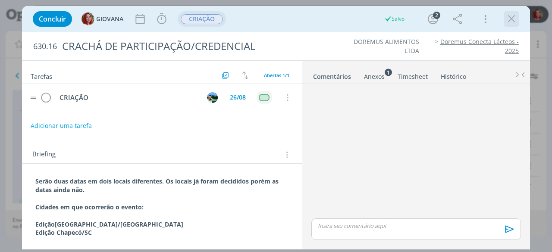
click at [504, 17] on div "dialog" at bounding box center [512, 19] width 16 height 16
click at [506, 19] on icon "dialog" at bounding box center [511, 19] width 13 height 13
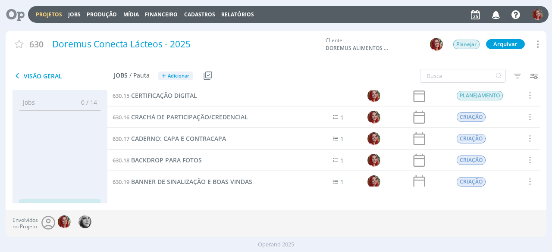
scroll to position [205, 0]
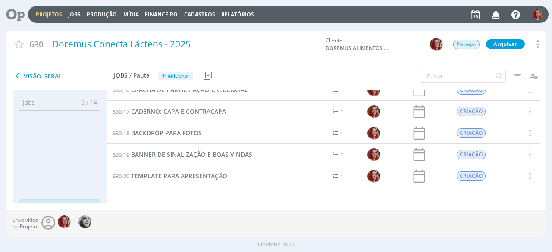
click at [210, 151] on span "BANNER DE SINALIZAÇÃO E BOAS VINDAS" at bounding box center [191, 155] width 121 height 8
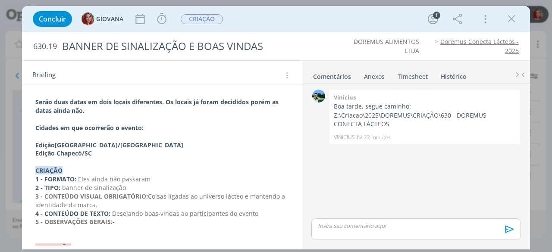
scroll to position [86, 0]
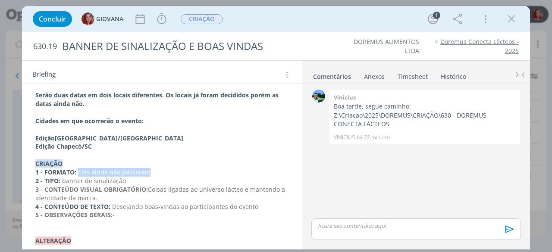
drag, startPoint x: 161, startPoint y: 173, endPoint x: 79, endPoint y: 170, distance: 82.4
click at [79, 170] on p "1 - FORMATO: Eles ainda não passaram" at bounding box center [162, 172] width 254 height 9
click at [88, 169] on p "1 - FORMATO: 800x1200" at bounding box center [162, 172] width 254 height 9
click at [103, 171] on p "1 - FORMATO: 800cm x1200" at bounding box center [162, 172] width 254 height 9
click at [136, 170] on p "1 - FORMATO: 800cm x 1200" at bounding box center [162, 172] width 254 height 9
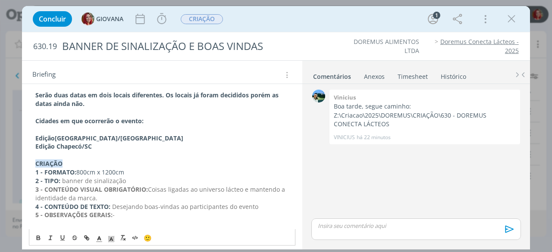
click at [327, 50] on ul "DOREMUS ALIMENTOS LTDA Doremus Conecta Lácteos - 2025" at bounding box center [419, 47] width 197 height 18
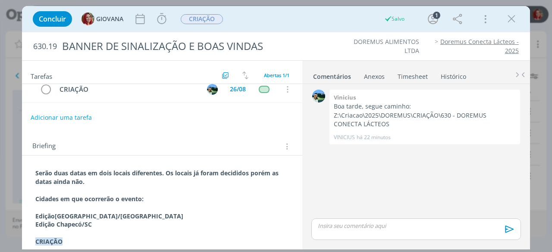
scroll to position [0, 0]
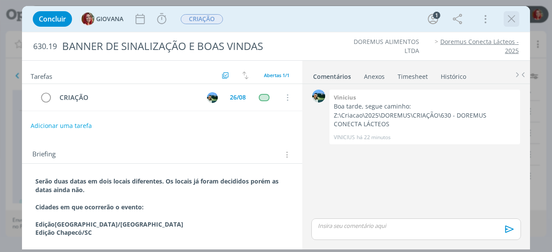
click at [510, 22] on icon "dialog" at bounding box center [511, 19] width 13 height 13
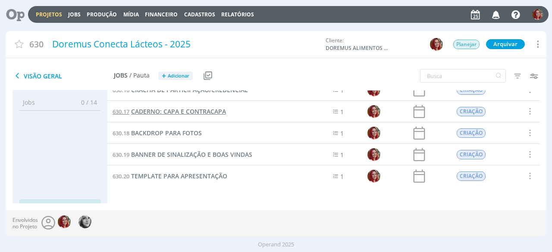
click at [196, 112] on span "CADERNO: CAPA E CONTRACAPA" at bounding box center [178, 111] width 95 height 8
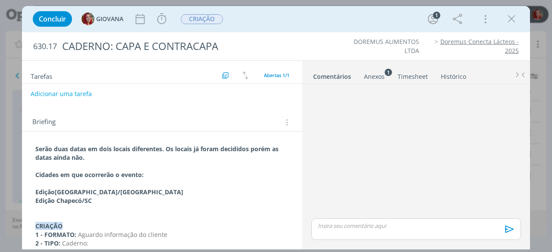
scroll to position [86, 0]
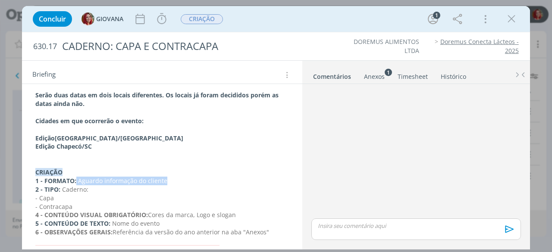
drag, startPoint x: 185, startPoint y: 182, endPoint x: 76, endPoint y: 180, distance: 108.3
click at [76, 180] on p "1 - FORMATO: Aguardo informação do cliente" at bounding box center [162, 181] width 254 height 9
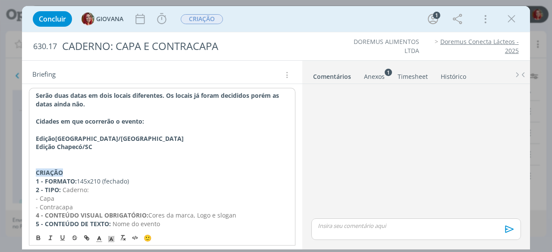
click at [76, 179] on p "1 - FORMATO: 145x210 (fechado)" at bounding box center [162, 181] width 253 height 9
click at [155, 180] on p "1 - FORMATO: 145x210 (fechado)" at bounding box center [162, 181] width 253 height 9
click at [322, 55] on div "630.17 CADERNO: CAPA E CONTRACAPA DOREMUS ALIMENTOS LTDA Doremus Conecta Lácteo…" at bounding box center [276, 46] width 508 height 28
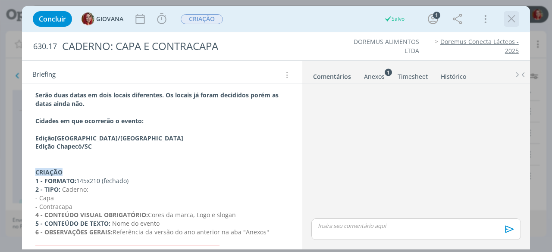
click at [506, 23] on icon "dialog" at bounding box center [511, 19] width 13 height 13
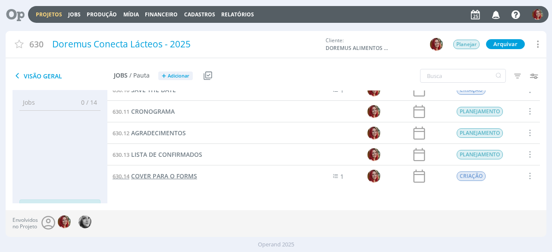
scroll to position [162, 0]
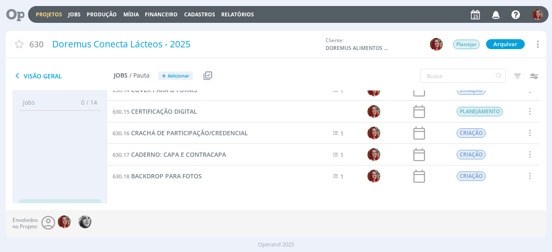
click at [183, 127] on div "630.16 CRACHÁ DE PARTICIPAÇÃO/CREDENCIAL" at bounding box center [200, 132] width 187 height 21
click at [183, 130] on span "CRACHÁ DE PARTICIPAÇÃO/CREDENCIAL" at bounding box center [189, 133] width 117 height 8
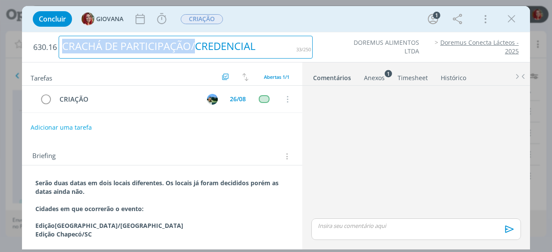
drag, startPoint x: 195, startPoint y: 44, endPoint x: 47, endPoint y: 31, distance: 148.5
click at [47, 33] on h2 "630.16 CRACHÁ DE PARTICIPAÇÃO/CREDENCIAL" at bounding box center [172, 47] width 279 height 30
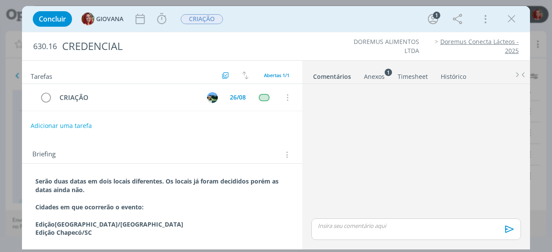
click at [217, 213] on p "dialog" at bounding box center [162, 216] width 254 height 9
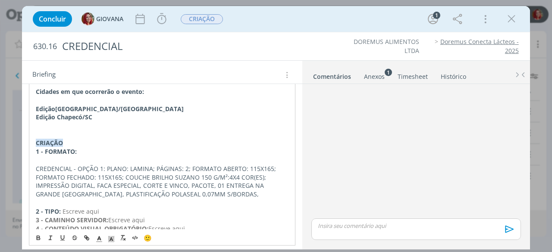
scroll to position [129, 0]
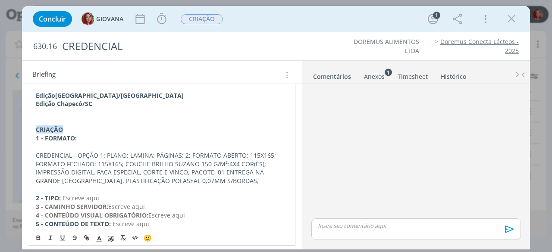
click at [214, 181] on p "CREDENCIAL - OPÇÃO 1: PLANO: LAMINA; PÁGINAS: 2; FORMATO ABERTO: 115X165; FORMA…" at bounding box center [162, 168] width 253 height 35
click at [104, 137] on p "1 - FORMATO:" at bounding box center [162, 138] width 253 height 9
drag, startPoint x: 114, startPoint y: 135, endPoint x: 79, endPoint y: 135, distance: 34.5
click at [79, 135] on p "1 - FORMATO: Credenciais: 115x165" at bounding box center [162, 138] width 253 height 9
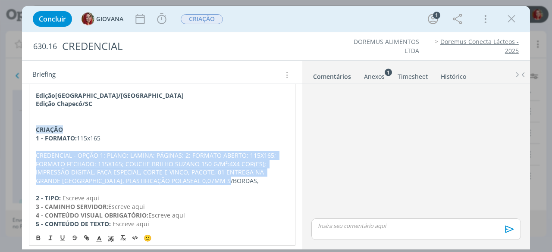
drag, startPoint x: 210, startPoint y: 182, endPoint x: 35, endPoint y: 151, distance: 177.4
click at [35, 151] on div "Serão duas datas em dois locais diferentes. Os locais já foram decididos porém …" at bounding box center [162, 159] width 267 height 229
copy p "CREDENCIAL - OPÇÃO 1: PLANO: LAMINA; PÁGINAS: 2; FORMATO ABERTO: 115X165; FORMA…"
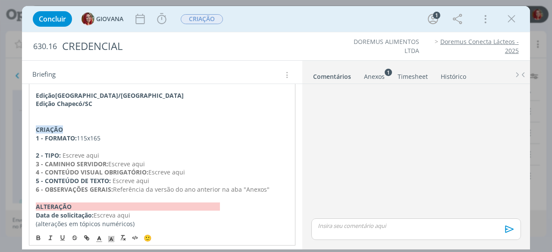
click at [272, 187] on p "6 - OBSERVAÇÕES GERAIS: Referência da versão do ano anterior na aba "Anexos"" at bounding box center [162, 189] width 253 height 9
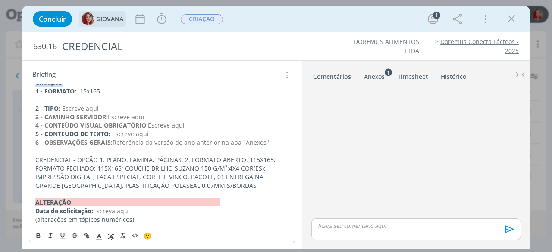
scroll to position [176, 0]
drag, startPoint x: 104, startPoint y: 105, endPoint x: 62, endPoint y: 106, distance: 42.7
click at [62, 106] on p "2 - TIPO: Escreve aqui" at bounding box center [162, 109] width 254 height 9
click at [110, 107] on span "Credencial de plático" at bounding box center [92, 109] width 61 height 8
click at [32, 101] on div "Serão duas datas em dois locais diferentes. Os locais já foram decididos porém …" at bounding box center [162, 113] width 267 height 229
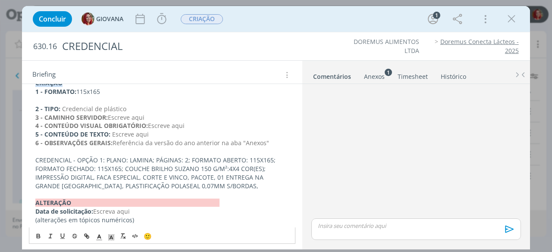
scroll to position [167, 0]
click at [225, 124] on p "4 - CONTEÚDO VISUAL OBRIGATÓRIO: Escreve aqui" at bounding box center [162, 126] width 254 height 9
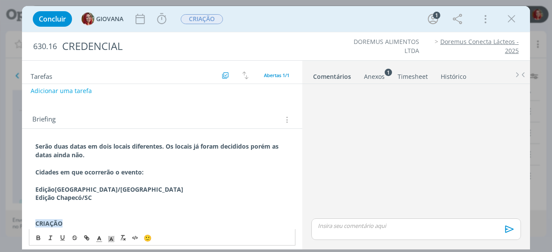
scroll to position [0, 0]
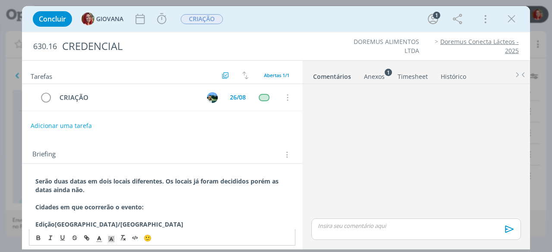
click at [247, 138] on div "Tarefas Usar Job de template Criar template a partir deste job Visualizar Templ…" at bounding box center [162, 153] width 280 height 185
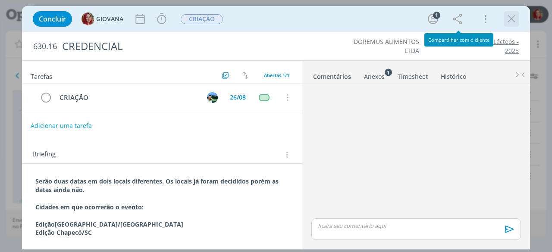
click at [515, 14] on icon "dialog" at bounding box center [511, 19] width 13 height 13
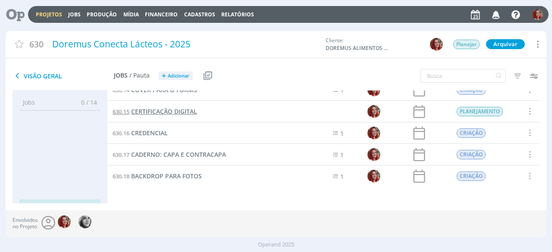
click at [188, 107] on span "CERTIFICAÇÃO DIGITAL" at bounding box center [164, 111] width 66 height 8
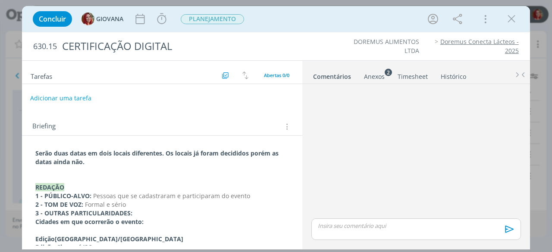
click at [85, 95] on button "Adicionar uma tarefa" at bounding box center [60, 98] width 61 height 15
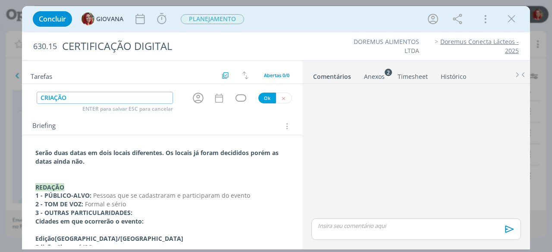
type input "CRIAÇÃO"
click at [258, 94] on button "Ok" at bounding box center [267, 98] width 18 height 11
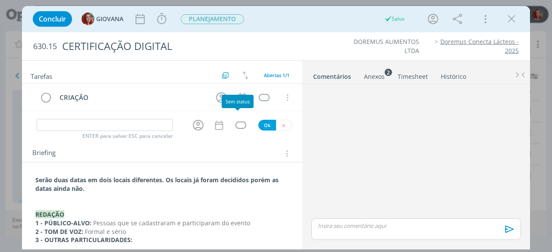
click at [236, 118] on div "ENTER para salvar ESC para cancelar Ok" at bounding box center [162, 125] width 280 height 14
click at [281, 125] on icon "dialog" at bounding box center [284, 126] width 6 height 6
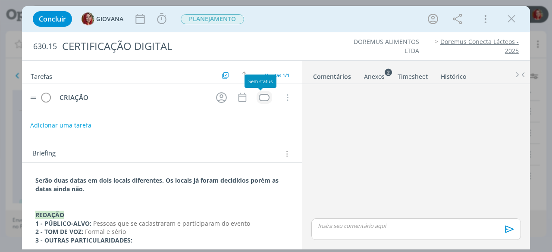
click at [259, 98] on div "dialog" at bounding box center [264, 97] width 11 height 7
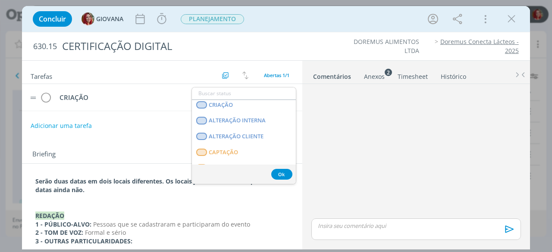
scroll to position [220, 0]
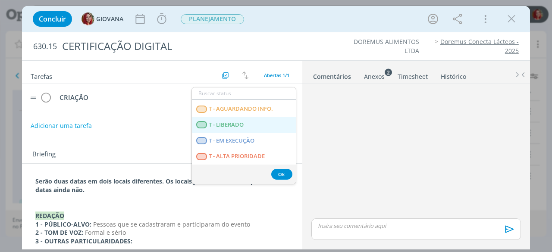
click at [254, 125] on LIBERADO "T - LIBERADO" at bounding box center [244, 125] width 104 height 16
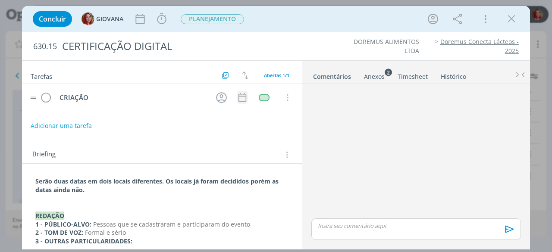
click at [242, 94] on icon "dialog" at bounding box center [242, 97] width 11 height 11
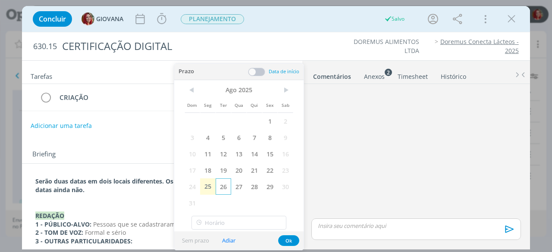
click at [220, 186] on span "26" at bounding box center [224, 187] width 16 height 16
click at [290, 242] on button "Ok" at bounding box center [288, 241] width 21 height 11
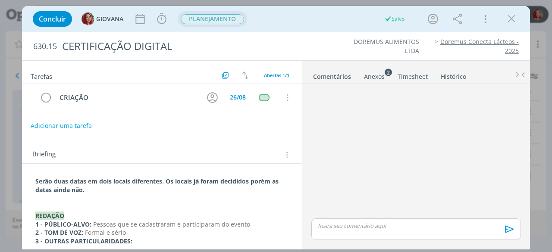
click at [221, 16] on span "PLANEJAMENTO" at bounding box center [212, 19] width 63 height 10
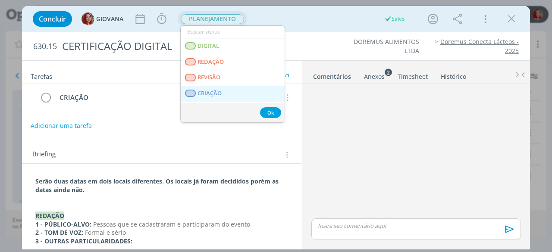
click at [219, 92] on span "CRIAÇÃO" at bounding box center [210, 93] width 24 height 7
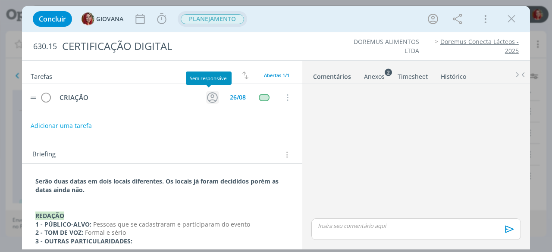
click at [212, 94] on icon "dialog" at bounding box center [212, 97] width 13 height 13
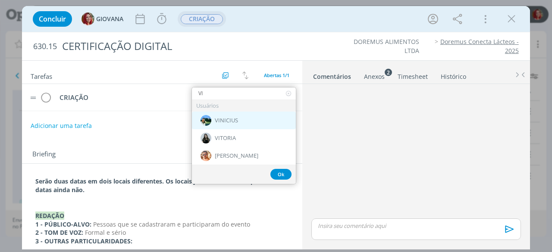
type input "VI"
click at [262, 117] on div "VINICIUS" at bounding box center [244, 121] width 104 height 18
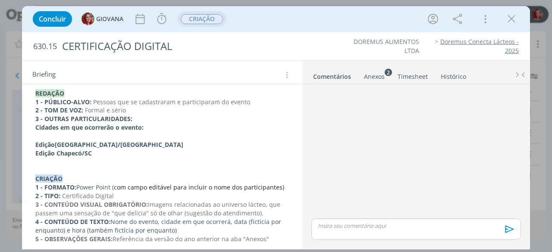
scroll to position [129, 0]
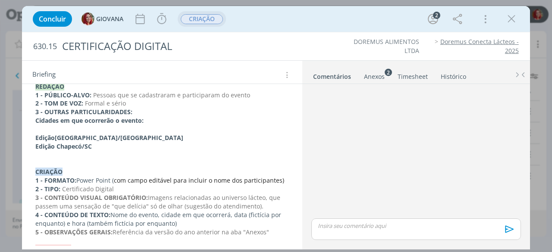
click at [280, 178] on p "1 - FORMATO: Power Point ( com campo editável para incluir o nome dos participa…" at bounding box center [162, 180] width 254 height 9
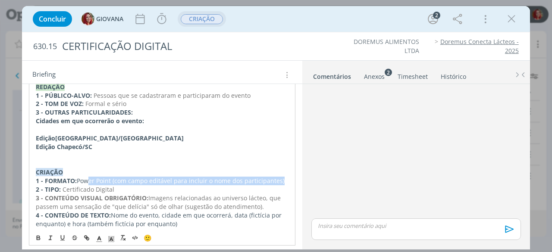
drag, startPoint x: 282, startPoint y: 178, endPoint x: 85, endPoint y: 180, distance: 196.7
click at [85, 180] on p "1 - FORMATO: Power Point ( com campo editável para incluir o nome dos participa…" at bounding box center [162, 181] width 253 height 9
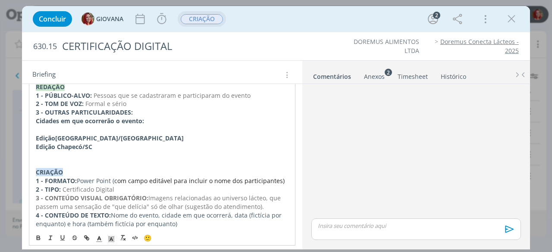
click at [80, 180] on p "1 - FORMATO: Power Point ( com campo editável para incluir o nome dos participa…" at bounding box center [162, 181] width 253 height 9
click at [78, 179] on p "1 - FORMATO: Power Point ( com campo editável para incluir o nome dos participa…" at bounding box center [162, 181] width 253 height 9
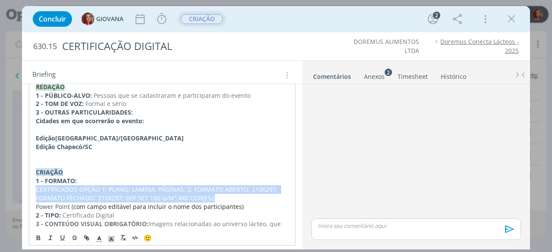
drag, startPoint x: 233, startPoint y: 195, endPoint x: 31, endPoint y: 188, distance: 202.4
click at [31, 188] on div "Serão duas datas em dois locais diferentes. Os locais já foram decididos porém …" at bounding box center [162, 172] width 267 height 255
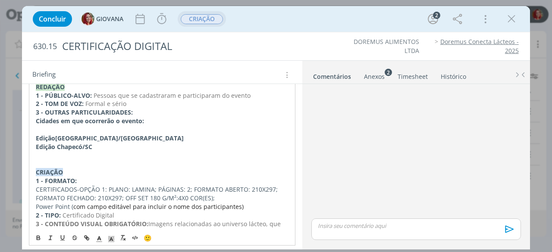
click at [226, 207] on span "com campo editável para incluir o nome dos participantes)" at bounding box center [158, 207] width 170 height 8
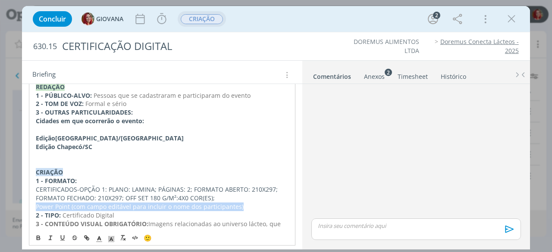
drag, startPoint x: 243, startPoint y: 207, endPoint x: 23, endPoint y: 204, distance: 220.0
click at [23, 204] on div "Serão duas datas em dois locais diferentes. Os locais já foram decididos porém …" at bounding box center [162, 177] width 280 height 285
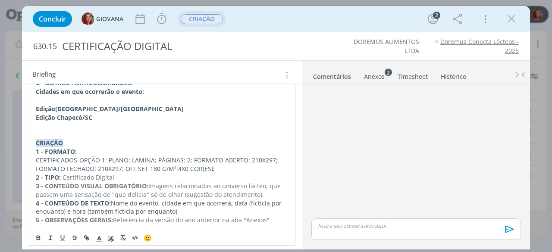
scroll to position [173, 0]
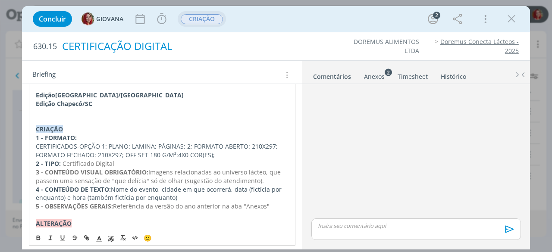
click at [298, 50] on div "CERTIFICAÇÃO DIGITAL" at bounding box center [186, 46] width 254 height 21
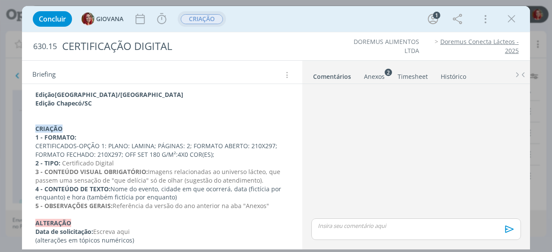
scroll to position [176, 0]
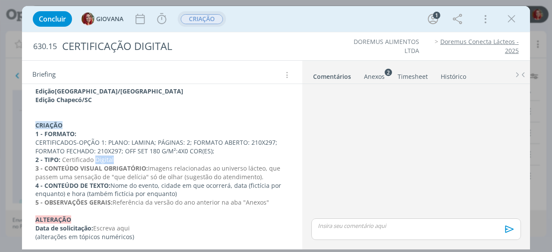
drag, startPoint x: 116, startPoint y: 157, endPoint x: 94, endPoint y: 157, distance: 22.0
click at [94, 157] on p "2 - TIPO: Certificado Digital" at bounding box center [162, 160] width 254 height 9
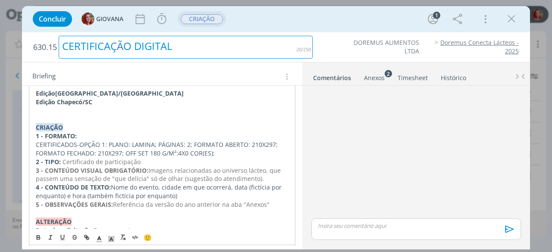
drag, startPoint x: 314, startPoint y: 51, endPoint x: 234, endPoint y: 26, distance: 83.6
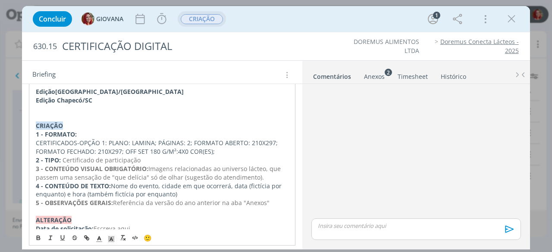
click at [313, 51] on div "630.15 CERTIFICAÇÃO DIGITAL" at bounding box center [173, 46] width 288 height 28
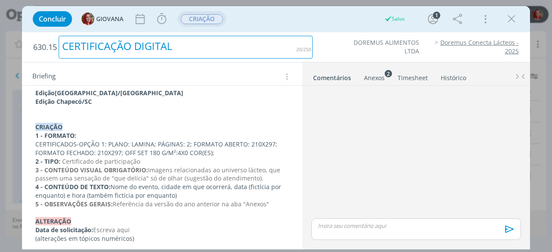
click at [158, 47] on div "CERTIFICAÇÃO DIGITAL" at bounding box center [186, 47] width 254 height 23
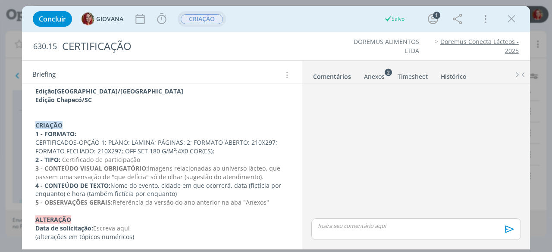
click at [342, 44] on li "DOREMUS ALIMENTOS LTDA" at bounding box center [379, 47] width 80 height 18
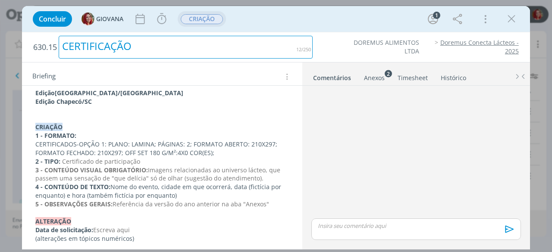
click at [137, 43] on div "CERTIFICAÇÃO" at bounding box center [186, 47] width 254 height 23
drag, startPoint x: 135, startPoint y: 43, endPoint x: 114, endPoint y: 44, distance: 21.1
click at [114, 44] on div "CERTIFICAÇÃO" at bounding box center [186, 47] width 254 height 23
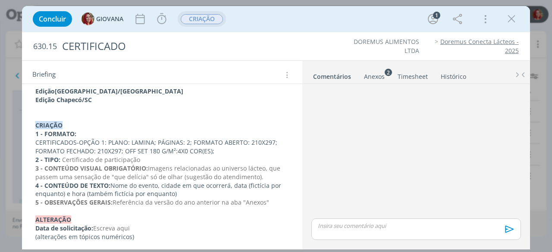
click at [333, 53] on ul "DOREMUS ALIMENTOS LTDA Doremus Conecta Lácteos - 2025" at bounding box center [419, 47] width 197 height 18
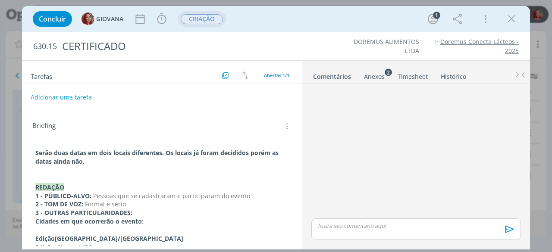
scroll to position [0, 0]
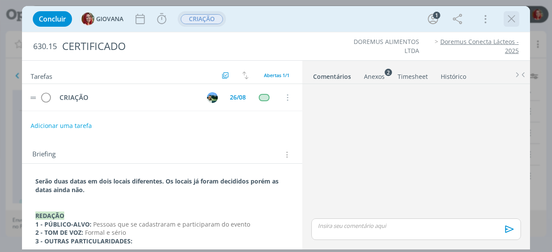
click at [510, 16] on icon "dialog" at bounding box center [511, 19] width 13 height 13
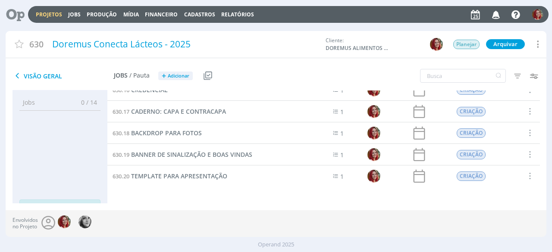
scroll to position [205, 0]
click at [180, 132] on span "BACKDROP PARA FOTOS" at bounding box center [166, 133] width 71 height 8
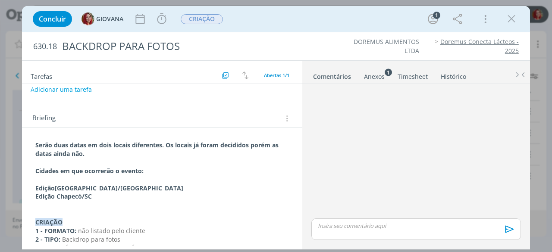
scroll to position [86, 0]
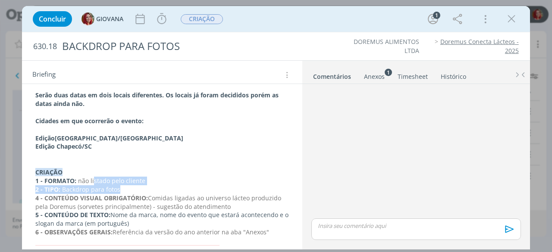
drag, startPoint x: 172, startPoint y: 185, endPoint x: 93, endPoint y: 179, distance: 78.7
click at [93, 179] on div "Serão duas datas em dois locais diferentes. Os locais já foram decididos porém …" at bounding box center [162, 181] width 267 height 186
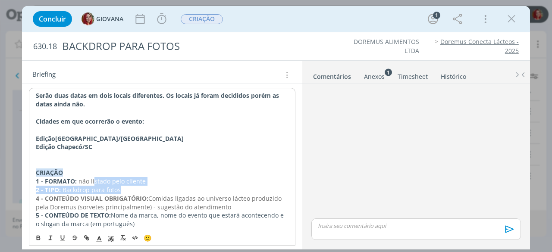
click at [94, 179] on span "não listado pelo cliente" at bounding box center [112, 181] width 67 height 8
click at [154, 180] on p "1 - FORMATO: não listado pelo cliente" at bounding box center [162, 181] width 253 height 9
drag, startPoint x: 119, startPoint y: 176, endPoint x: 79, endPoint y: 180, distance: 39.5
click at [79, 180] on p "1 - FORMATO: não listado pelo cliente" at bounding box center [162, 181] width 253 height 9
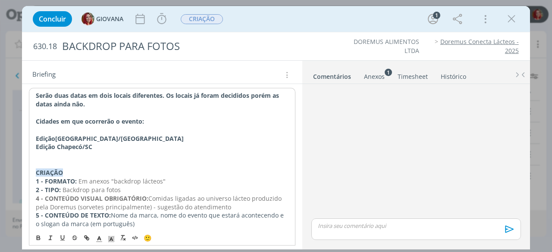
click at [107, 182] on span "Em anexos "backdrop lácteos"" at bounding box center [122, 181] width 87 height 8
click at [326, 53] on ul "DOREMUS ALIMENTOS LTDA Doremus Conecta Lácteos - 2025" at bounding box center [419, 47] width 197 height 18
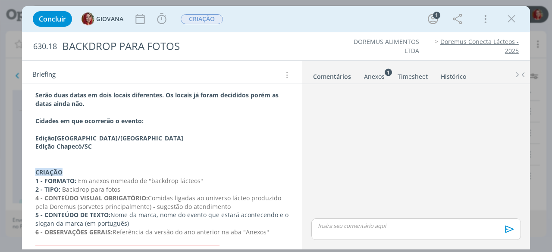
click at [385, 72] on sup "1" at bounding box center [388, 72] width 7 height 7
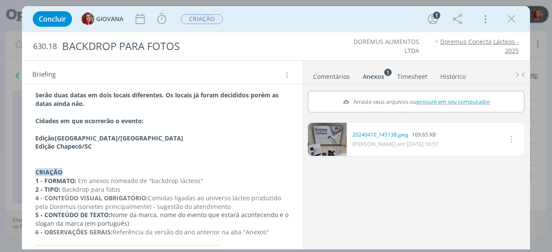
click at [429, 100] on span "procure em seu computador" at bounding box center [454, 102] width 74 height 8
click at [429, 94] on input "Arraste seus arquivos ou procure em seu computador" at bounding box center [416, 92] width 217 height 3
type input "C:\fakepath\backdrop lacteos.jpeg"
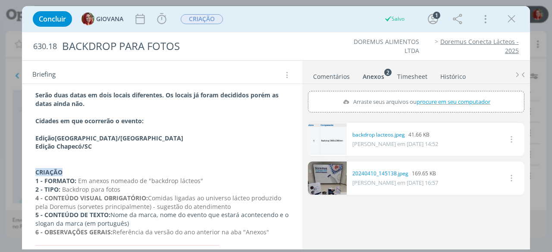
click at [330, 58] on div "630.18 BACKDROP PARA FOTOS DOREMUS ALIMENTOS LTDA Doremus Conecta Lácteos - 2025" at bounding box center [276, 46] width 508 height 28
click at [514, 20] on icon "dialog" at bounding box center [511, 19] width 13 height 13
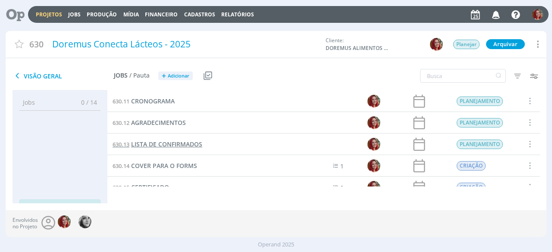
scroll to position [129, 0]
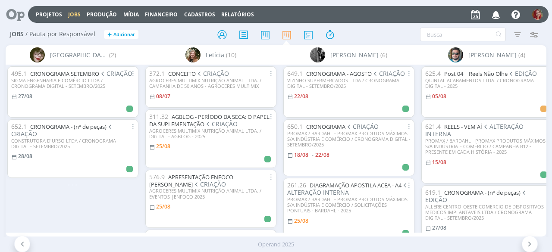
scroll to position [0, 2083]
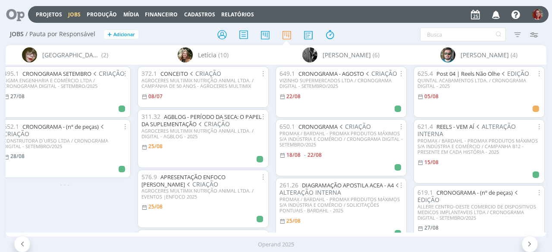
drag, startPoint x: 125, startPoint y: 191, endPoint x: 124, endPoint y: 203, distance: 11.7
click at [124, 203] on div "495.1 CRONOGRAMA SETEMBRO CRIAÇÃO SIGMA ENGENHARIA E COMÉRCIO LTDA / CRONOGRAMA…" at bounding box center [65, 149] width 138 height 168
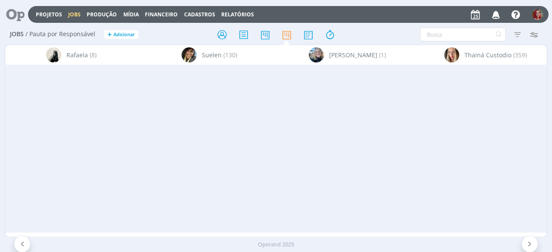
scroll to position [0, 3192]
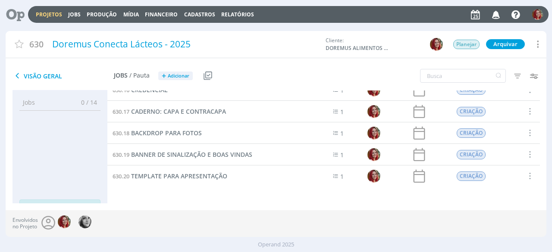
scroll to position [33, 0]
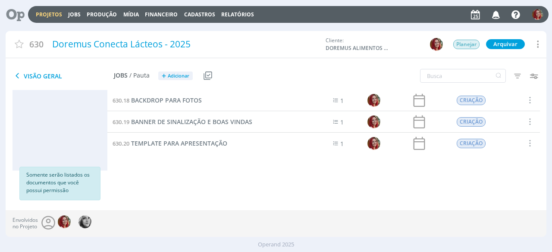
click at [15, 15] on icon at bounding box center [12, 14] width 18 height 17
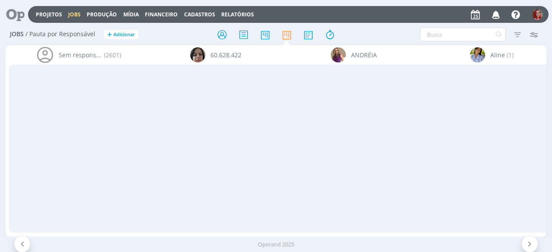
scroll to position [0, 3192]
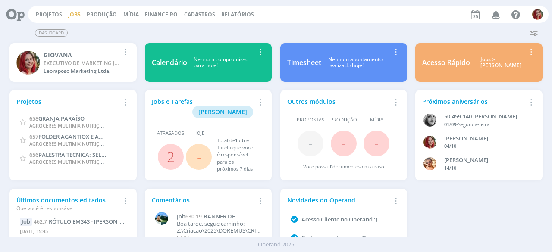
click at [73, 11] on link "Jobs" at bounding box center [74, 14] width 13 height 7
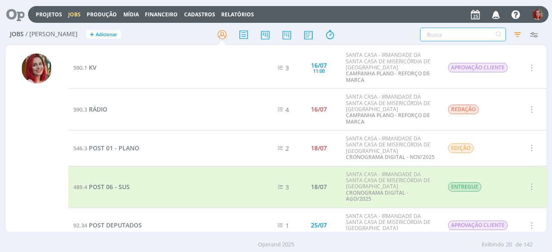
click at [470, 34] on input "text" at bounding box center [463, 35] width 86 height 14
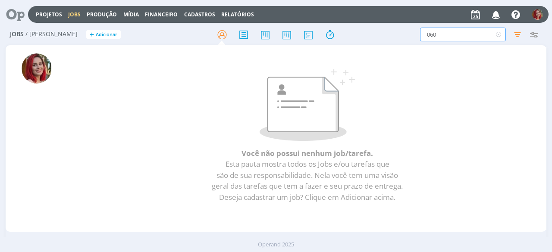
drag, startPoint x: 458, startPoint y: 37, endPoint x: 390, endPoint y: 38, distance: 68.2
click at [390, 38] on div "060 Filtros Filtrar Limpar 060 Tipo Jobs e Tarefas Data Personalizado a Situaçã…" at bounding box center [457, 35] width 172 height 14
type input "AMARENA"
click at [514, 32] on icon "button" at bounding box center [517, 35] width 16 height 16
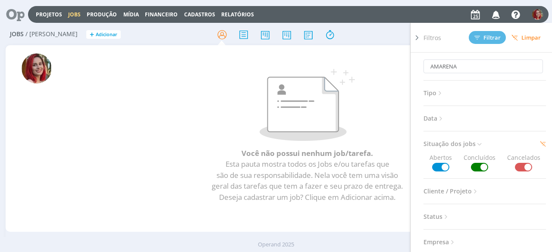
click at [362, 63] on div "Você não possui nenhum job/tarefa. Esta pauta mostra todos os Jobs e/ou tarefas…" at bounding box center [307, 139] width 478 height 185
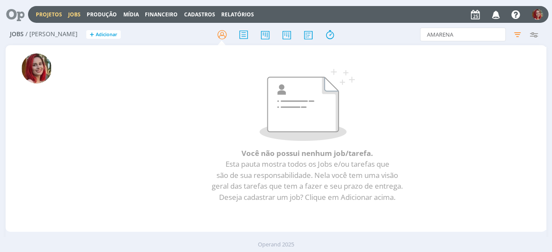
click at [48, 16] on link "Projetos" at bounding box center [49, 14] width 26 height 7
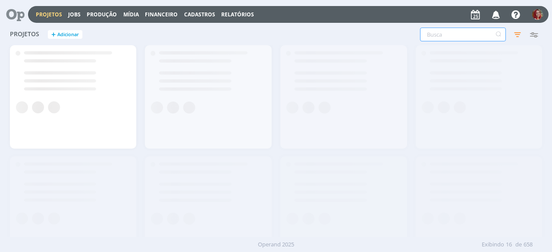
click at [458, 38] on input "text" at bounding box center [463, 35] width 86 height 14
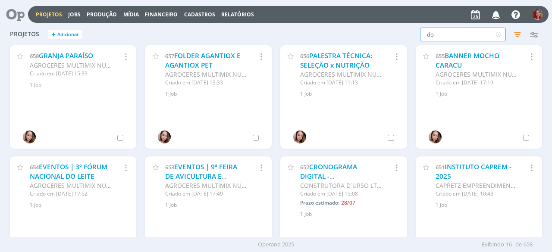
type input "d"
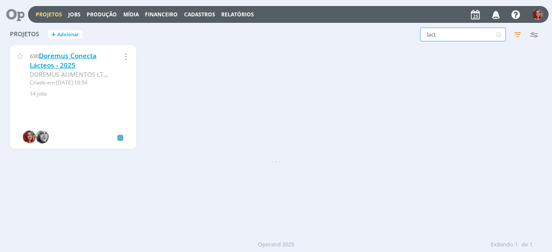
type input "lact"
click at [43, 57] on link "Doremus Conecta Lácteos - 2025" at bounding box center [63, 60] width 67 height 19
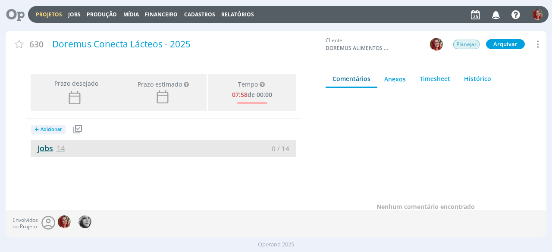
click at [59, 145] on span "14" at bounding box center [61, 148] width 9 height 10
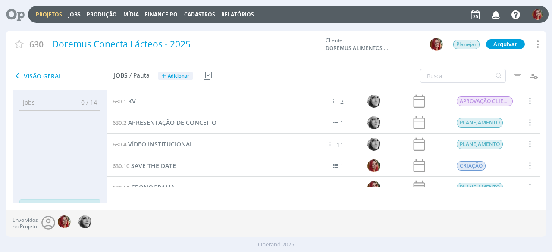
click at [17, 16] on icon at bounding box center [12, 14] width 18 height 17
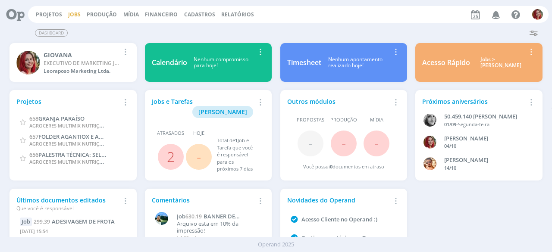
click at [74, 16] on link "Jobs" at bounding box center [74, 14] width 13 height 7
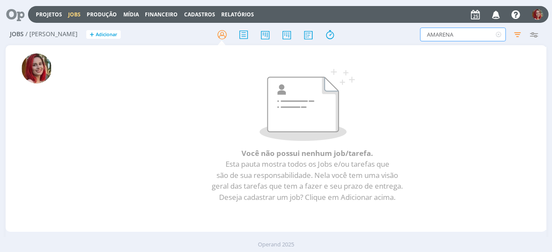
drag, startPoint x: 470, startPoint y: 39, endPoint x: 368, endPoint y: 39, distance: 101.8
click at [368, 39] on div "AMARENA Filtros Filtrar Limpar AMARENA Tipo Jobs e Tarefas Data Personalizado a…" at bounding box center [456, 35] width 180 height 14
click at [498, 38] on icon at bounding box center [498, 35] width 11 height 14
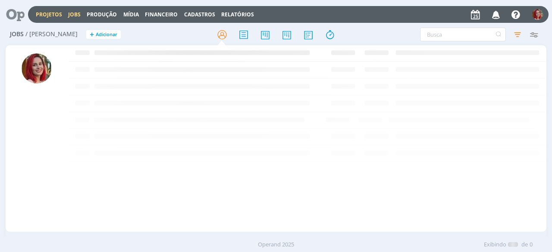
click at [38, 16] on link "Projetos" at bounding box center [49, 14] width 26 height 7
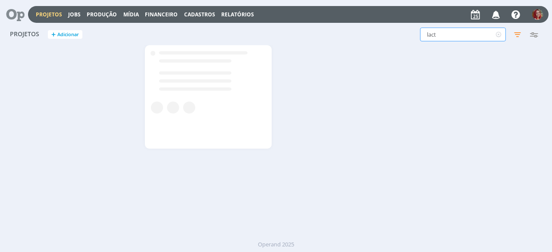
drag, startPoint x: 361, startPoint y: 42, endPoint x: 350, endPoint y: 41, distance: 10.8
click at [351, 42] on div "Projetos + Adicionar lact Filtros Filtrar Limpar lact Status Clientes Selecione…" at bounding box center [276, 35] width 541 height 22
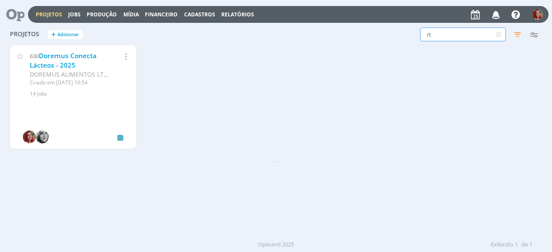
type input "r"
type input "doremus"
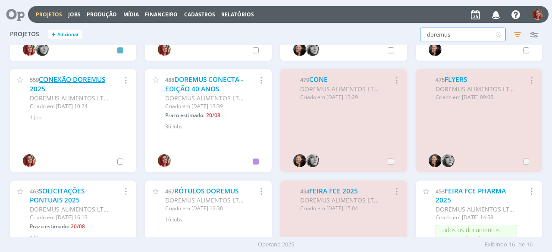
scroll to position [173, 0]
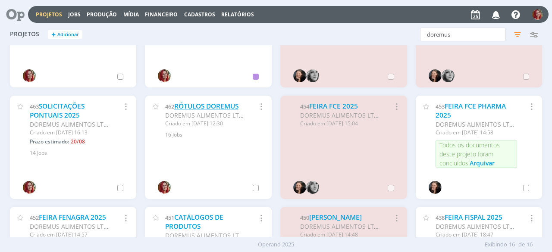
click at [209, 109] on link "RÓTULOS DOREMUS" at bounding box center [206, 106] width 64 height 9
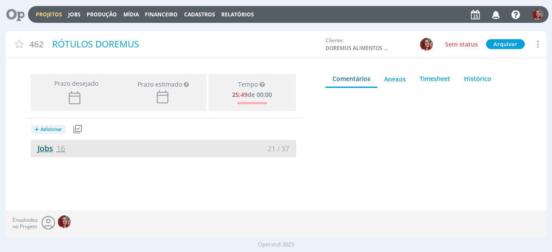
click at [40, 152] on link "Jobs 16" at bounding box center [48, 148] width 35 height 10
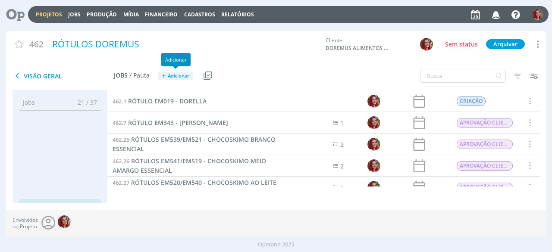
click at [176, 73] on span "Adicionar" at bounding box center [179, 76] width 22 height 6
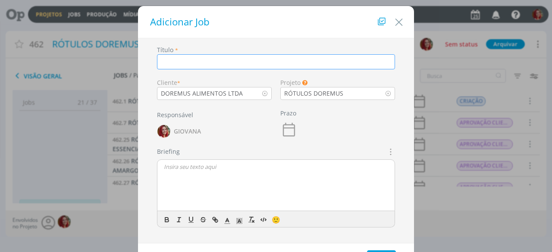
click at [191, 60] on input "dialog" at bounding box center [276, 61] width 238 height 15
type input "RÓTULO EM060 - RECHEIO DE AMARENA"
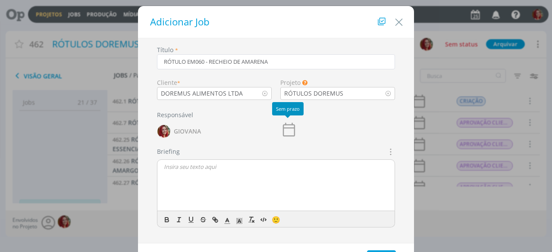
click at [289, 127] on icon "dialog" at bounding box center [289, 130] width 12 height 14
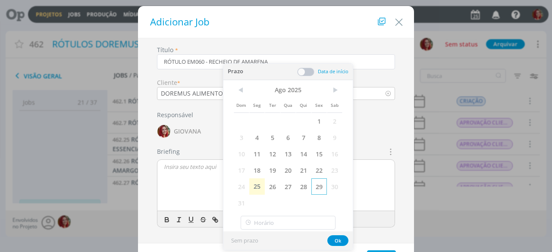
click at [321, 186] on span "29" at bounding box center [319, 187] width 16 height 16
click at [342, 240] on button "Ok" at bounding box center [337, 241] width 21 height 11
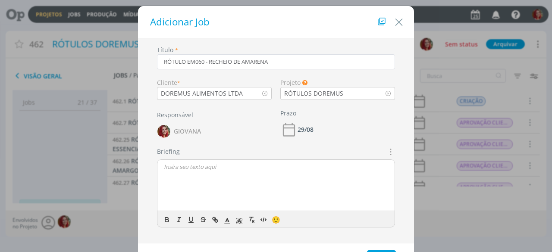
click at [225, 164] on p "dialog" at bounding box center [276, 167] width 224 height 8
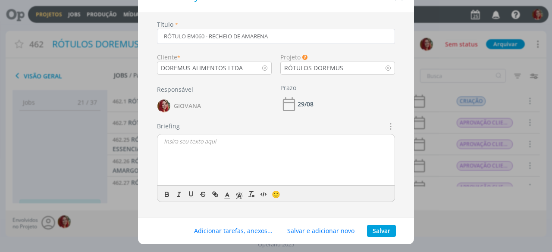
scroll to position [38, 0]
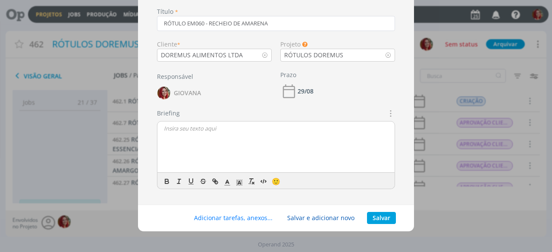
click at [346, 220] on button "Salvar e adicionar novo" at bounding box center [321, 218] width 79 height 12
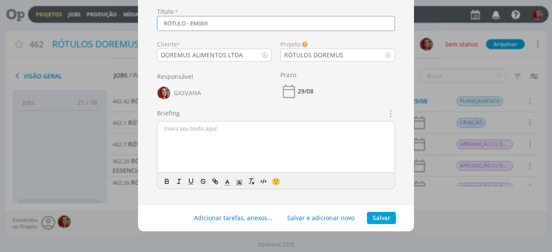
click at [186, 24] on input "RÓTULO - EM069" at bounding box center [276, 23] width 238 height 15
click at [223, 24] on input "RÓTULO EM069" at bounding box center [276, 23] width 238 height 15
type input "RÓTULO EM069 - RECHEIO DE MORANGO"
click at [322, 218] on button "Salvar e adicionar novo" at bounding box center [321, 218] width 79 height 12
type input "E"
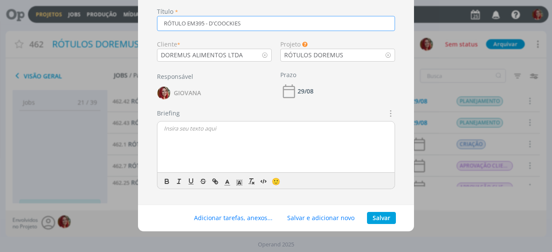
click at [229, 24] on input "RÓTULO EM395 - D'COOCKIES" at bounding box center [276, 23] width 238 height 15
type input "RÓTULO EM395 - D'COOKIES"
click at [343, 219] on button "Salvar e adicionar novo" at bounding box center [321, 218] width 79 height 12
type input "E"
type input "RÓTULO EM338 - RECHEIO DORELLA"
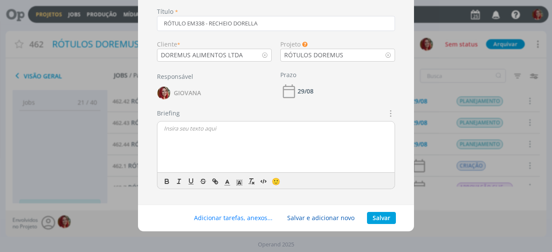
click at [342, 218] on button "Salvar e adicionar novo" at bounding box center [321, 218] width 79 height 12
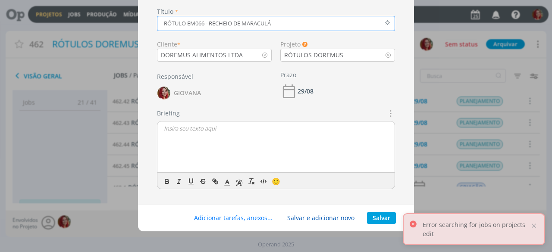
type input "RÓTULO EM066 - RECHEIO DE MARACULÁ"
click at [301, 215] on button "Salvar e adicionar novo" at bounding box center [321, 218] width 79 height 12
type input "RECHEIO LEMON COOCKIES - EM027"
click at [376, 214] on button "Salvar" at bounding box center [381, 218] width 29 height 12
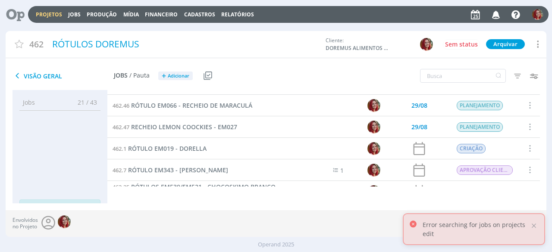
scroll to position [86, 0]
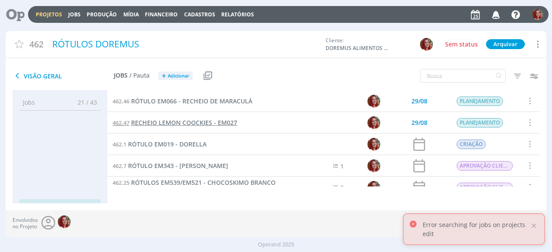
click at [233, 122] on span "RECHEIO LEMON COOCKIES - EM027" at bounding box center [184, 123] width 106 height 8
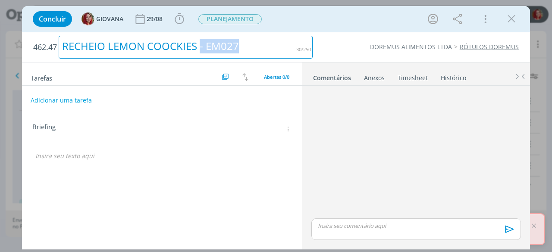
drag, startPoint x: 242, startPoint y: 46, endPoint x: 200, endPoint y: 46, distance: 42.7
click at [200, 46] on div "RECHEIO LEMON COOCKIES - EM027" at bounding box center [186, 47] width 254 height 23
copy div "- EM027"
click at [64, 44] on div "RECHEIO LEMON COOCKIES" at bounding box center [186, 47] width 254 height 23
click at [144, 44] on div "RÓTULO - EM027RECHEIO LEMON COOCKIES" at bounding box center [186, 47] width 254 height 23
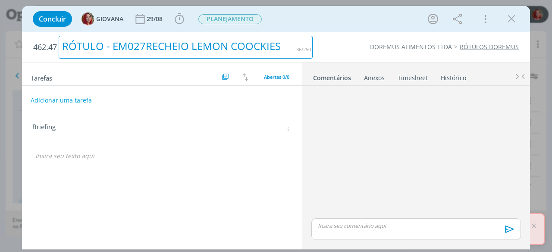
click at [112, 46] on div "RÓTULO - EM027RECHEIO LEMON COOCKIES" at bounding box center [186, 47] width 254 height 23
click at [139, 46] on div "RÓTULO EM027RECHEIO LEMON COOCKIES" at bounding box center [186, 47] width 254 height 23
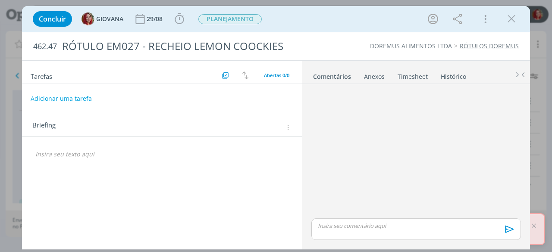
click at [343, 44] on div "DOREMUS ALIMENTOS LTDA RÓTULOS DOREMUS" at bounding box center [420, 46] width 206 height 9
click at [511, 21] on icon "dialog" at bounding box center [511, 19] width 13 height 13
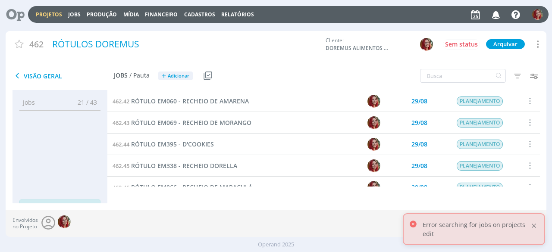
click at [534, 223] on div at bounding box center [534, 226] width 8 height 8
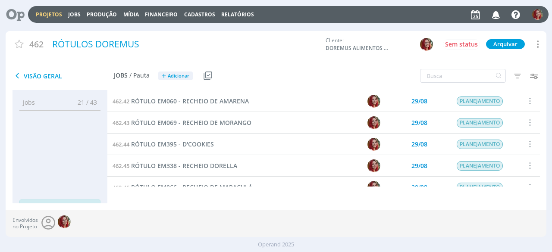
click at [194, 104] on span "RÓTULO EM060 - RECHEIO DE AMARENA" at bounding box center [190, 101] width 118 height 8
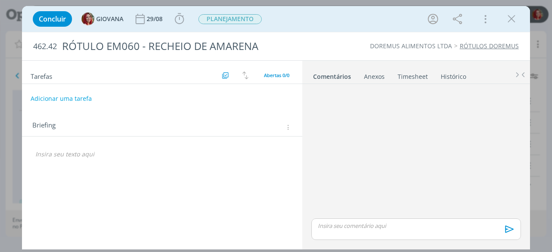
click at [376, 74] on div "Anexos 0" at bounding box center [374, 76] width 21 height 9
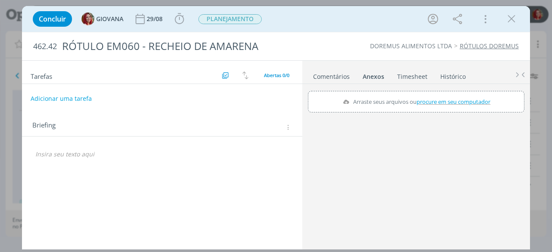
click at [435, 101] on span "procure em seu computador" at bounding box center [454, 102] width 74 height 8
click at [435, 94] on input "Arraste seus arquivos ou procure em seu computador" at bounding box center [416, 92] width 217 height 3
type input "C:\fakepath\EM060 - RECHEIO DE AMARENA 2KG.ai"
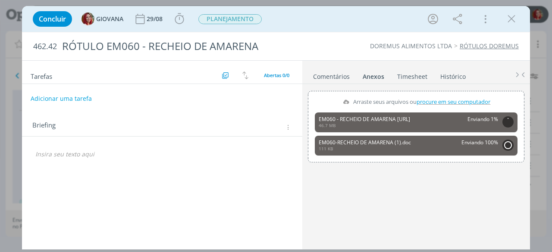
click at [119, 151] on p "dialog" at bounding box center [162, 154] width 254 height 9
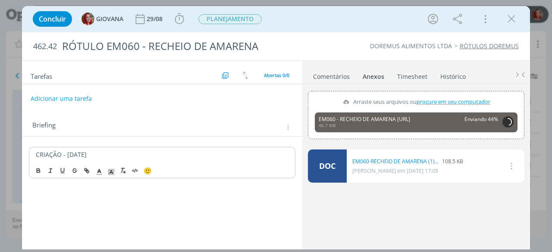
drag, startPoint x: 124, startPoint y: 153, endPoint x: 33, endPoint y: 152, distance: 91.4
click at [33, 152] on div "CRIAÇÃO - 25/08/25" at bounding box center [162, 154] width 267 height 15
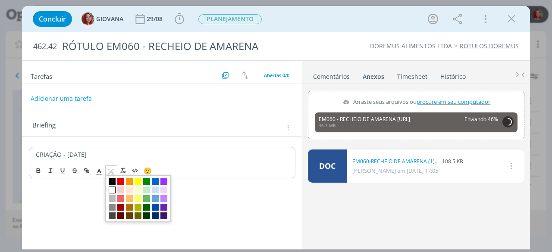
click at [109, 173] on polygon "dialog" at bounding box center [109, 173] width 0 height 0
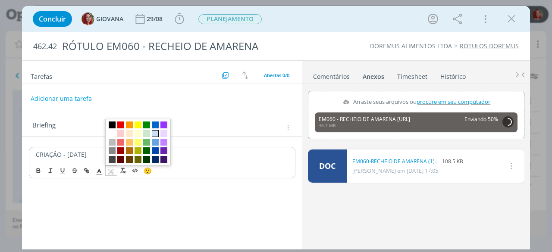
click at [155, 132] on span "dialog" at bounding box center [155, 133] width 7 height 7
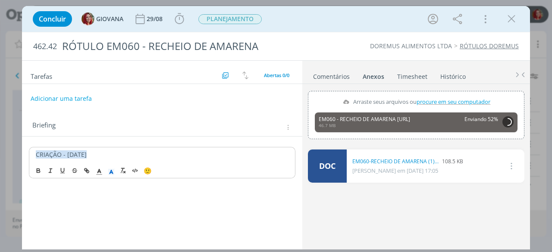
click at [103, 158] on div "CRIAÇÃO - 25/08/25" at bounding box center [162, 154] width 267 height 15
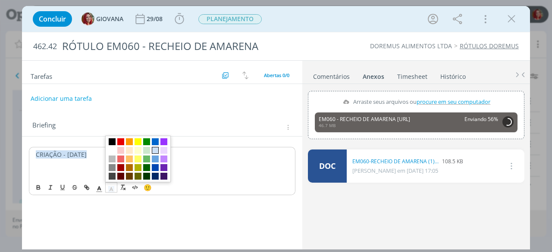
click at [111, 191] on icon "dialog" at bounding box center [111, 189] width 8 height 8
click at [115, 151] on span "dialog" at bounding box center [112, 150] width 7 height 7
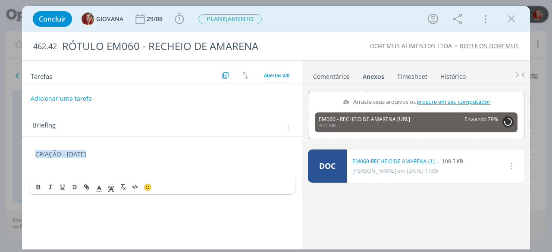
click at [70, 167] on p "﻿" at bounding box center [162, 171] width 254 height 9
click at [66, 175] on div "CRIAÇÃO - 25/08/25 ﻿" at bounding box center [162, 163] width 267 height 32
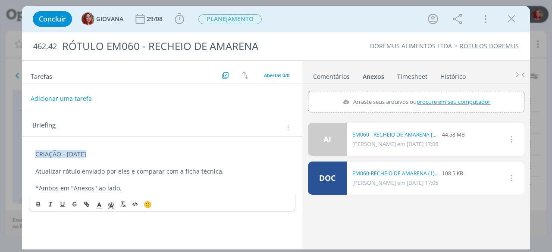
drag, startPoint x: 128, startPoint y: 187, endPoint x: 14, endPoint y: 141, distance: 122.9
click at [14, 141] on div "Concluir GIOVANA 29/08 Iniciar Apontar Data * 25/08/2025 Horas * 00:00 Tarefa S…" at bounding box center [276, 126] width 552 height 252
copy div "CRIAÇÃO - 25/08/25 Atualizar rótulo enviado por eles e comparar com a ficha téc…"
click at [121, 167] on p "Atualizar rótulo enviado por eles e comparar com a ficha técnica." at bounding box center [162, 171] width 254 height 9
click at [74, 97] on button "Adicionar uma tarefa" at bounding box center [60, 98] width 61 height 15
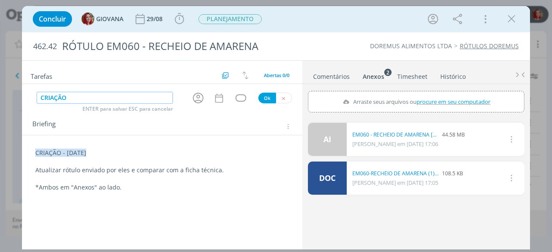
type input "CRIAÇÃO"
click at [263, 94] on button "Ok" at bounding box center [267, 98] width 18 height 11
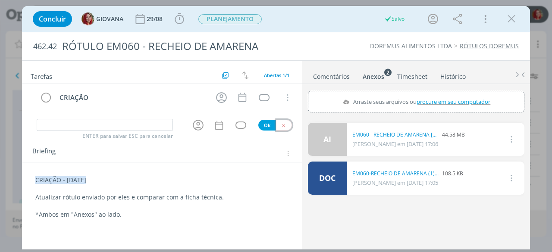
click at [283, 124] on icon "dialog" at bounding box center [284, 126] width 6 height 6
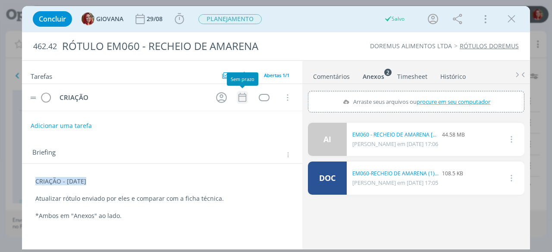
click at [243, 96] on icon "dialog" at bounding box center [242, 97] width 11 height 11
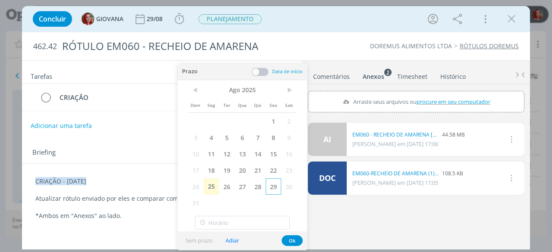
click at [275, 182] on span "29" at bounding box center [274, 187] width 16 height 16
click at [298, 239] on button "Ok" at bounding box center [292, 241] width 21 height 11
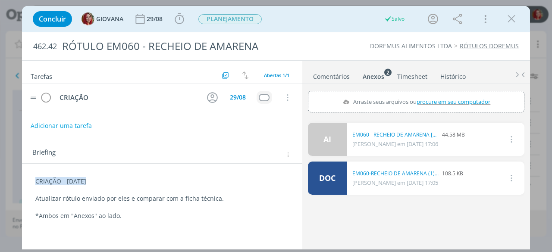
click at [263, 93] on td "dialog" at bounding box center [265, 97] width 16 height 13
click at [263, 94] on div "dialog" at bounding box center [264, 97] width 11 height 7
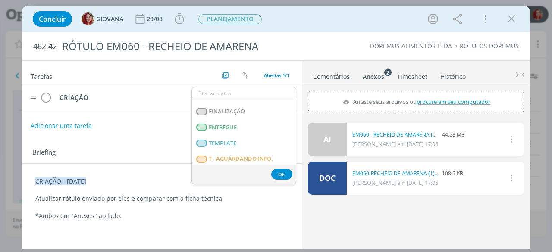
scroll to position [220, 0]
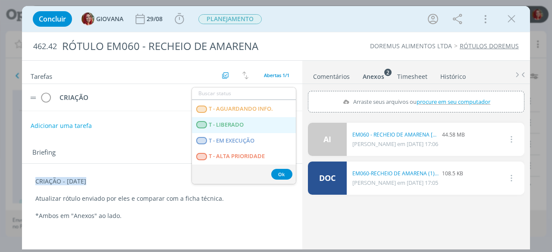
click at [251, 124] on LIBERADO "T - LIBERADO" at bounding box center [244, 125] width 104 height 16
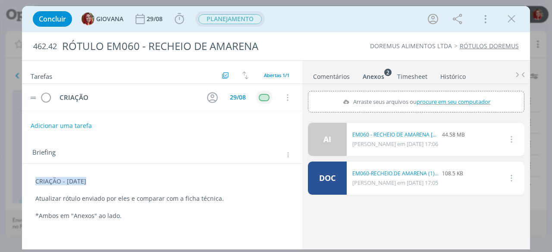
click at [251, 20] on span "PLANEJAMENTO" at bounding box center [229, 19] width 63 height 10
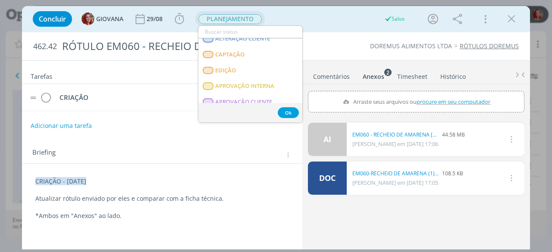
scroll to position [43, 0]
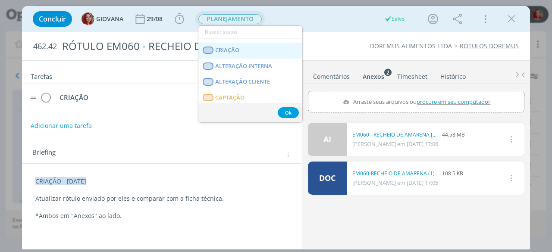
click at [249, 48] on link "CRIAÇÃO" at bounding box center [250, 51] width 104 height 16
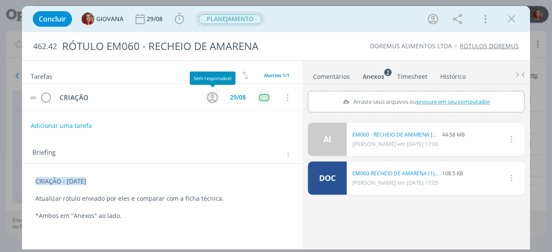
click at [216, 97] on icon "dialog" at bounding box center [212, 97] width 13 height 13
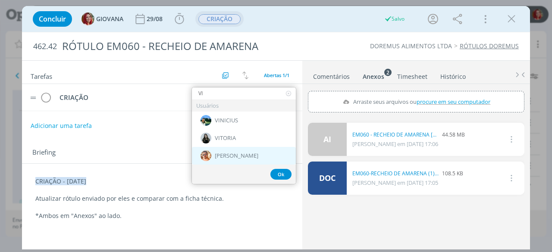
type input "VI"
click at [225, 157] on span "[PERSON_NAME]" at bounding box center [237, 156] width 44 height 7
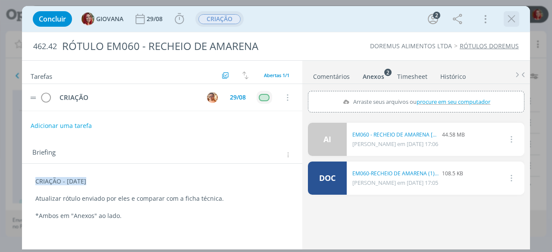
click at [514, 19] on icon "dialog" at bounding box center [511, 19] width 13 height 13
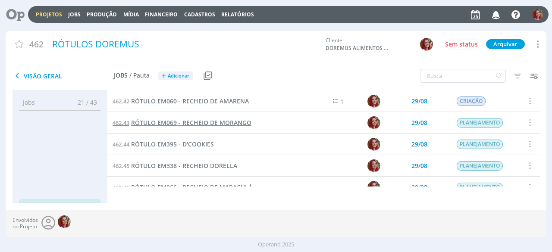
click at [239, 120] on span "RÓTULO EM069 - RECHEIO DE MORANGO" at bounding box center [191, 123] width 120 height 8
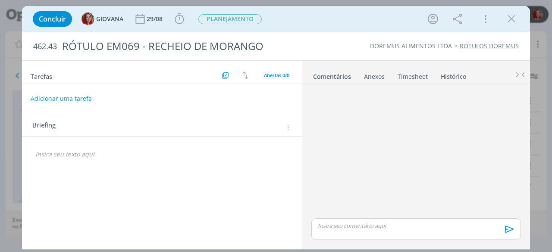
click at [317, 140] on div "dialog" at bounding box center [416, 152] width 217 height 129
click at [377, 74] on div "Anexos 0" at bounding box center [374, 76] width 21 height 9
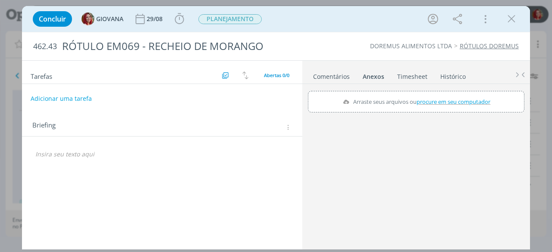
click at [423, 99] on span "procure em seu computador" at bounding box center [454, 102] width 74 height 8
click at [423, 94] on input "Arraste seus arquivos ou procure em seu computador" at bounding box center [416, 92] width 217 height 3
type input "C:\fakepath\Cópia de EM069 - RECHEIO DE MORANGO 2KG.ai"
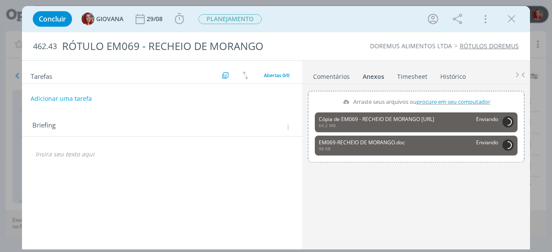
click at [88, 155] on p "dialog" at bounding box center [162, 154] width 254 height 9
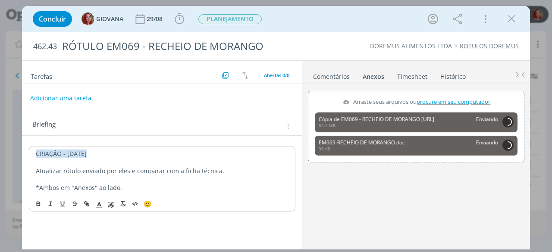
click at [74, 97] on button "Adicionar uma tarefa" at bounding box center [60, 98] width 61 height 15
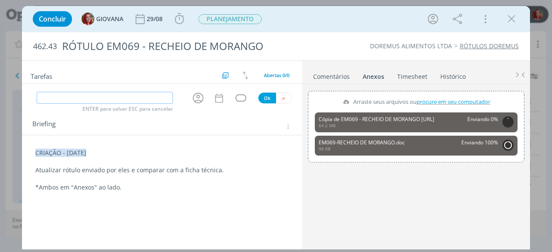
click at [97, 102] on input "dialog" at bounding box center [105, 98] width 136 height 12
type input "CRIAÇÃO"
click at [267, 95] on button "Ok" at bounding box center [267, 98] width 18 height 11
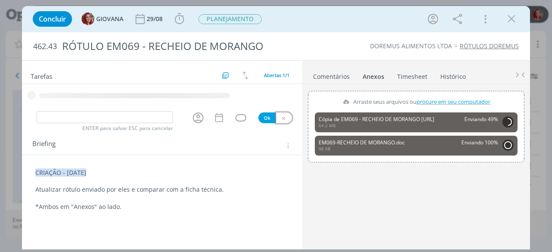
click at [283, 117] on icon "dialog" at bounding box center [284, 119] width 6 height 6
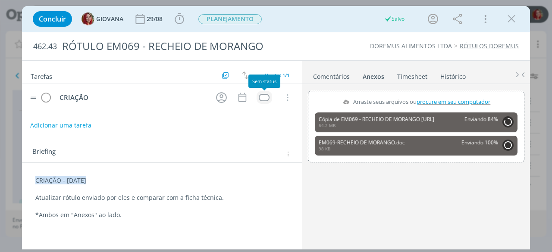
click at [268, 98] on div "dialog" at bounding box center [264, 97] width 11 height 7
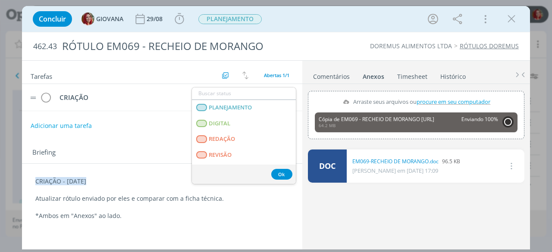
scroll to position [220, 0]
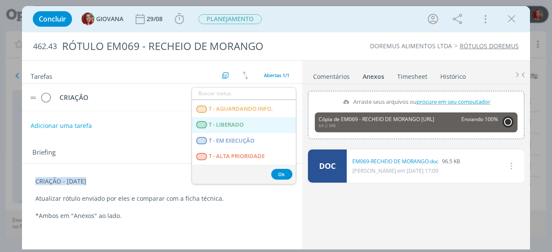
click at [247, 125] on LIBERADO "T - LIBERADO" at bounding box center [244, 125] width 104 height 16
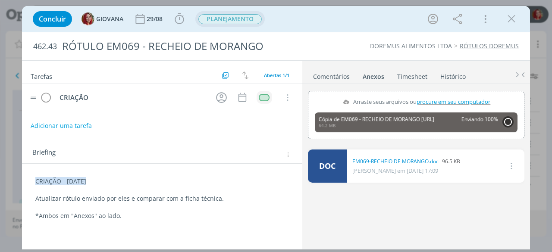
click at [245, 19] on span "PLANEJAMENTO" at bounding box center [229, 19] width 63 height 10
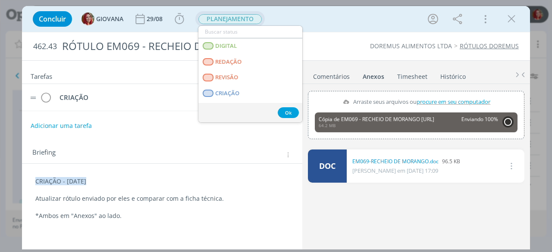
scroll to position [43, 0]
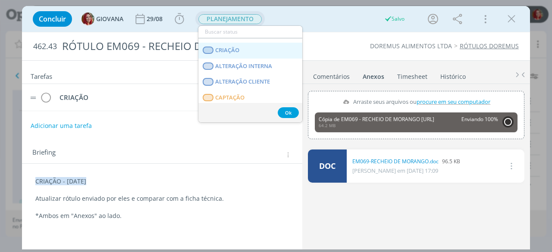
click at [248, 50] on link "CRIAÇÃO" at bounding box center [250, 51] width 104 height 16
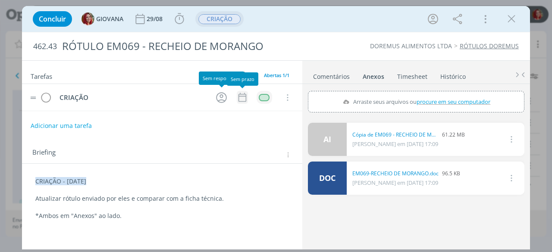
click at [244, 94] on icon "dialog" at bounding box center [243, 97] width 8 height 9
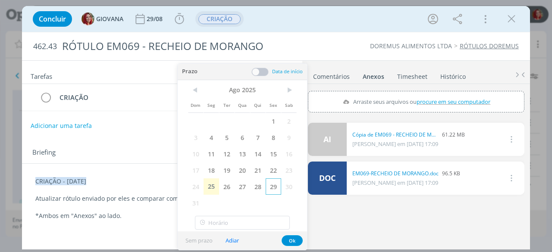
click at [268, 188] on span "29" at bounding box center [274, 187] width 16 height 16
click at [293, 240] on button "Ok" at bounding box center [292, 241] width 21 height 11
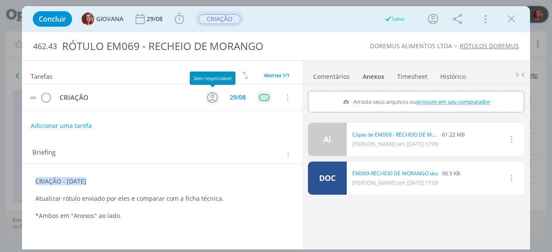
click at [215, 91] on icon "dialog" at bounding box center [212, 97] width 13 height 13
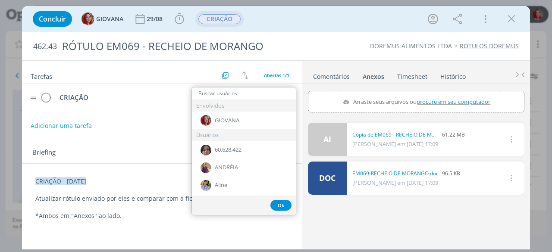
click at [262, 94] on input "dialog" at bounding box center [244, 94] width 104 height 12
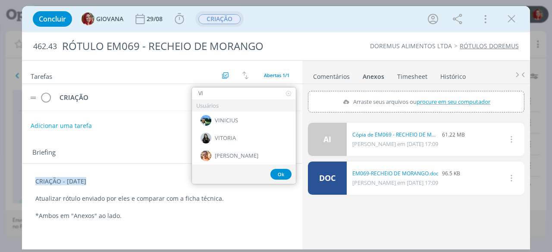
type input "VIC"
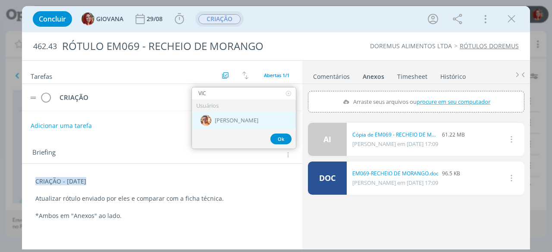
click at [254, 120] on div "[PERSON_NAME]" at bounding box center [244, 121] width 104 height 18
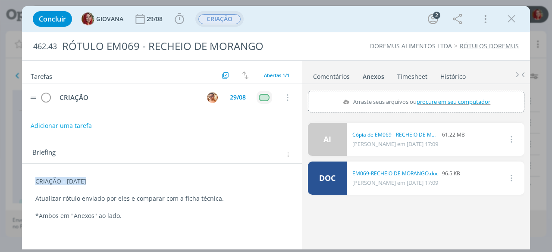
click at [352, 53] on div "462.43 RÓTULO EM069 - RECHEIO DE MORANGO DOREMUS ALIMENTOS LTDA RÓTULOS DOREMUS" at bounding box center [276, 46] width 508 height 28
click at [508, 21] on icon "dialog" at bounding box center [511, 19] width 13 height 13
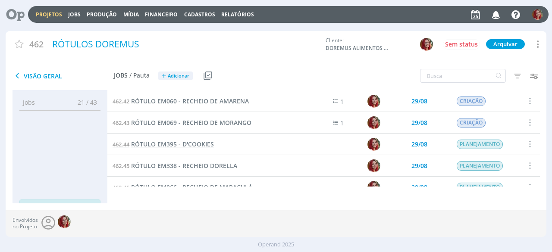
click at [203, 143] on span "RÓTULO EM395 - D'COOKIES" at bounding box center [172, 144] width 83 height 8
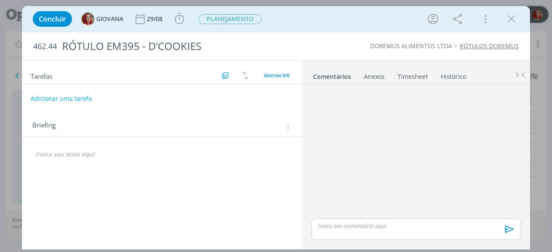
click at [101, 151] on p "dialog" at bounding box center [162, 154] width 254 height 9
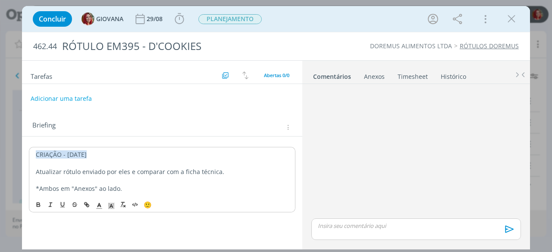
click at [374, 69] on link "Anexos 0" at bounding box center [375, 75] width 22 height 13
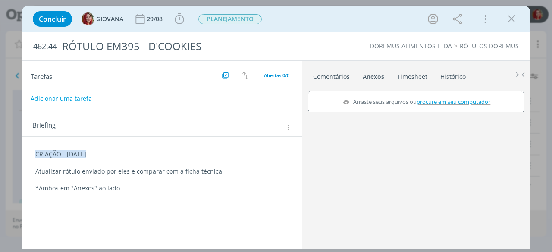
click at [437, 102] on span "procure em seu computador" at bounding box center [454, 102] width 74 height 8
click at [437, 94] on input "Arraste seus arquivos ou procure em seu computador" at bounding box center [416, 92] width 217 height 3
type input "C:\fakepath\EM395- D´COOKIES.doc"
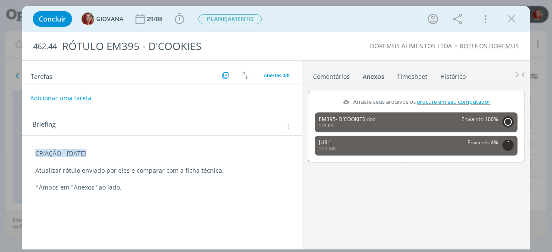
click at [85, 97] on button "Adicionar uma tarefa" at bounding box center [60, 98] width 61 height 15
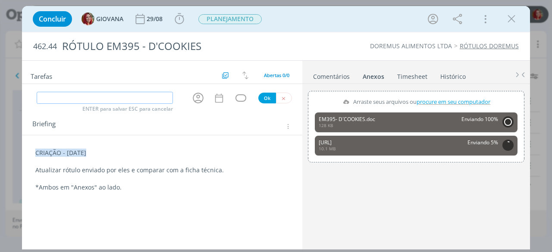
click at [136, 97] on input "dialog" at bounding box center [105, 98] width 136 height 12
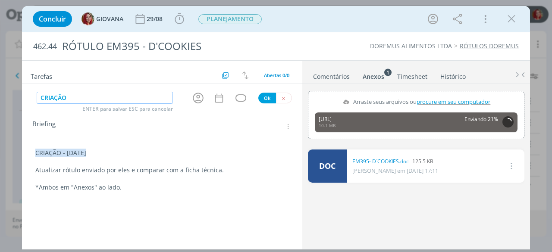
type input "CRIAÇÃO"
click at [267, 96] on button "Ok" at bounding box center [267, 98] width 18 height 11
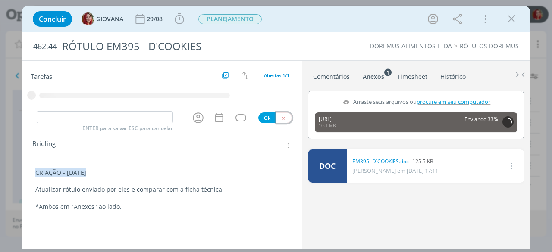
click at [289, 119] on button "dialog" at bounding box center [284, 118] width 16 height 11
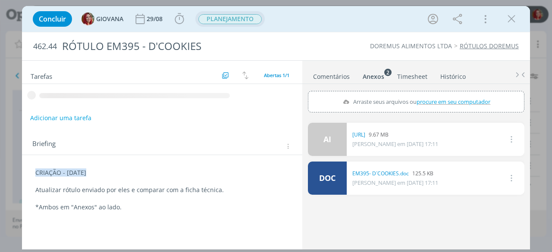
click at [234, 19] on span "PLANEJAMENTO" at bounding box center [229, 19] width 63 height 10
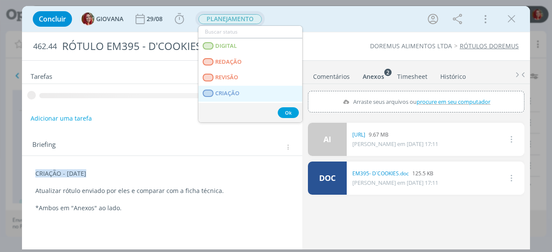
click at [267, 93] on link "CRIAÇÃO" at bounding box center [250, 94] width 104 height 16
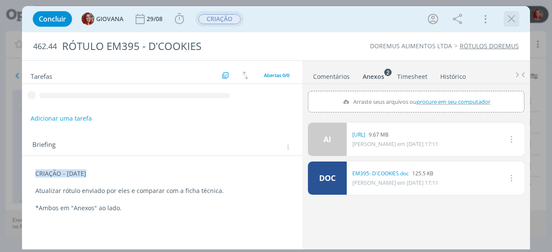
click at [506, 19] on icon "dialog" at bounding box center [511, 19] width 13 height 13
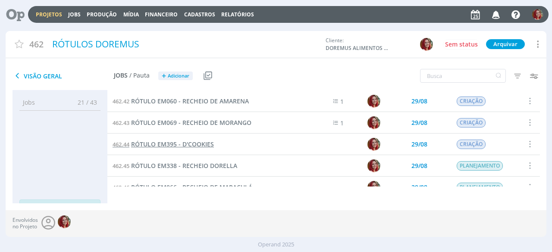
click at [197, 148] on link "462.44 RÓTULO EM395 - D'COOKIES" at bounding box center [163, 144] width 101 height 9
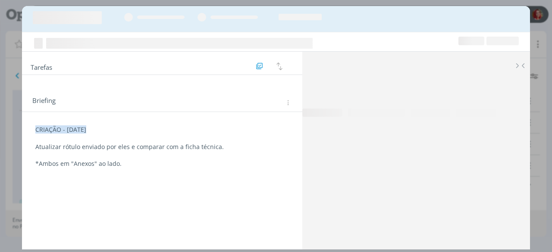
click at [45, 66] on span "Tarefas" at bounding box center [42, 66] width 22 height 10
click at [287, 105] on icon "dialog" at bounding box center [287, 102] width 6 height 7
click at [234, 99] on div "Briefing" at bounding box center [163, 102] width 262 height 11
click at [541, 44] on div "Tarefas Usar Job de template Criar template a partir deste job Visualizar Templ…" at bounding box center [276, 126] width 552 height 252
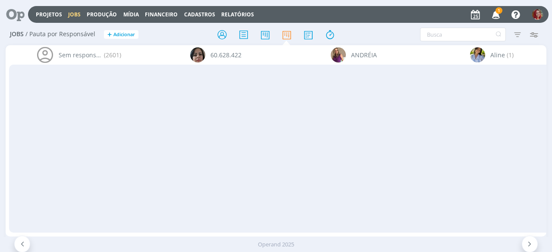
scroll to position [0, 3192]
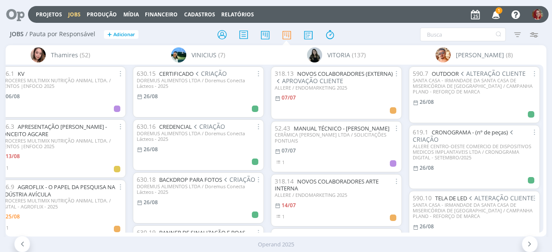
drag, startPoint x: 0, startPoint y: 0, endPoint x: 493, endPoint y: 12, distance: 493.6
click at [491, 12] on icon "button" at bounding box center [496, 14] width 15 height 15
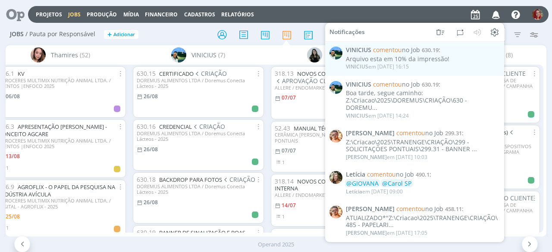
click at [167, 30] on h2 "Jobs / Pauta por Responsável + Adicionar" at bounding box center [96, 33] width 172 height 18
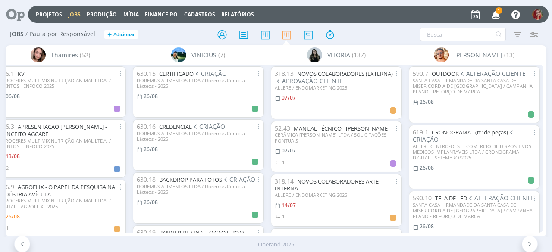
click at [502, 12] on span "1" at bounding box center [499, 10] width 7 height 6
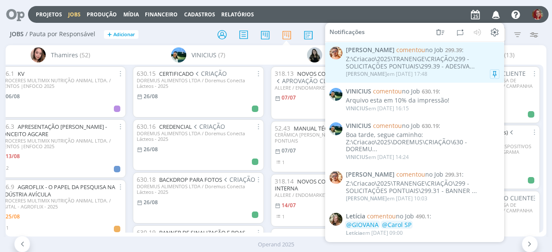
click at [424, 69] on div "Z:\Criacao\2025\TRANENGE\CRIAÇÃO\299 - SOLICITAÇÕES PONTUAIS\299.39 - ADESIVA..." at bounding box center [423, 63] width 154 height 15
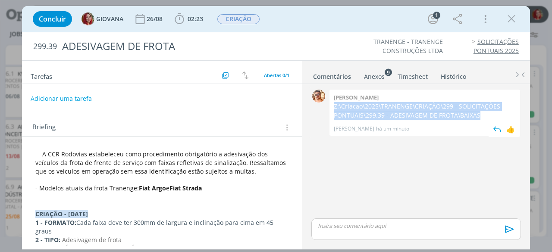
drag, startPoint x: 332, startPoint y: 105, endPoint x: 487, endPoint y: 113, distance: 155.1
click at [487, 113] on div "[PERSON_NAME] Z:\Criacao\2025\TRANENGE\CRIAÇÃO\299 - SOLICITAÇÕES PONTUAIS\299.…" at bounding box center [425, 113] width 191 height 46
copy p "Z:\Criacao\2025\TRANENGE\CRIAÇÃO\299 - SOLICITAÇÕES PONTUAIS\299.39 - ADESIVAGE…"
click at [72, 94] on button "Adicionar uma tarefa" at bounding box center [60, 98] width 61 height 15
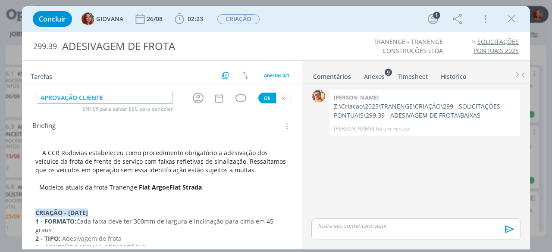
type input "APROVAÇÃO CLIENTE"
click at [260, 97] on button "Ok" at bounding box center [267, 98] width 18 height 11
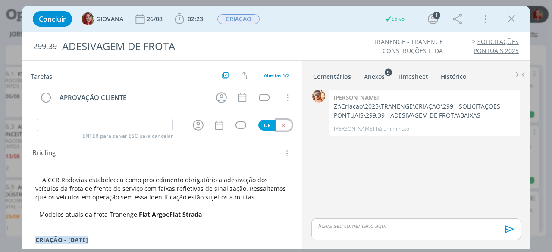
click at [279, 121] on button "dialog" at bounding box center [284, 125] width 16 height 11
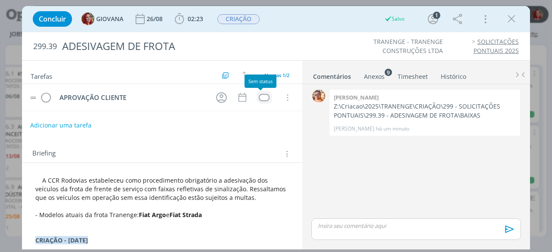
click at [259, 97] on div "dialog" at bounding box center [264, 97] width 11 height 7
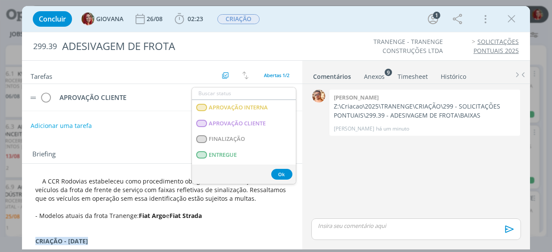
scroll to position [134, 0]
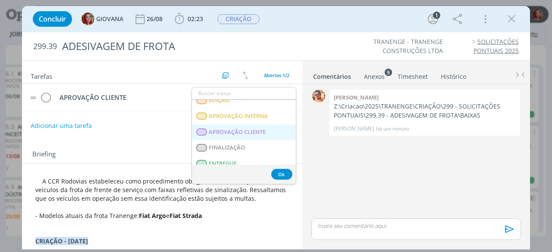
click at [232, 126] on CLIENTE "APROVAÇÃO CLIENTE" at bounding box center [244, 133] width 104 height 16
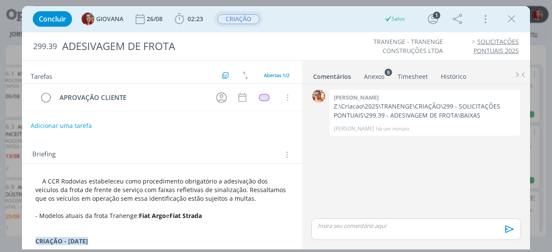
click at [254, 22] on span "CRIAÇÃO" at bounding box center [238, 19] width 42 height 10
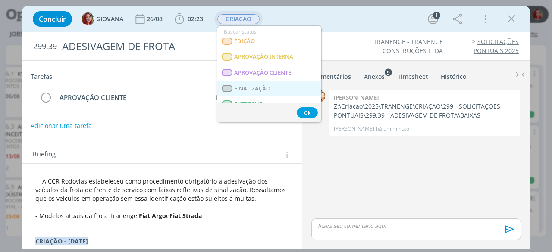
scroll to position [129, 0]
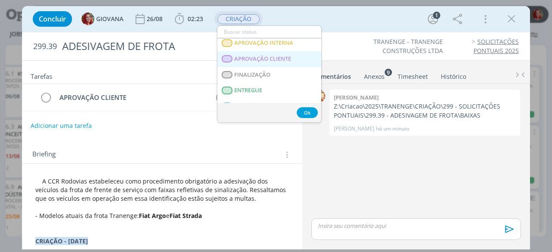
click at [278, 57] on span "APROVAÇÃO CLIENTE" at bounding box center [263, 59] width 57 height 7
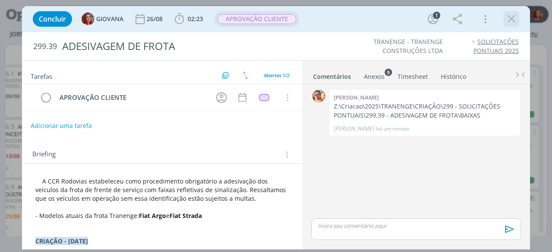
click at [508, 19] on icon "dialog" at bounding box center [511, 19] width 13 height 13
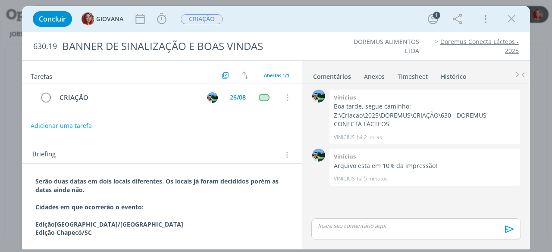
click at [520, 19] on div "Concluir GIOVANA Iniciar Apontar Data * 25/08/2025 Horas * 00:00 Tarefa Selecio…" at bounding box center [275, 19] width 495 height 21
click at [515, 19] on icon "dialog" at bounding box center [511, 19] width 13 height 13
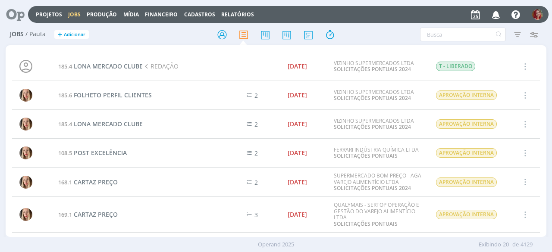
click at [12, 15] on icon at bounding box center [12, 14] width 18 height 17
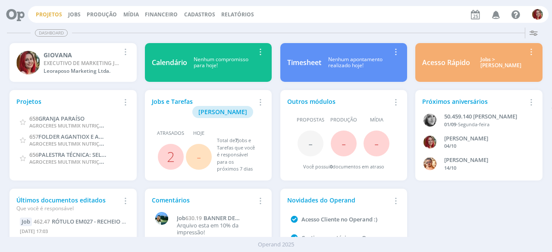
click at [43, 12] on link "Projetos" at bounding box center [49, 14] width 26 height 7
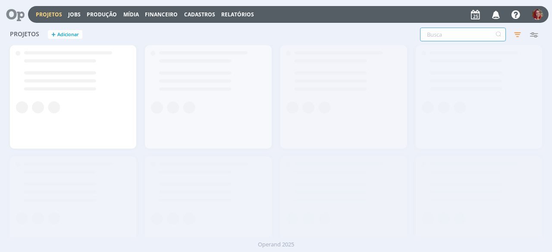
click at [473, 32] on input "text" at bounding box center [463, 35] width 86 height 14
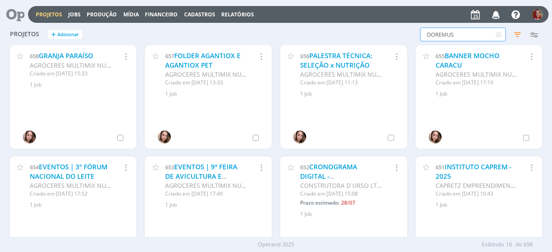
type input "DOREMUS"
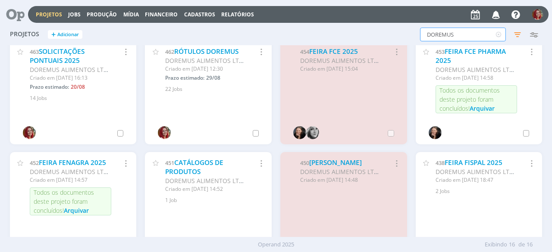
scroll to position [214, 0]
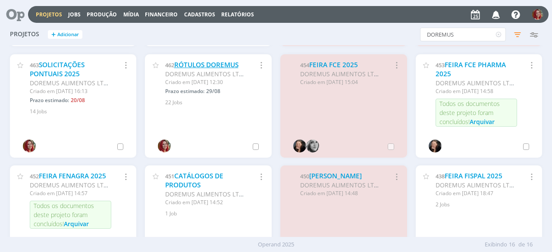
click at [211, 66] on link "RÓTULOS DOREMUS" at bounding box center [206, 64] width 64 height 9
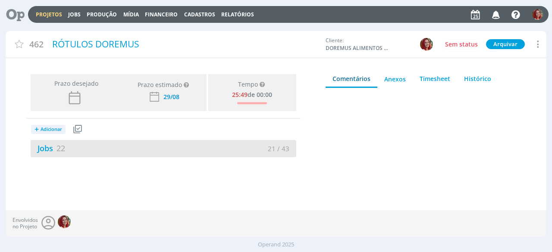
click at [50, 154] on div "Jobs 22" at bounding box center [97, 149] width 133 height 12
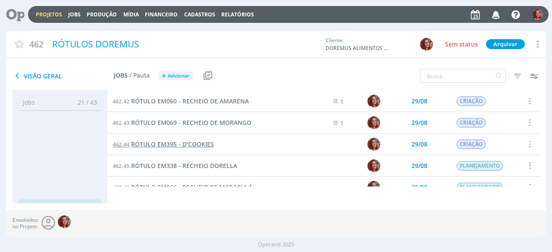
click at [191, 141] on span "RÓTULO EM395 - D'COOKIES" at bounding box center [172, 144] width 83 height 8
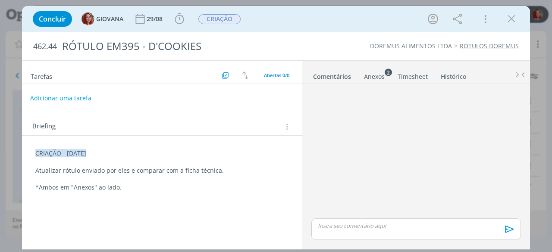
click at [76, 99] on button "Adicionar uma tarefa" at bounding box center [60, 98] width 61 height 15
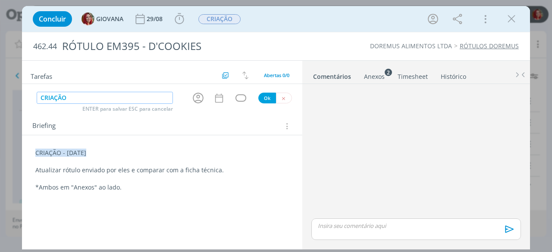
type input "CRIAÇÃO"
click at [271, 97] on button "Ok" at bounding box center [267, 98] width 18 height 11
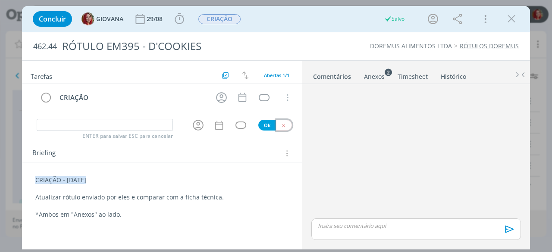
click at [277, 122] on button "dialog" at bounding box center [284, 125] width 16 height 11
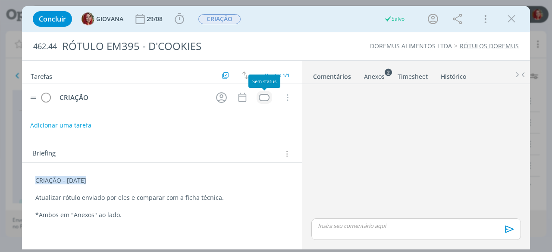
click at [269, 97] on div "dialog" at bounding box center [264, 97] width 11 height 7
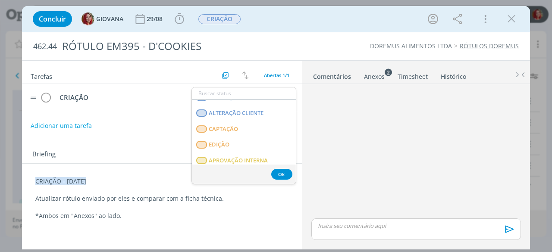
scroll to position [220, 0]
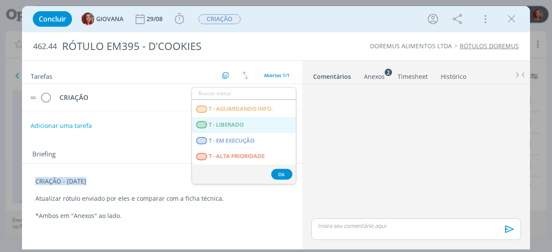
click at [259, 121] on LIBERADO "T - LIBERADO" at bounding box center [244, 125] width 104 height 16
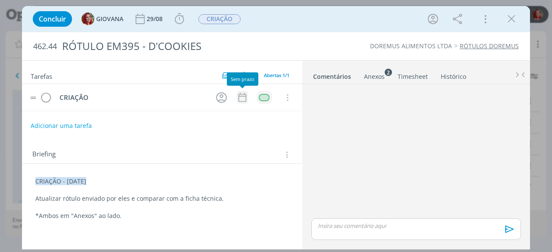
click at [239, 94] on icon "dialog" at bounding box center [243, 97] width 8 height 9
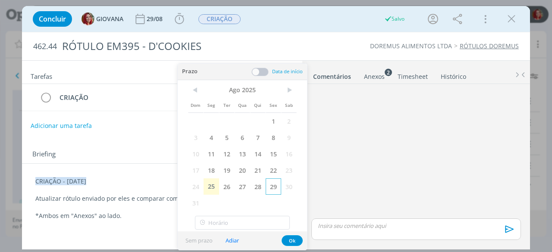
click at [277, 185] on span "29" at bounding box center [274, 187] width 16 height 16
click at [290, 239] on button "Ok" at bounding box center [292, 241] width 21 height 11
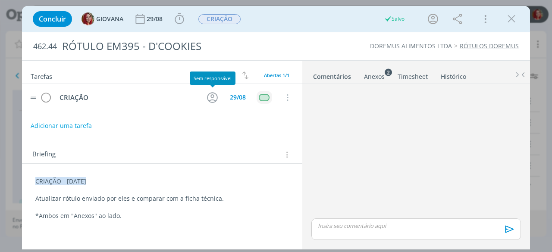
click at [215, 96] on icon "dialog" at bounding box center [212, 97] width 13 height 13
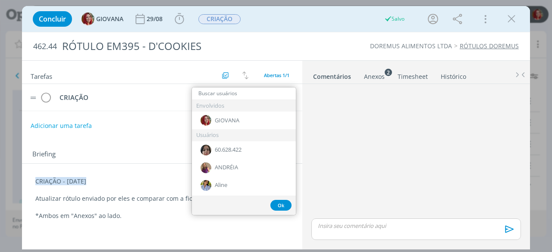
click at [272, 95] on input "dialog" at bounding box center [244, 94] width 104 height 12
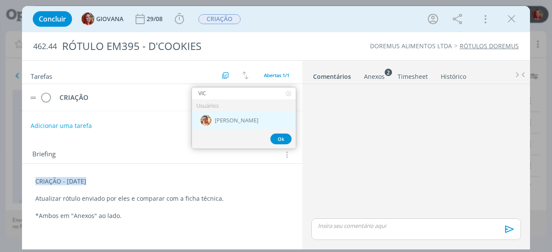
type input "VIC"
click at [232, 121] on span "[PERSON_NAME]" at bounding box center [237, 120] width 44 height 7
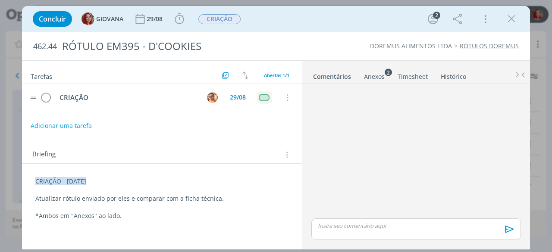
click at [335, 49] on div "DOREMUS ALIMENTOS LTDA RÓTULOS DOREMUS" at bounding box center [420, 46] width 206 height 9
click at [518, 22] on div "dialog" at bounding box center [512, 19] width 16 height 16
click at [513, 19] on icon "dialog" at bounding box center [511, 19] width 13 height 13
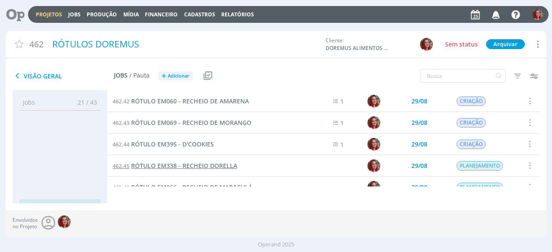
click at [216, 164] on span "RÓTULO EM338 - RECHEIO DORELLA" at bounding box center [184, 166] width 106 height 8
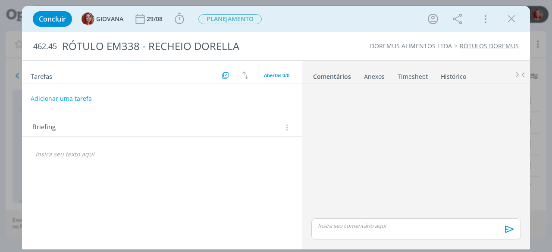
click at [374, 72] on div "Anexos 0" at bounding box center [374, 76] width 21 height 9
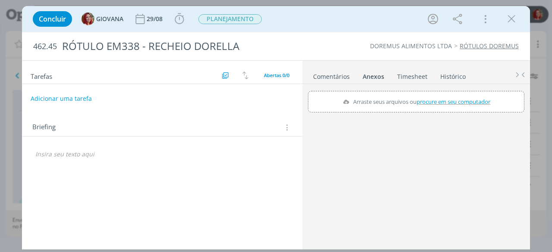
click at [432, 100] on span "procure em seu computador" at bounding box center [454, 102] width 74 height 8
click at [432, 94] on input "Arraste seus arquivos ou procure em seu computador" at bounding box center [416, 92] width 217 height 3
type input "C:\fakepath\EM338-RECHEIO DORELLA (1,01KG).doc"
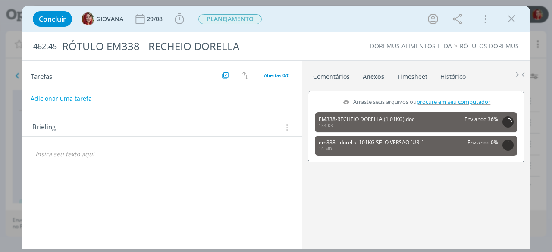
click at [97, 153] on p "dialog" at bounding box center [162, 154] width 254 height 9
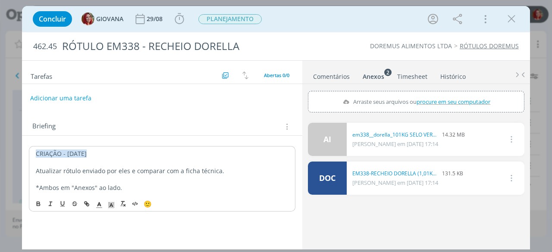
click at [60, 95] on button "Adicionar uma tarefa" at bounding box center [60, 98] width 61 height 15
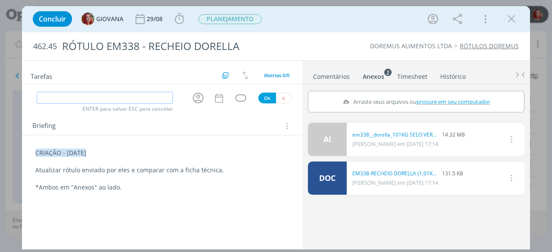
click at [101, 102] on input "dialog" at bounding box center [105, 98] width 136 height 12
type input "CRIAÇÃO"
click at [272, 95] on button "Ok" at bounding box center [267, 98] width 18 height 11
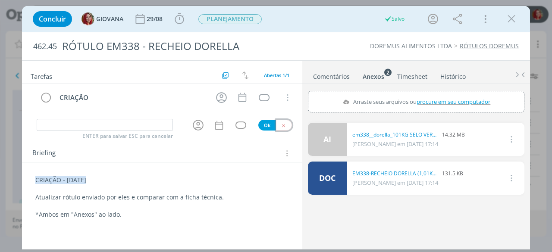
click at [286, 120] on button "dialog" at bounding box center [284, 125] width 16 height 11
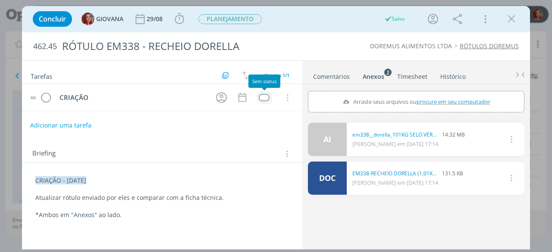
click at [264, 96] on div "dialog" at bounding box center [264, 97] width 11 height 7
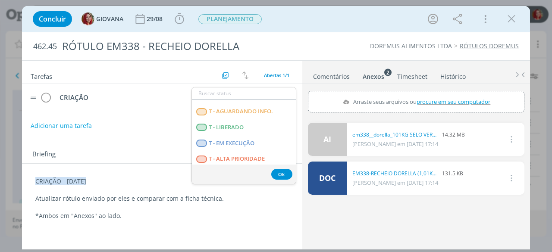
scroll to position [220, 0]
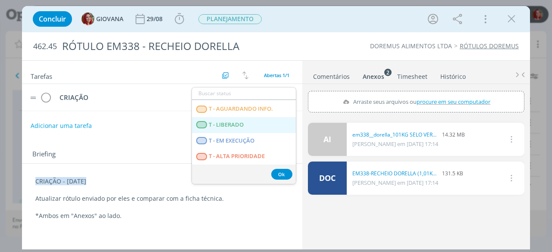
click at [259, 125] on LIBERADO "T - LIBERADO" at bounding box center [244, 125] width 104 height 16
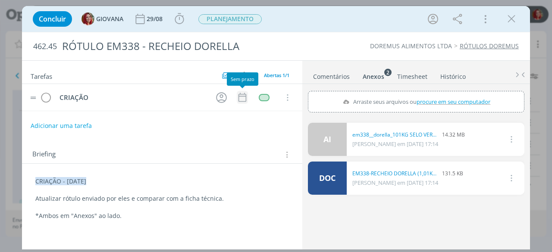
click at [245, 93] on icon "dialog" at bounding box center [242, 97] width 11 height 11
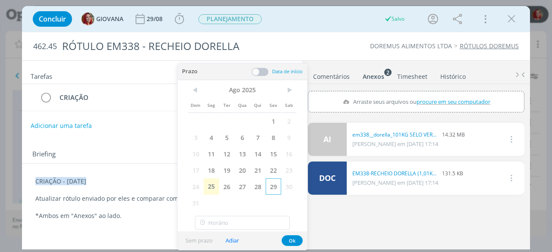
click at [276, 182] on span "29" at bounding box center [274, 187] width 16 height 16
click at [296, 240] on button "Ok" at bounding box center [292, 241] width 21 height 11
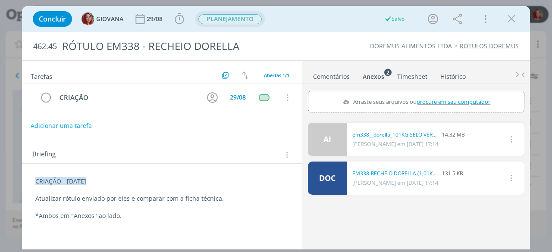
click at [247, 20] on span "PLANEJAMENTO" at bounding box center [229, 19] width 63 height 10
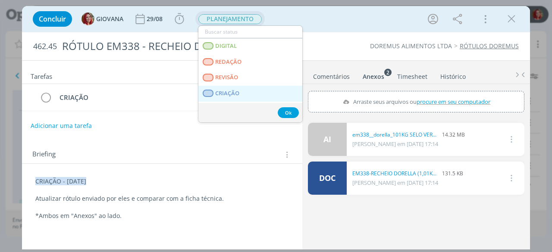
click at [253, 99] on link "CRIAÇÃO" at bounding box center [250, 94] width 104 height 16
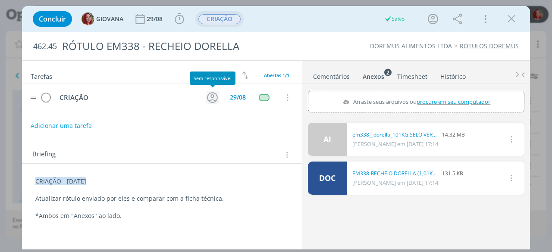
click at [213, 94] on icon "dialog" at bounding box center [212, 97] width 13 height 13
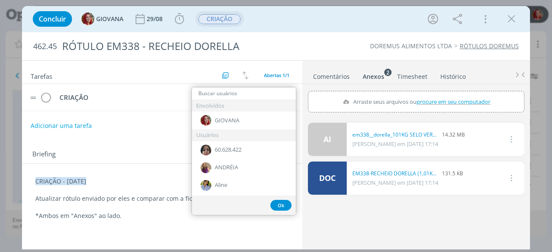
click at [252, 96] on input "dialog" at bounding box center [244, 94] width 104 height 12
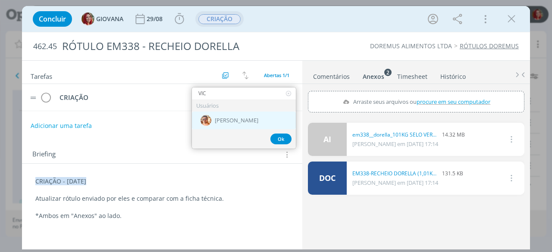
type input "VIC"
click at [251, 119] on div "[PERSON_NAME]" at bounding box center [244, 121] width 104 height 18
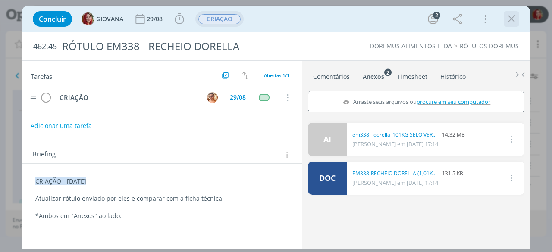
drag, startPoint x: 515, startPoint y: 18, endPoint x: 379, endPoint y: 82, distance: 150.7
click at [515, 18] on icon "dialog" at bounding box center [511, 19] width 13 height 13
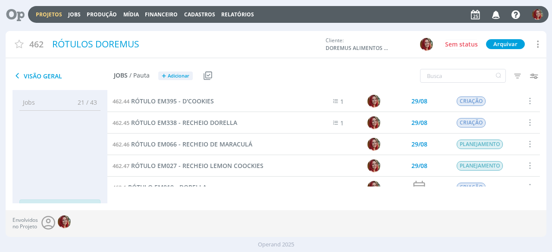
scroll to position [86, 0]
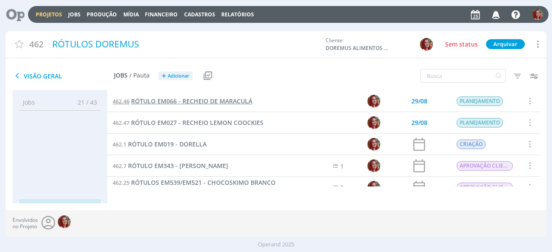
click at [242, 100] on span "RÓTULO EM066 - RECHEIO DE MARACULÁ" at bounding box center [191, 101] width 121 height 8
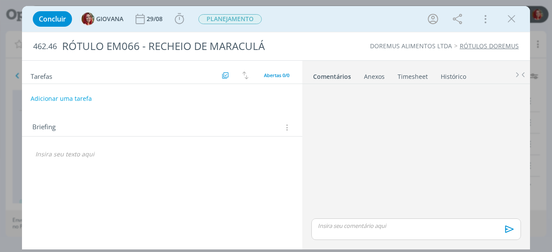
click at [378, 76] on div "Anexos 0" at bounding box center [374, 76] width 21 height 9
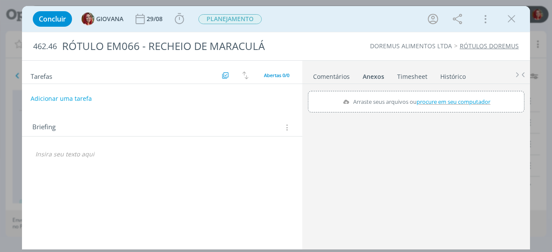
click at [431, 99] on span "procure em seu computador" at bounding box center [454, 102] width 74 height 8
click at [431, 94] on input "Arraste seus arquivos ou procure em seu computador" at bounding box center [416, 92] width 217 height 3
type input "C:\fakepath\EM066_RECHEIO DE MARACUJA.doc"
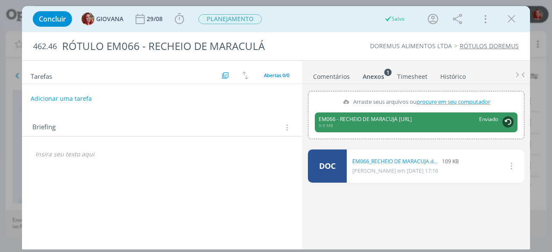
click at [134, 153] on p "dialog" at bounding box center [162, 154] width 254 height 9
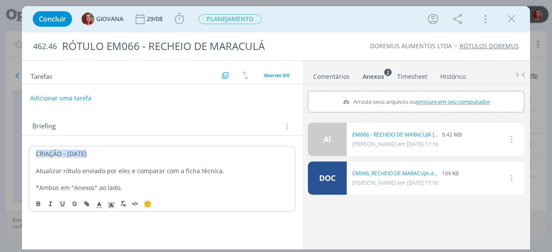
click at [81, 96] on button "Adicionar uma tarefa" at bounding box center [60, 98] width 61 height 15
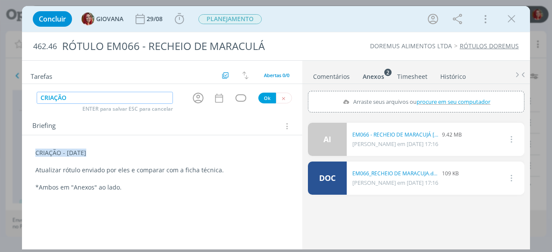
type input "CRIAÇÃO"
click at [273, 97] on button "Ok" at bounding box center [267, 98] width 18 height 11
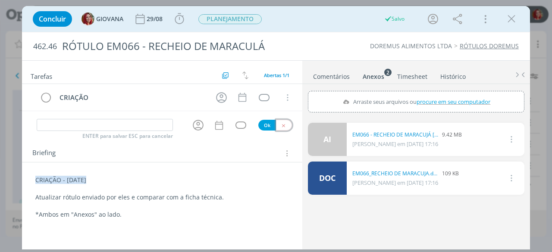
click at [286, 121] on button "dialog" at bounding box center [284, 125] width 16 height 11
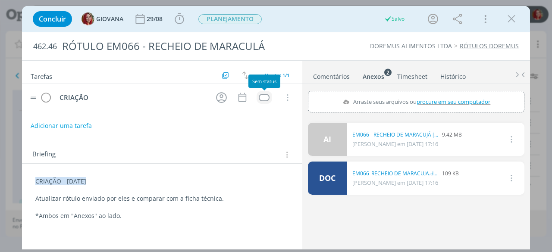
click at [263, 92] on td "dialog" at bounding box center [265, 97] width 16 height 13
click at [266, 95] on div "dialog" at bounding box center [264, 97] width 11 height 7
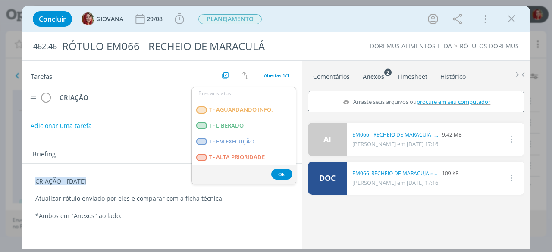
scroll to position [220, 0]
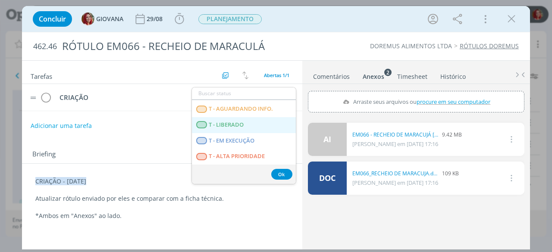
click at [252, 121] on LIBERADO "T - LIBERADO" at bounding box center [244, 125] width 104 height 16
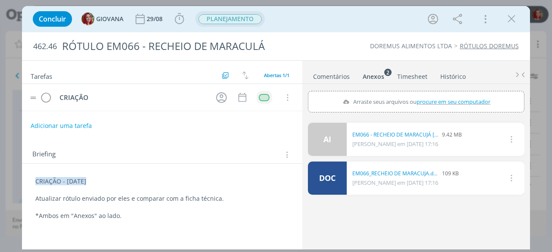
click at [248, 19] on span "PLANEJAMENTO" at bounding box center [229, 19] width 63 height 10
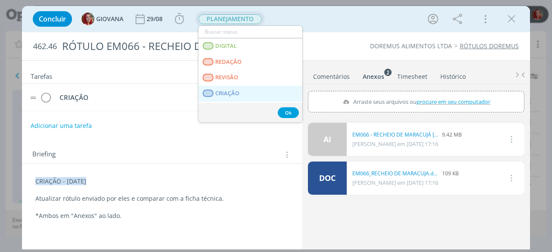
click at [237, 91] on span "CRIAÇÃO" at bounding box center [228, 93] width 24 height 7
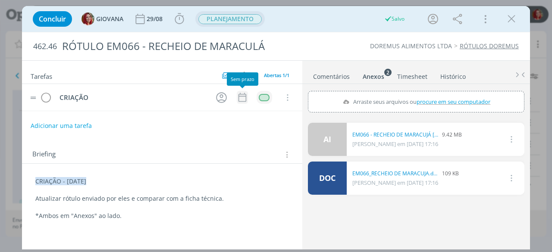
click at [241, 95] on icon "dialog" at bounding box center [243, 97] width 8 height 9
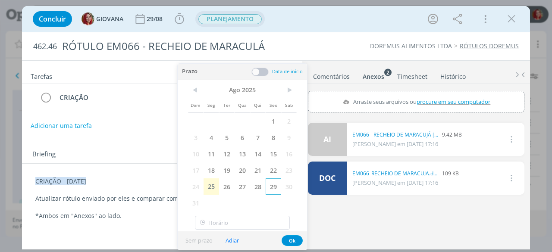
click at [279, 188] on span "29" at bounding box center [274, 187] width 16 height 16
click at [292, 242] on button "Ok" at bounding box center [292, 241] width 21 height 11
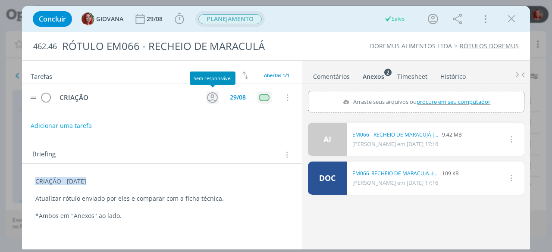
click at [214, 97] on icon "dialog" at bounding box center [212, 97] width 13 height 13
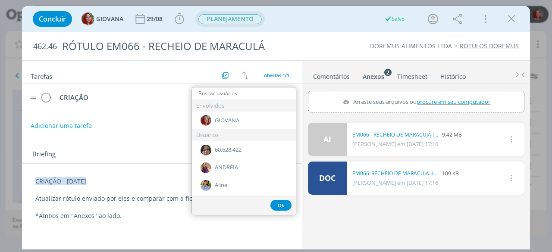
click at [278, 90] on input "dialog" at bounding box center [244, 94] width 104 height 12
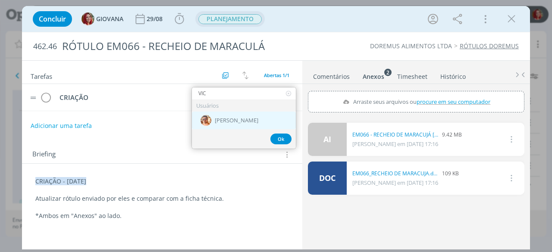
type input "VIC"
click at [264, 113] on div "Victor M." at bounding box center [244, 121] width 104 height 18
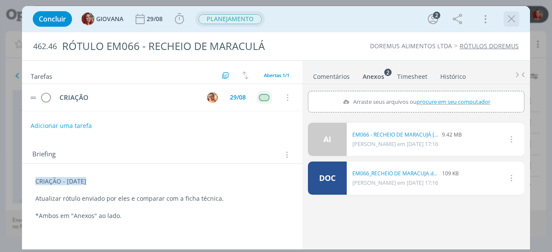
click at [515, 18] on icon "dialog" at bounding box center [511, 19] width 13 height 13
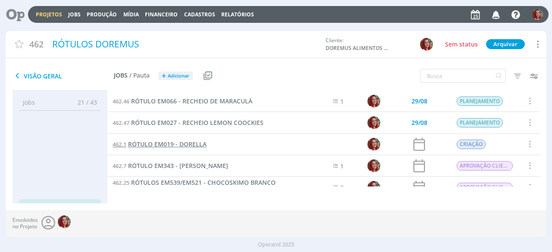
click at [193, 144] on span "RÓTULO EM019 - DORELLA" at bounding box center [167, 144] width 79 height 8
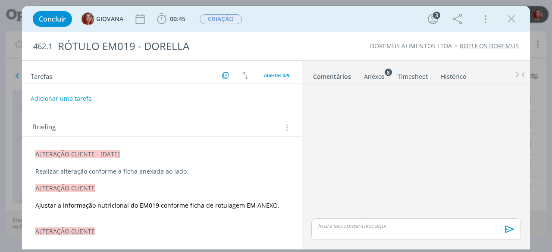
scroll to position [129, 0]
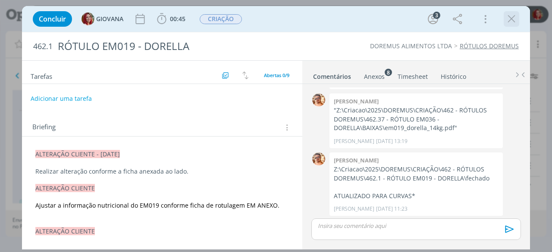
click at [510, 22] on icon "dialog" at bounding box center [511, 19] width 13 height 13
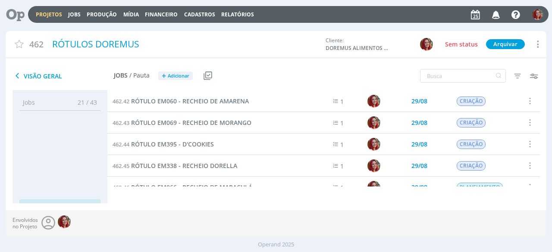
scroll to position [43, 0]
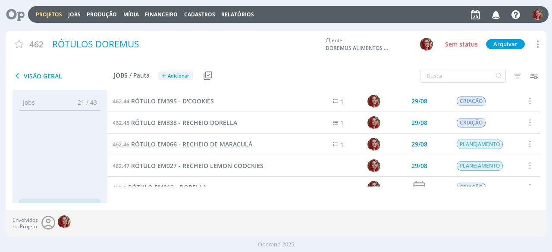
click at [152, 144] on span "RÓTULO EM066 - RECHEIO DE MARACULÁ" at bounding box center [191, 144] width 121 height 8
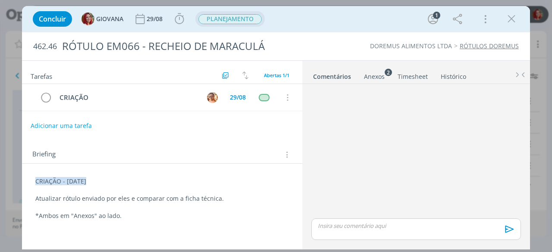
click at [252, 19] on span "PLANEJAMENTO" at bounding box center [229, 19] width 63 height 10
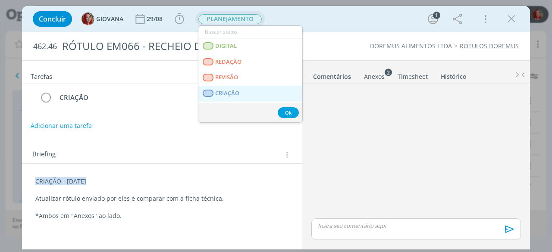
click at [250, 89] on link "CRIAÇÃO" at bounding box center [250, 94] width 104 height 16
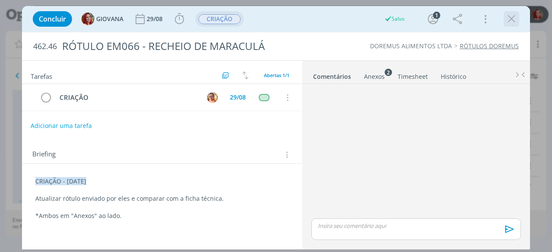
click at [504, 18] on div "dialog" at bounding box center [512, 19] width 16 height 16
click at [512, 18] on icon "dialog" at bounding box center [511, 19] width 13 height 13
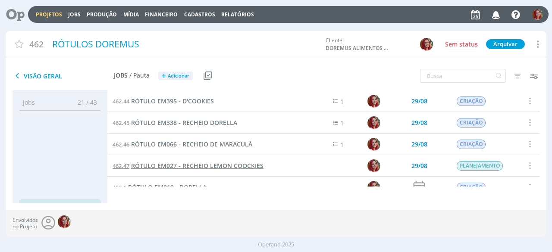
click at [236, 165] on span "RÓTULO EM027 - RECHEIO LEMON COOCKIES" at bounding box center [197, 166] width 132 height 8
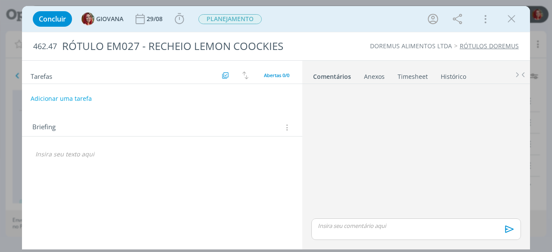
click at [380, 79] on div "Anexos 0" at bounding box center [374, 76] width 21 height 9
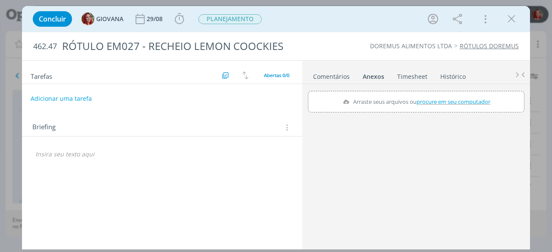
click at [437, 99] on span "procure em seu computador" at bounding box center [454, 102] width 74 height 8
click at [437, 94] on input "Arraste seus arquivos ou procure em seu computador" at bounding box center [416, 92] width 217 height 3
type input "C:\fakepath\EM027 LEMON COOKIES.doc"
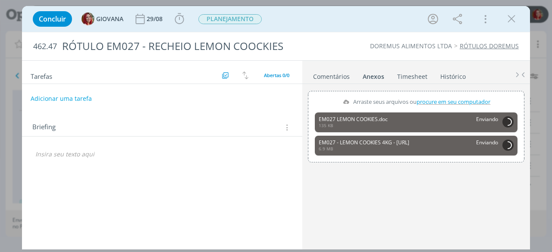
click at [59, 150] on p "dialog" at bounding box center [162, 154] width 254 height 9
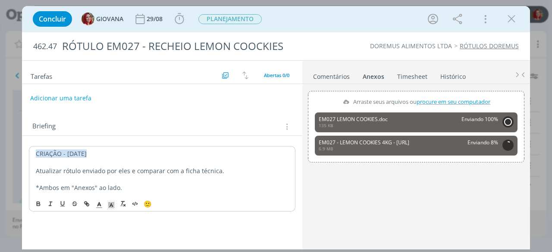
click at [85, 100] on button "Adicionar uma tarefa" at bounding box center [60, 98] width 61 height 15
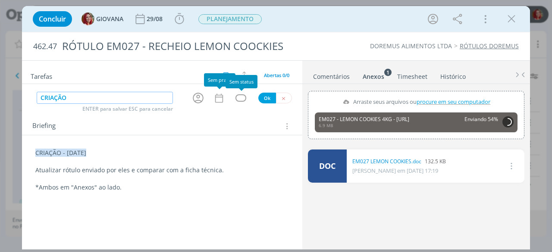
type input "CRIAÇÃO"
click at [264, 94] on button "Ok" at bounding box center [267, 98] width 18 height 11
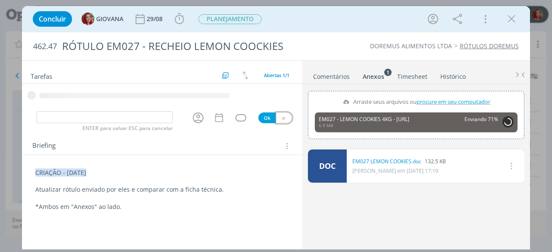
click at [285, 117] on div "ENTER para salvar ESC para cancelar Ok" at bounding box center [162, 118] width 280 height 14
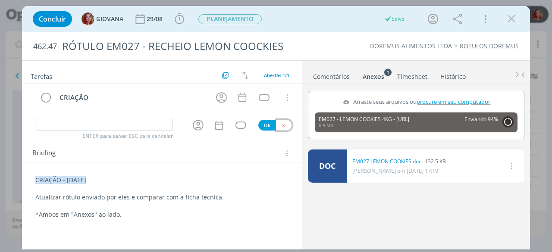
click at [287, 126] on button "dialog" at bounding box center [284, 125] width 16 height 11
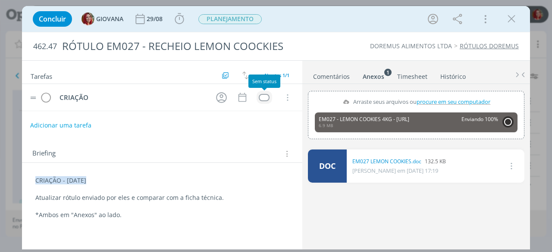
click at [268, 94] on div "dialog" at bounding box center [264, 97] width 11 height 7
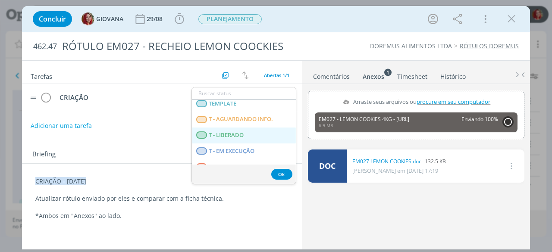
scroll to position [220, 0]
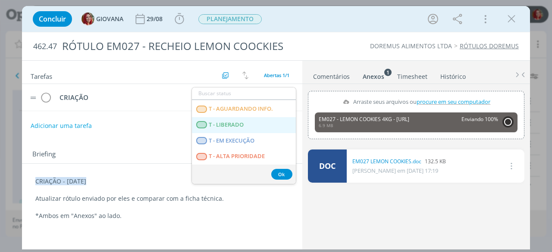
click at [265, 120] on LIBERADO "T - LIBERADO" at bounding box center [244, 125] width 104 height 16
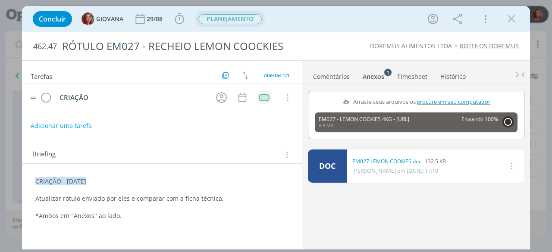
click at [242, 18] on span "PLANEJAMENTO" at bounding box center [229, 19] width 63 height 10
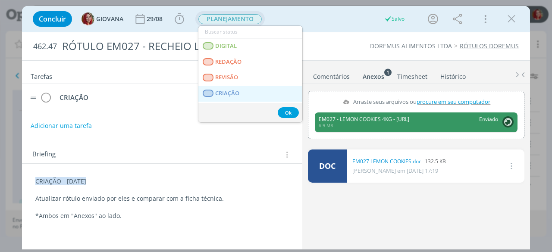
click at [262, 92] on link "CRIAÇÃO" at bounding box center [250, 94] width 104 height 16
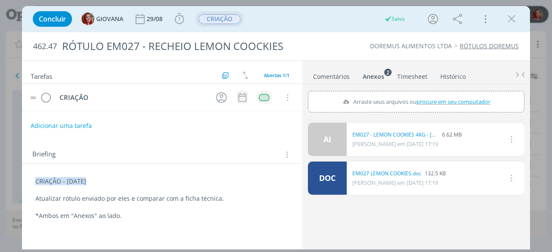
click at [242, 96] on icon "dialog" at bounding box center [242, 97] width 11 height 11
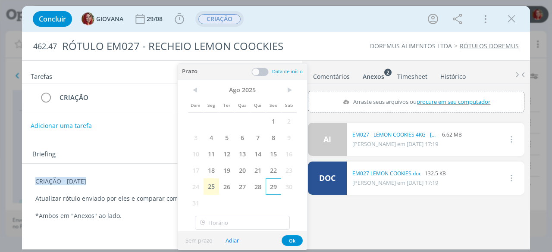
click at [271, 185] on span "29" at bounding box center [274, 187] width 16 height 16
click at [270, 185] on span "29" at bounding box center [274, 187] width 16 height 16
click at [291, 238] on button "Ok" at bounding box center [292, 241] width 21 height 11
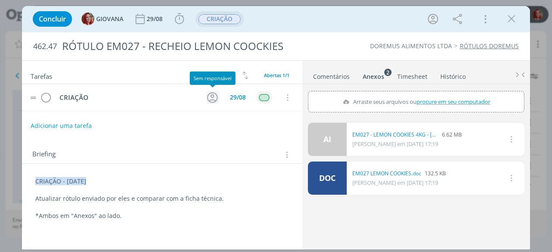
click at [214, 95] on icon "dialog" at bounding box center [212, 97] width 13 height 13
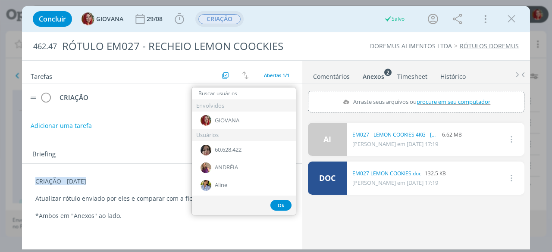
click at [274, 92] on input "dialog" at bounding box center [244, 94] width 104 height 12
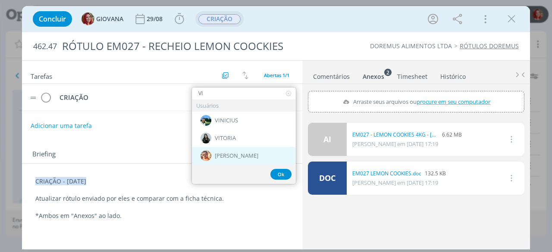
type input "VI"
click at [262, 156] on div "Victor M." at bounding box center [244, 156] width 104 height 18
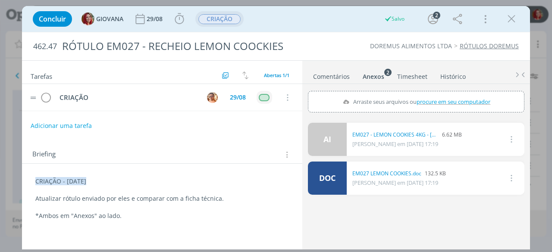
click at [281, 142] on div "Briefing Briefings Predefinidos Versões do Briefing Ver Briefing do Projeto" at bounding box center [162, 152] width 280 height 23
click at [510, 19] on icon "dialog" at bounding box center [511, 19] width 13 height 13
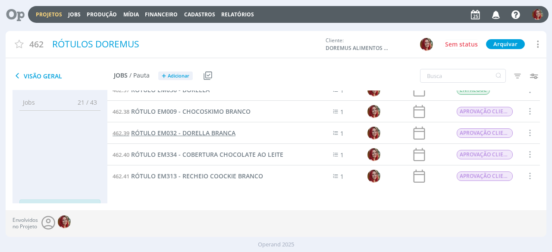
scroll to position [292, 0]
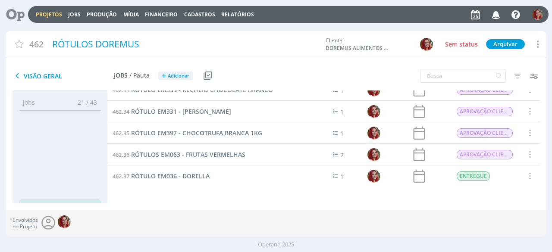
click at [199, 175] on span "RÓTULO EM036 - DORELLA" at bounding box center [170, 176] width 79 height 8
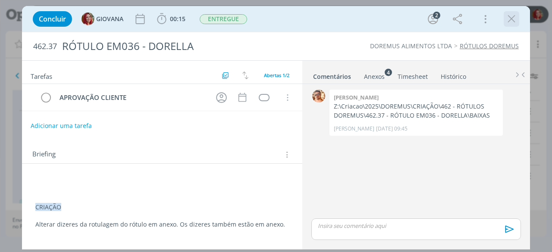
click at [509, 19] on icon "dialog" at bounding box center [511, 19] width 13 height 13
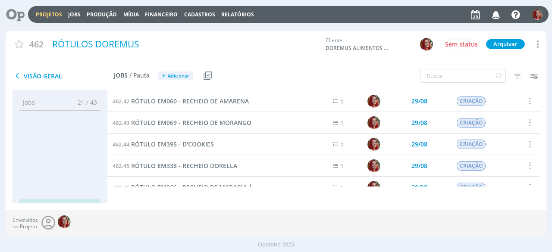
click at [13, 18] on icon at bounding box center [12, 14] width 18 height 17
